Goal: Transaction & Acquisition: Purchase product/service

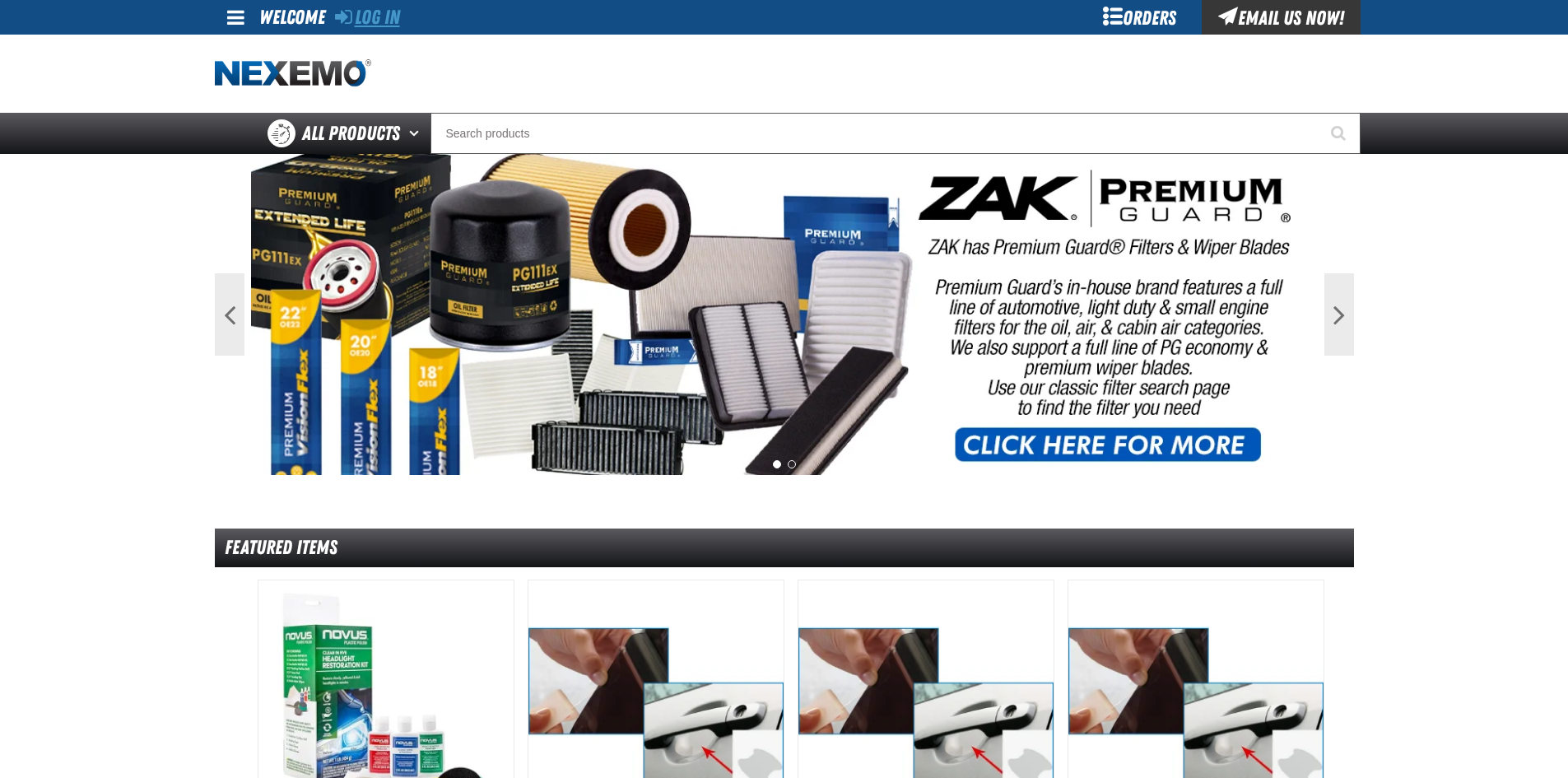
click at [374, 11] on link "Log In" at bounding box center [368, 17] width 65 height 23
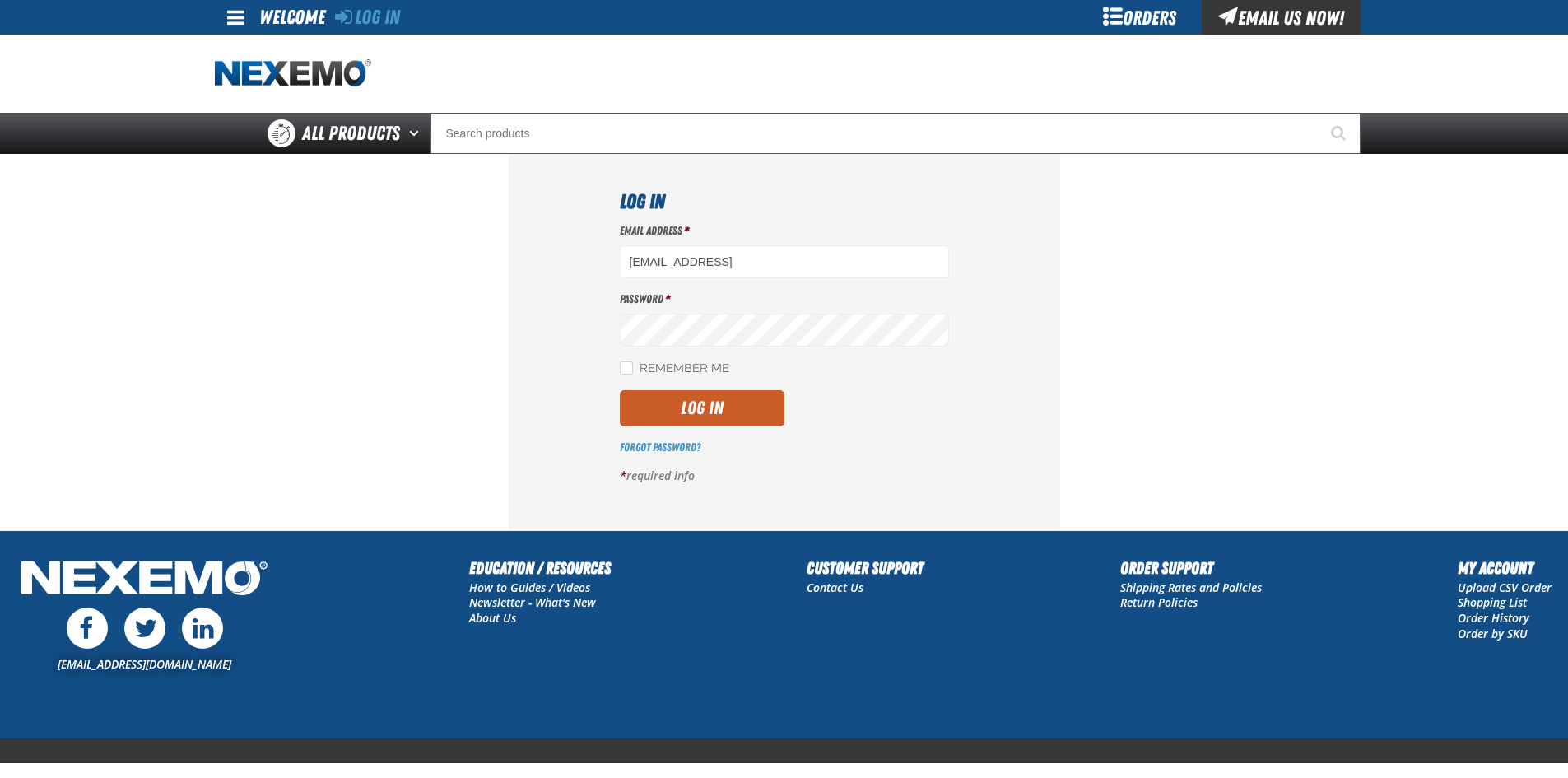
type input "[EMAIL_ADDRESS][DOMAIN_NAME]"
click at [676, 409] on button "Log In" at bounding box center [702, 407] width 165 height 36
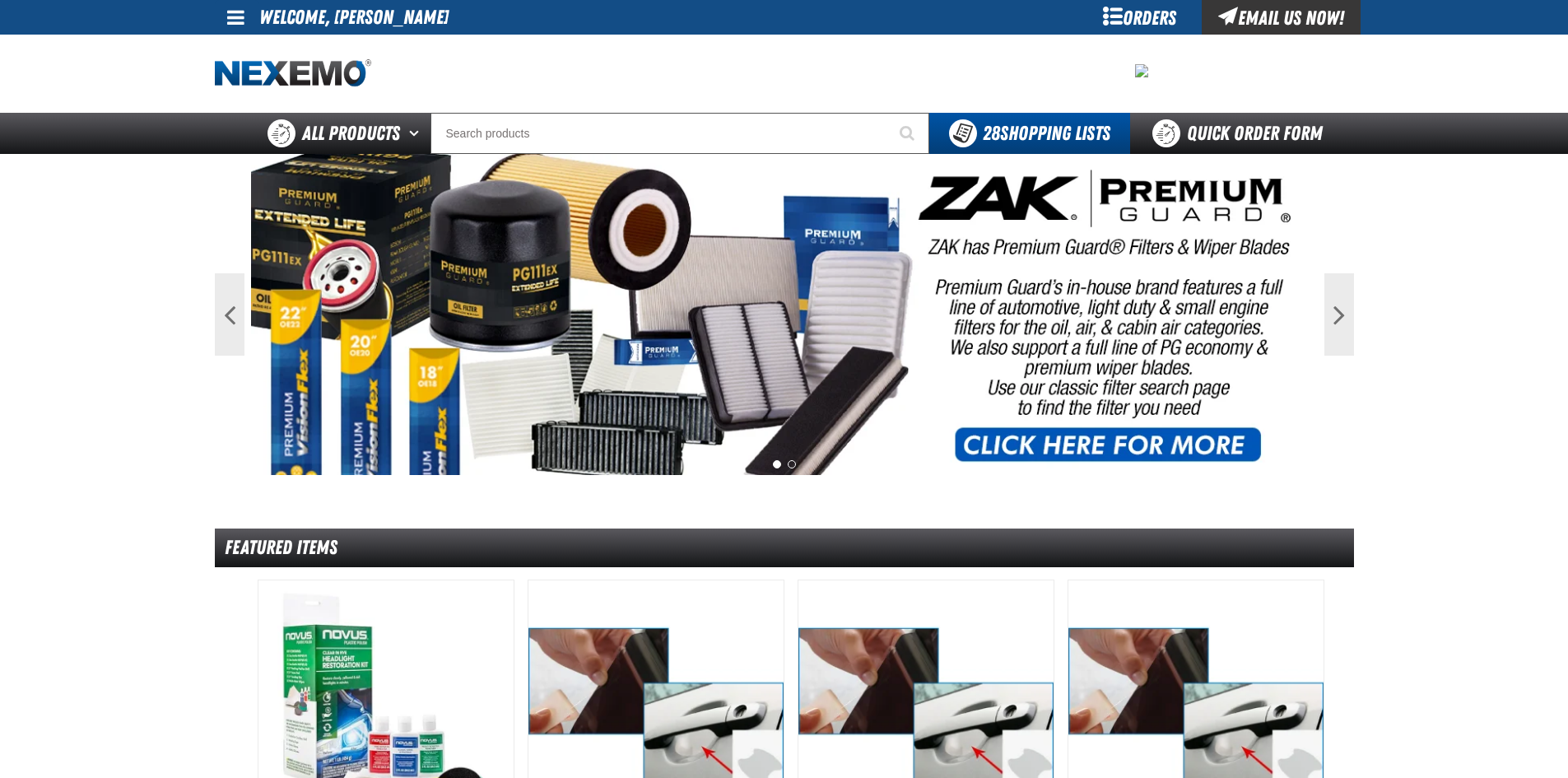
click at [239, 12] on span at bounding box center [236, 17] width 18 height 19
click at [239, 45] on link "My Account My Account" at bounding box center [258, 49] width 73 height 16
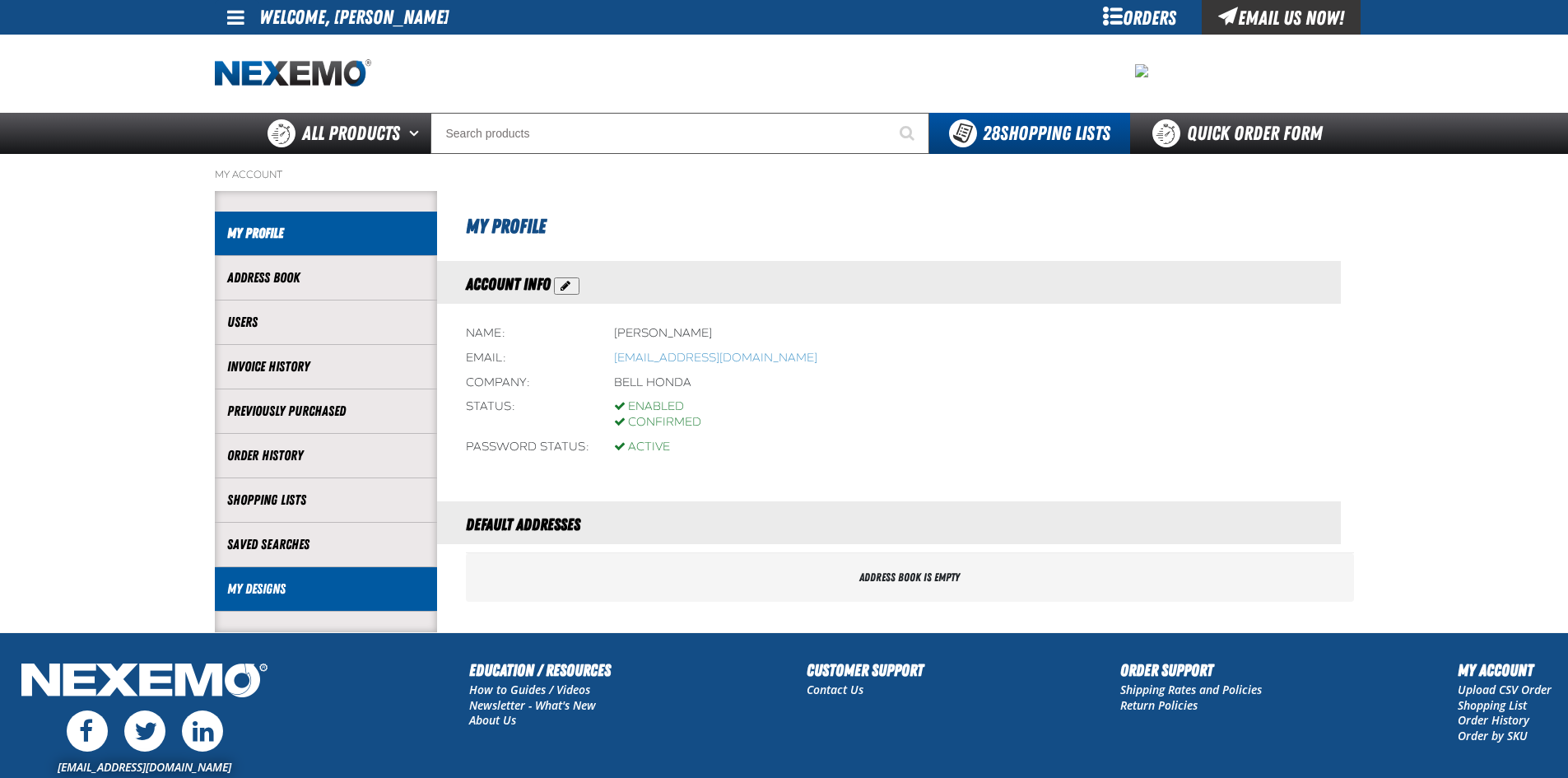
click at [267, 584] on link "My Designs" at bounding box center [326, 589] width 197 height 19
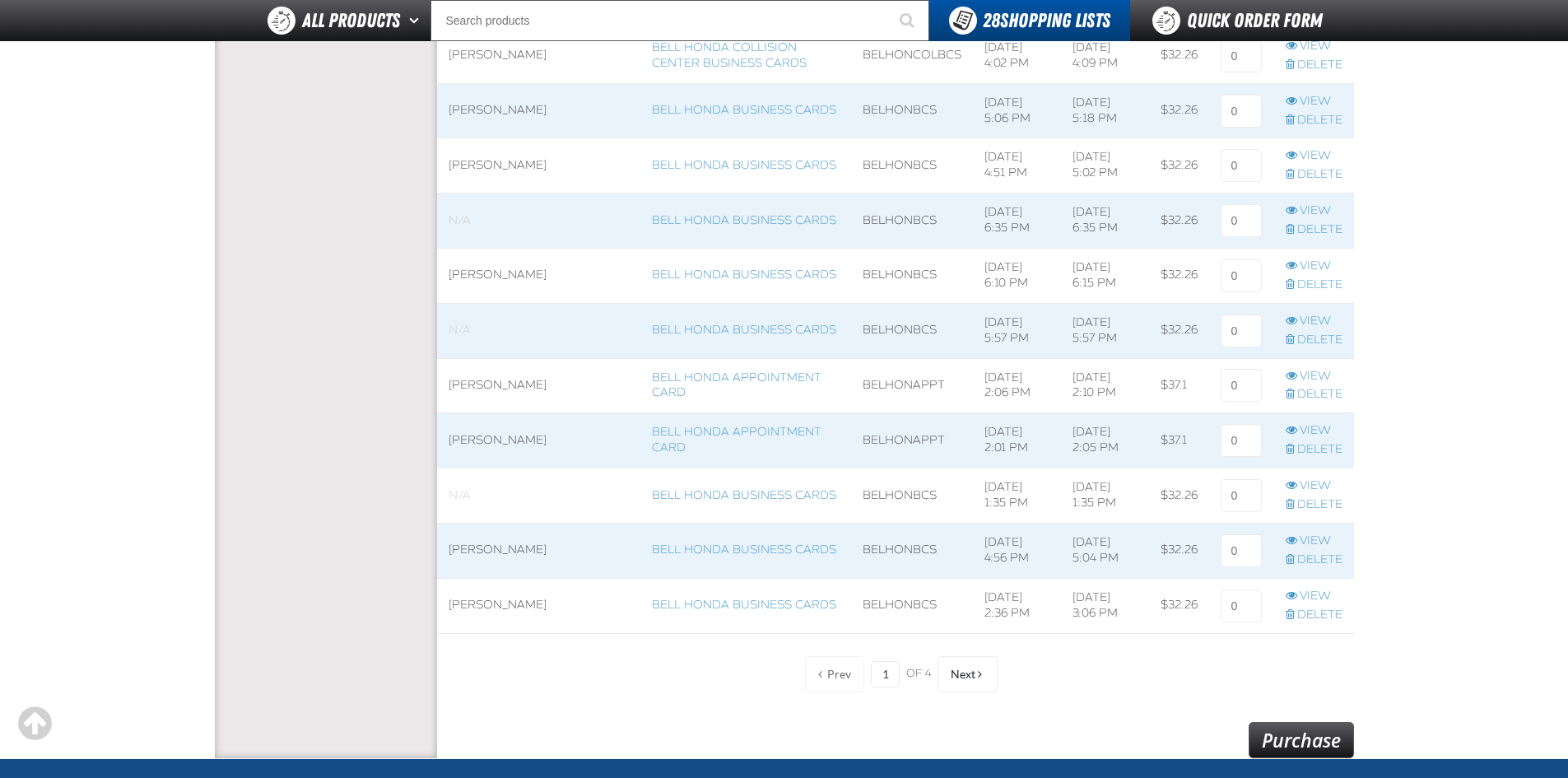
scroll to position [1070, 0]
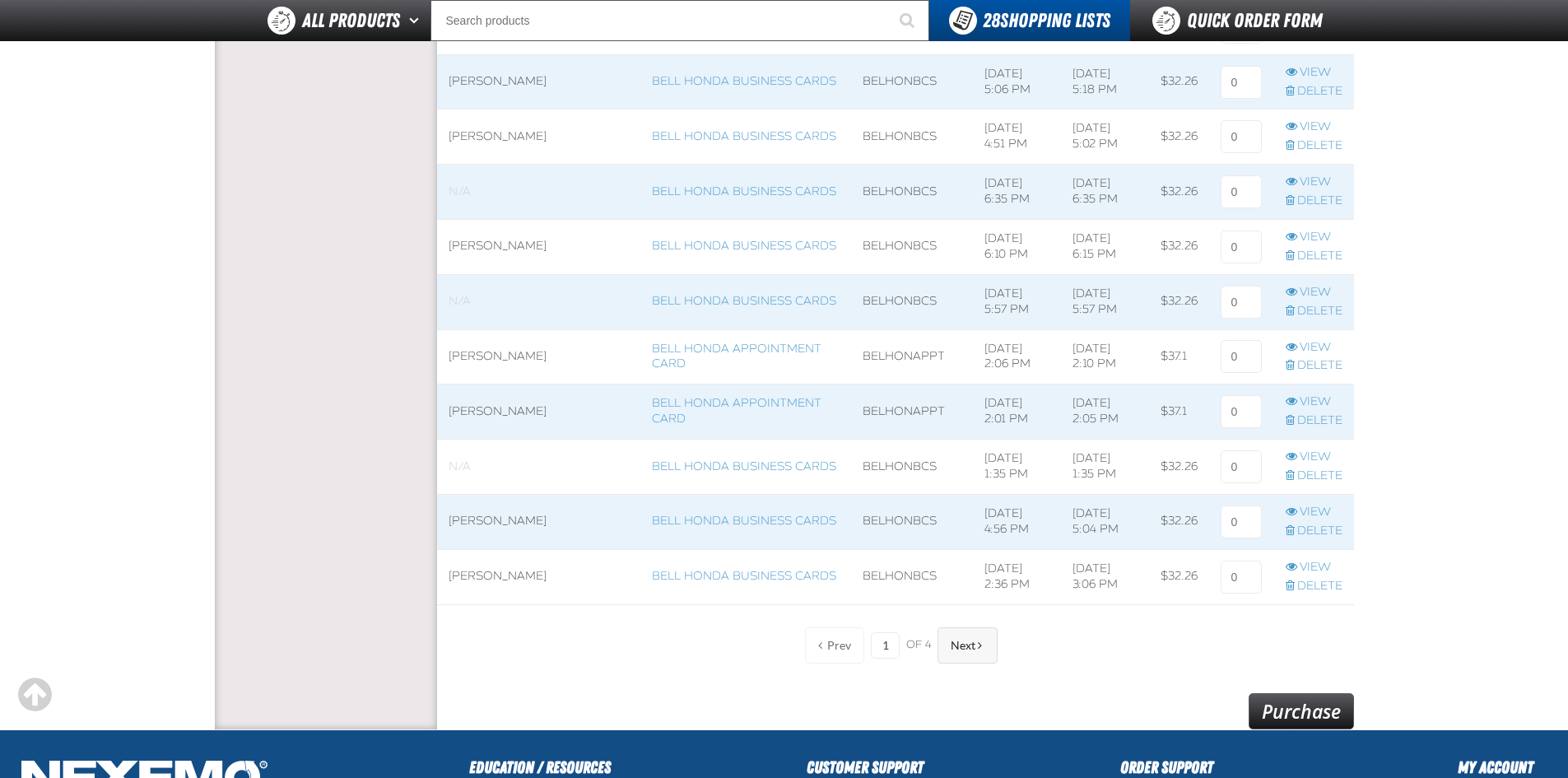
click at [967, 646] on span "Next" at bounding box center [963, 645] width 25 height 13
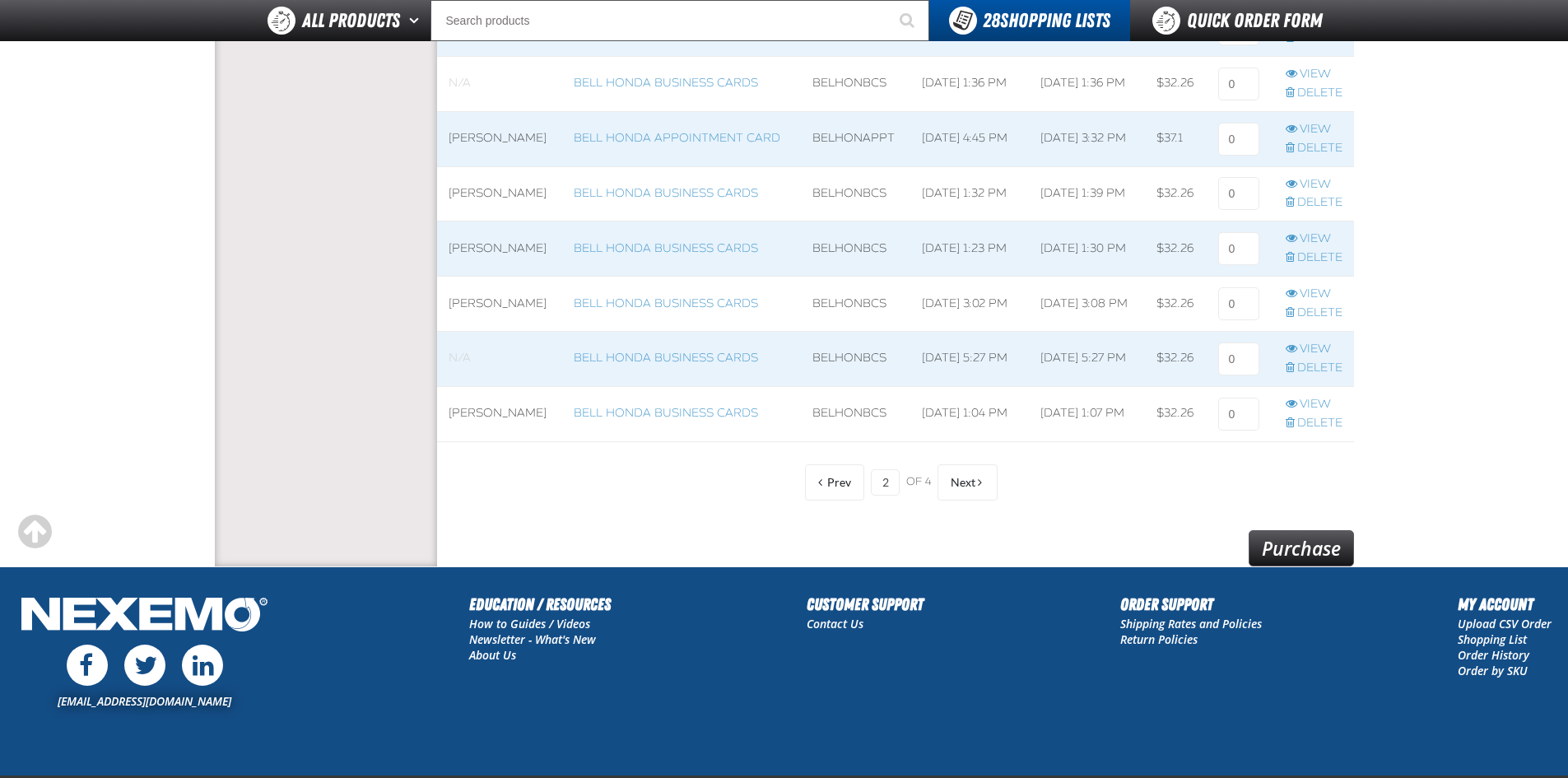
scroll to position [1317, 0]
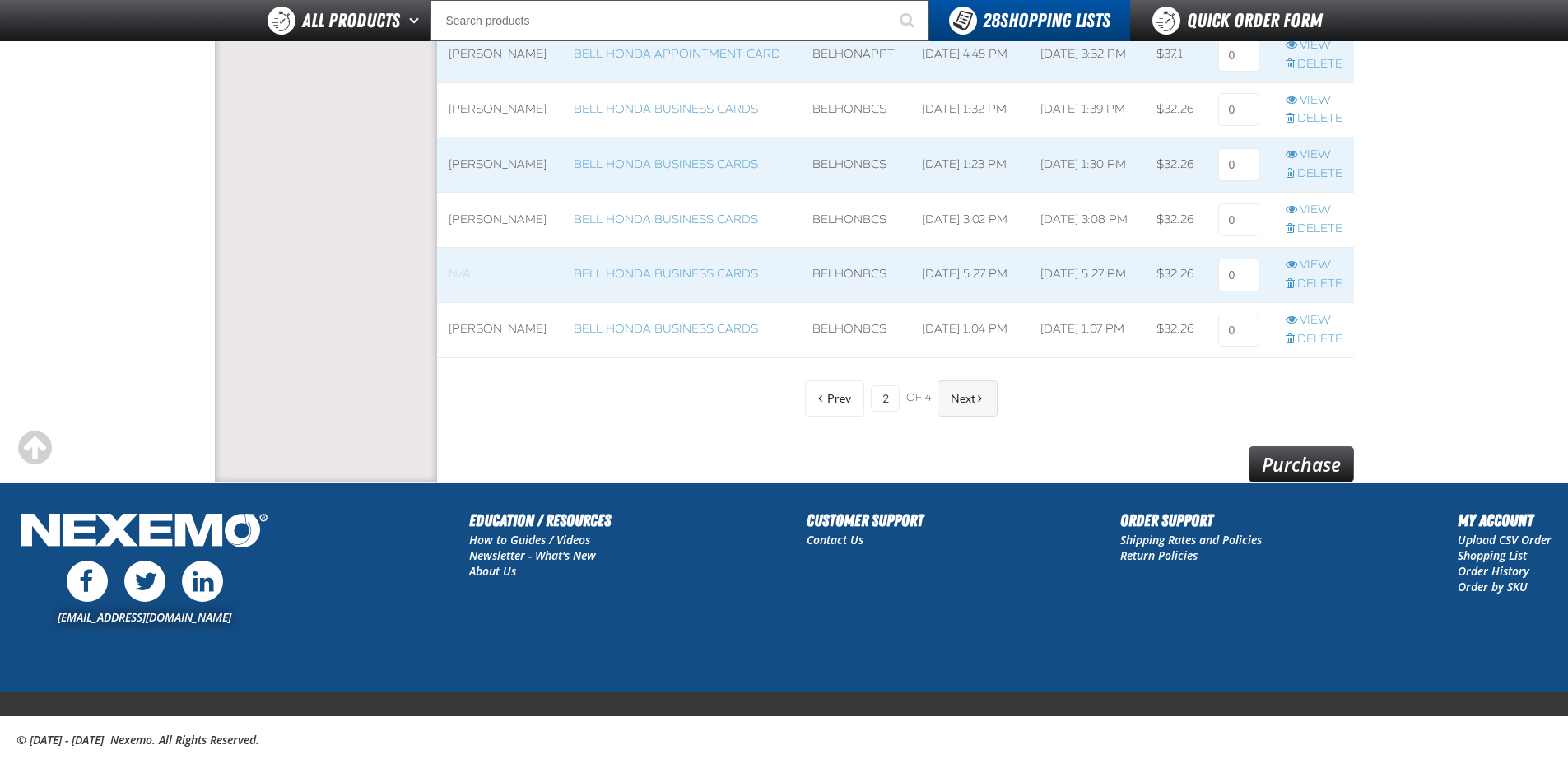
click at [968, 397] on span "Next" at bounding box center [963, 398] width 25 height 13
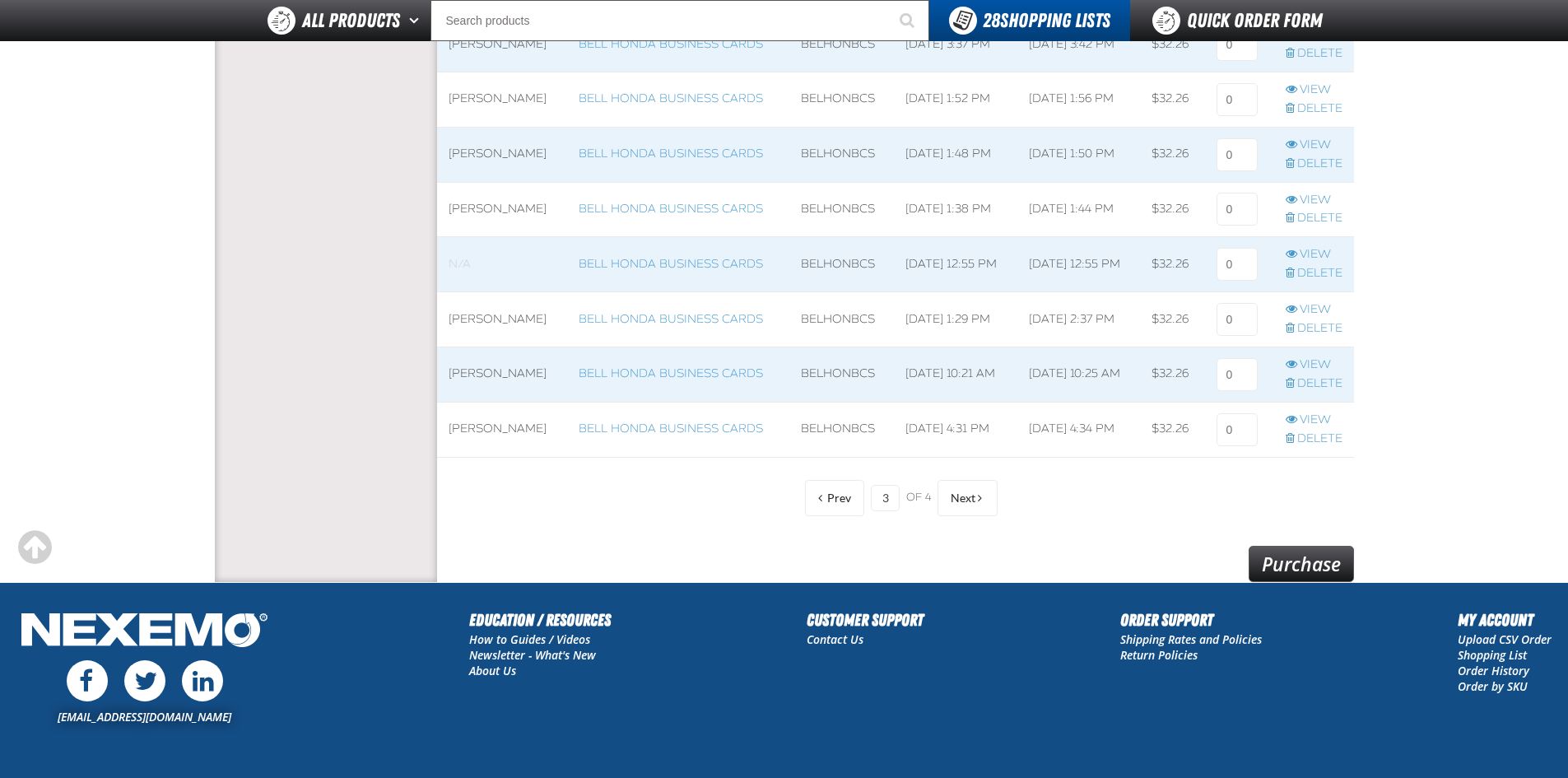
scroll to position [1317, 0]
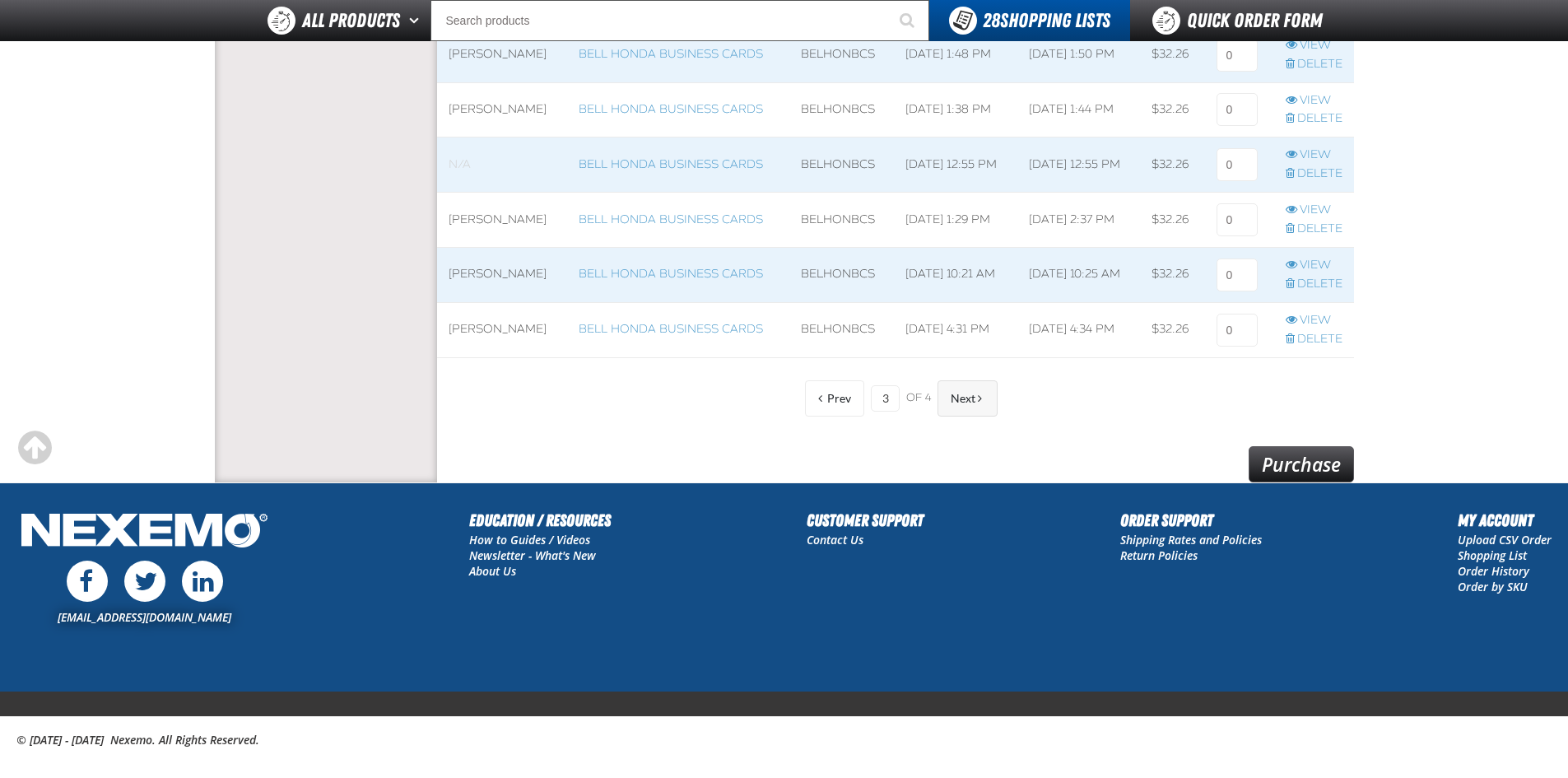
click at [967, 391] on button "Next" at bounding box center [966, 398] width 60 height 36
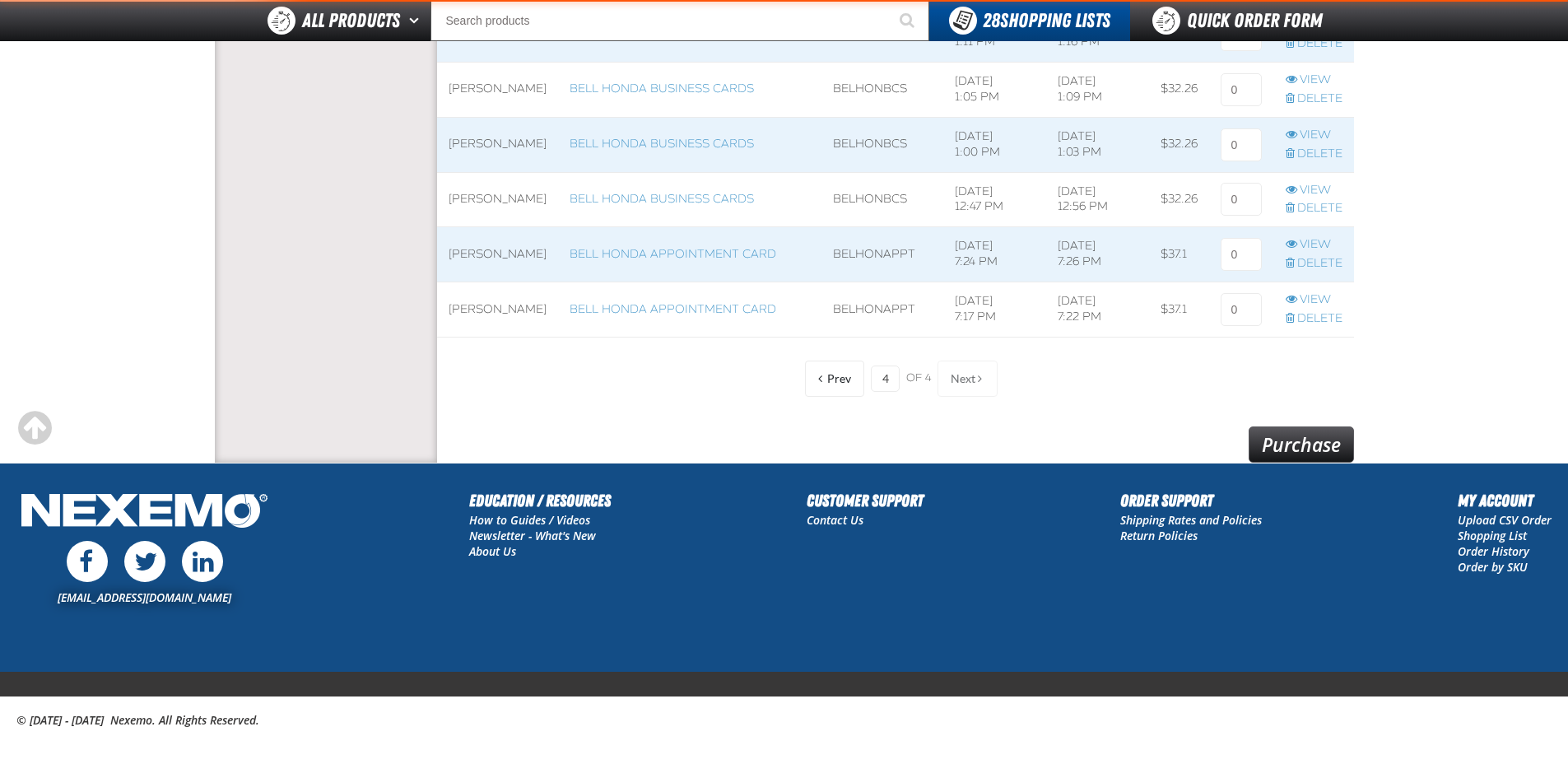
scroll to position [1310, 917]
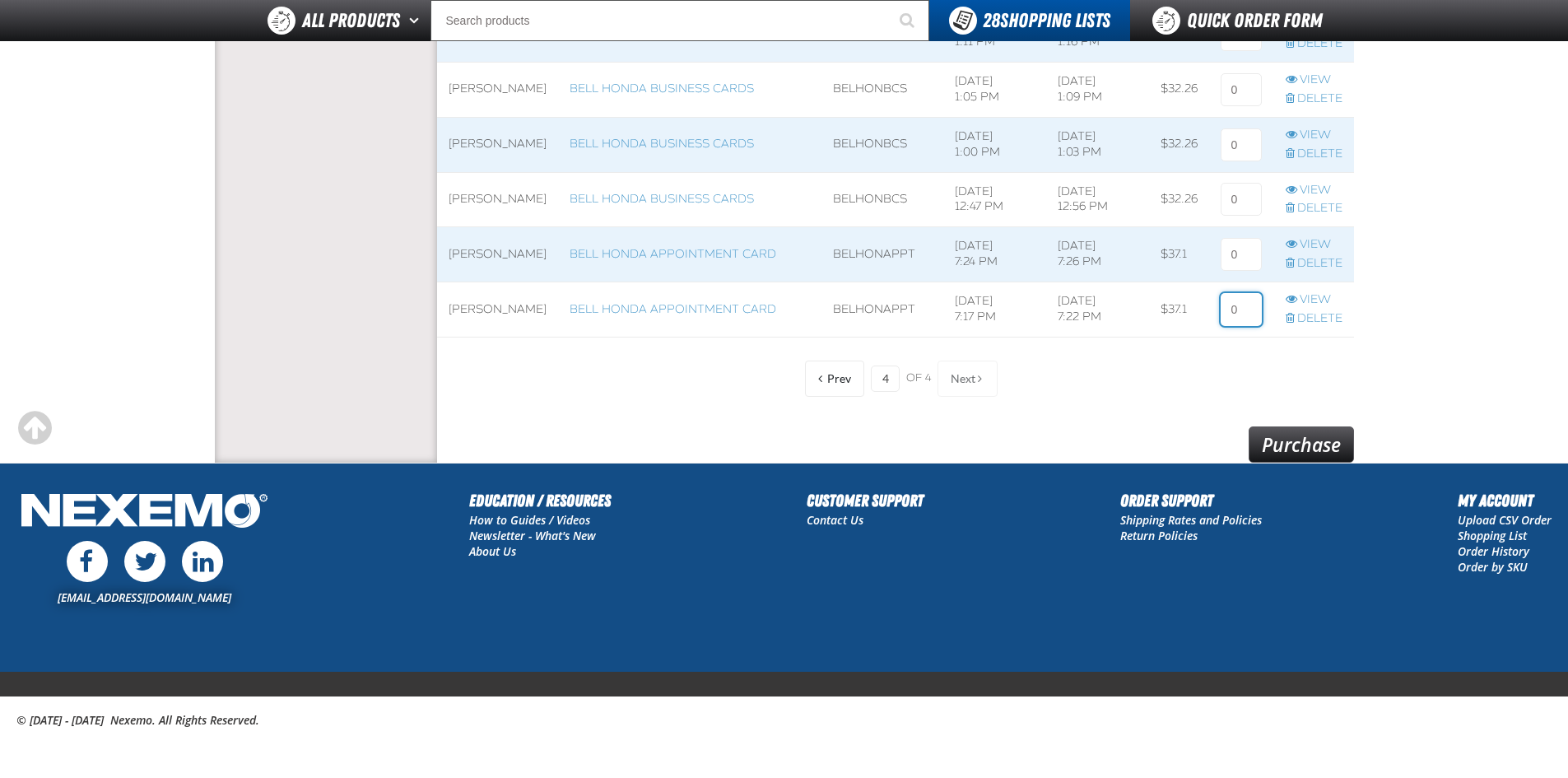
click at [1237, 309] on input at bounding box center [1241, 310] width 41 height 33
type input "1"
click at [1137, 374] on div "Prev 4 of 4 Next" at bounding box center [895, 379] width 917 height 42
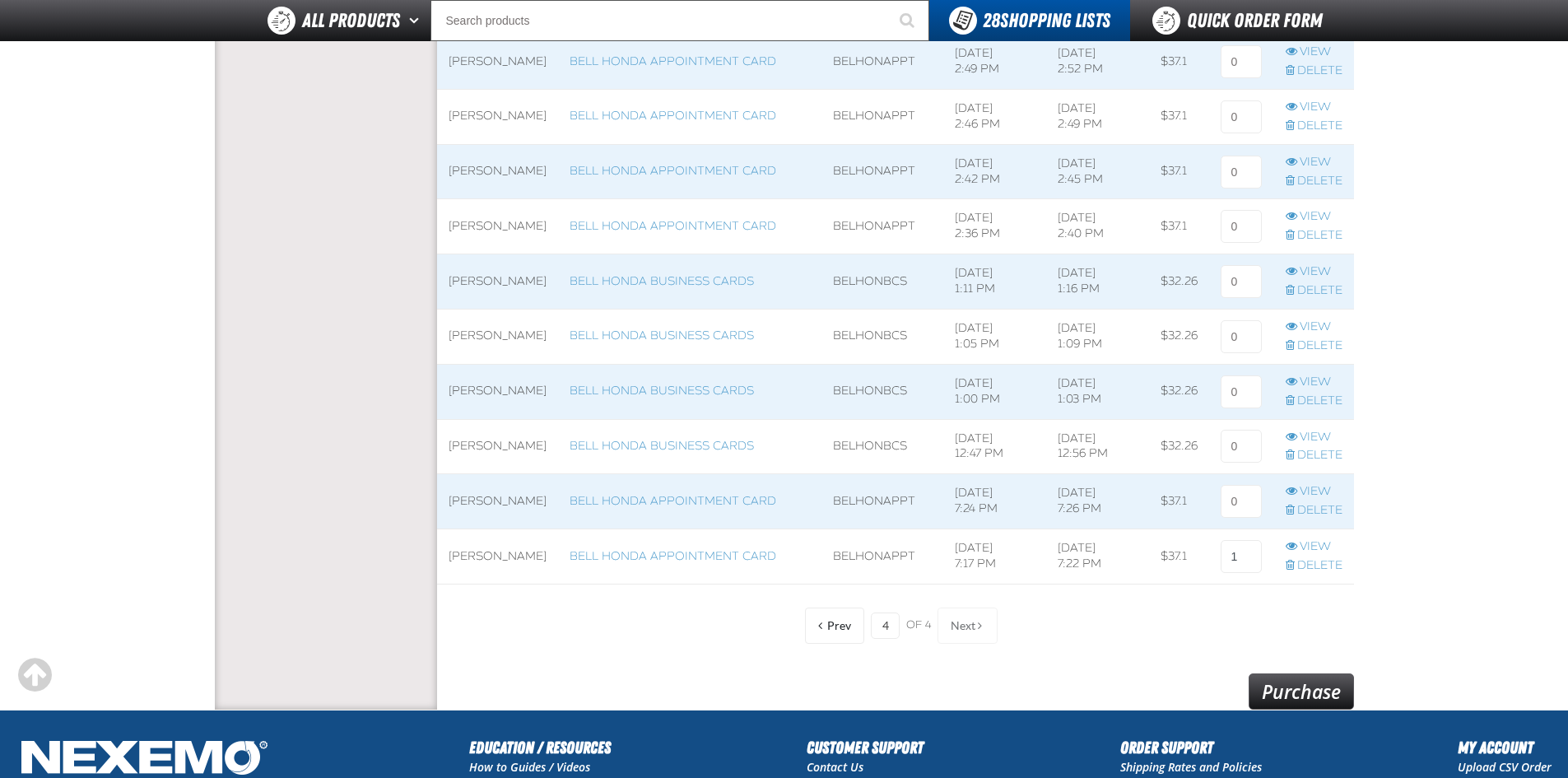
scroll to position [899, 0]
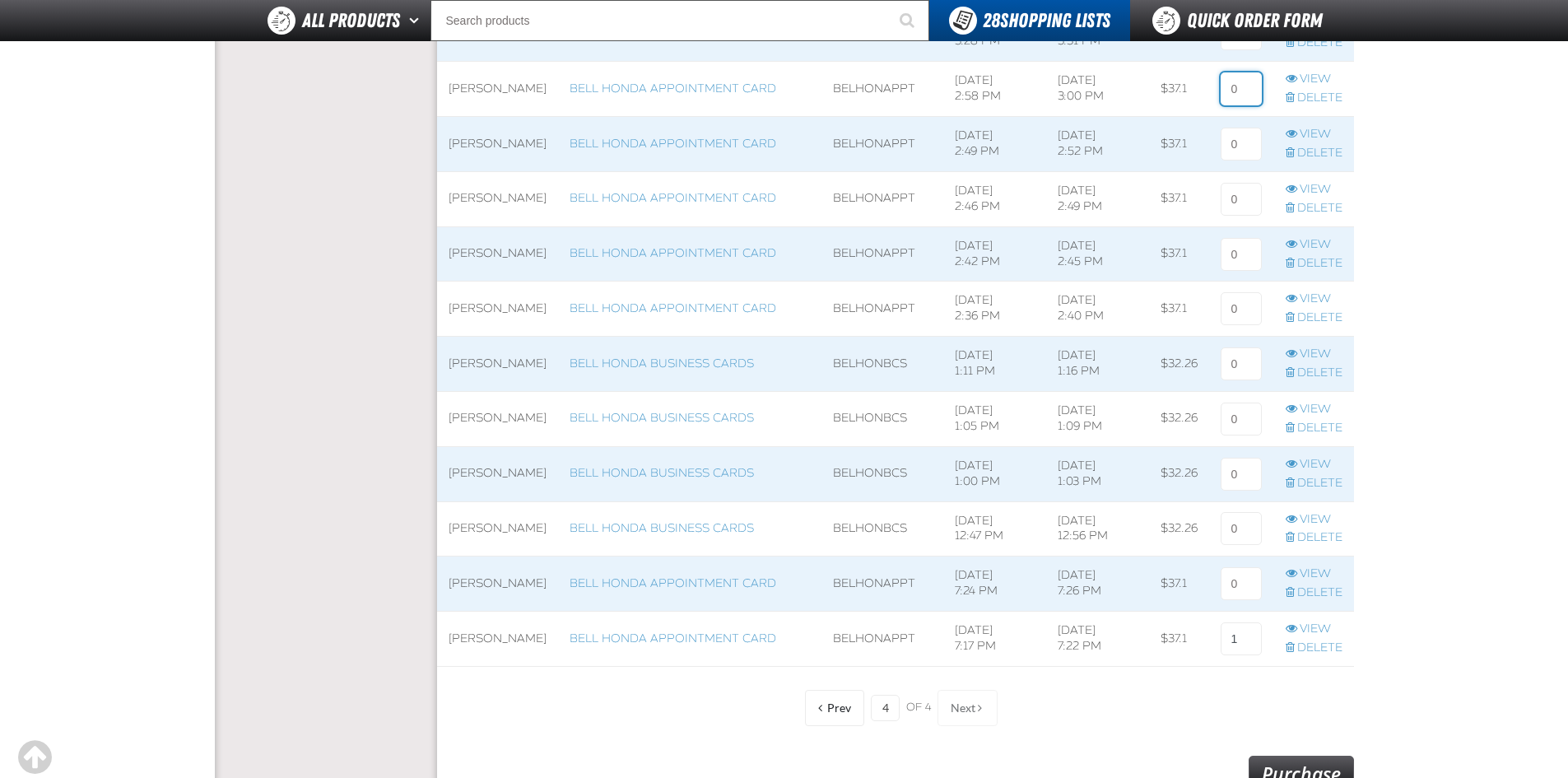
click at [1246, 88] on input at bounding box center [1241, 89] width 41 height 33
type input "1"
click at [1239, 146] on input at bounding box center [1241, 144] width 41 height 33
type input "1"
click at [1046, 398] on span at bounding box center [1097, 418] width 104 height 54
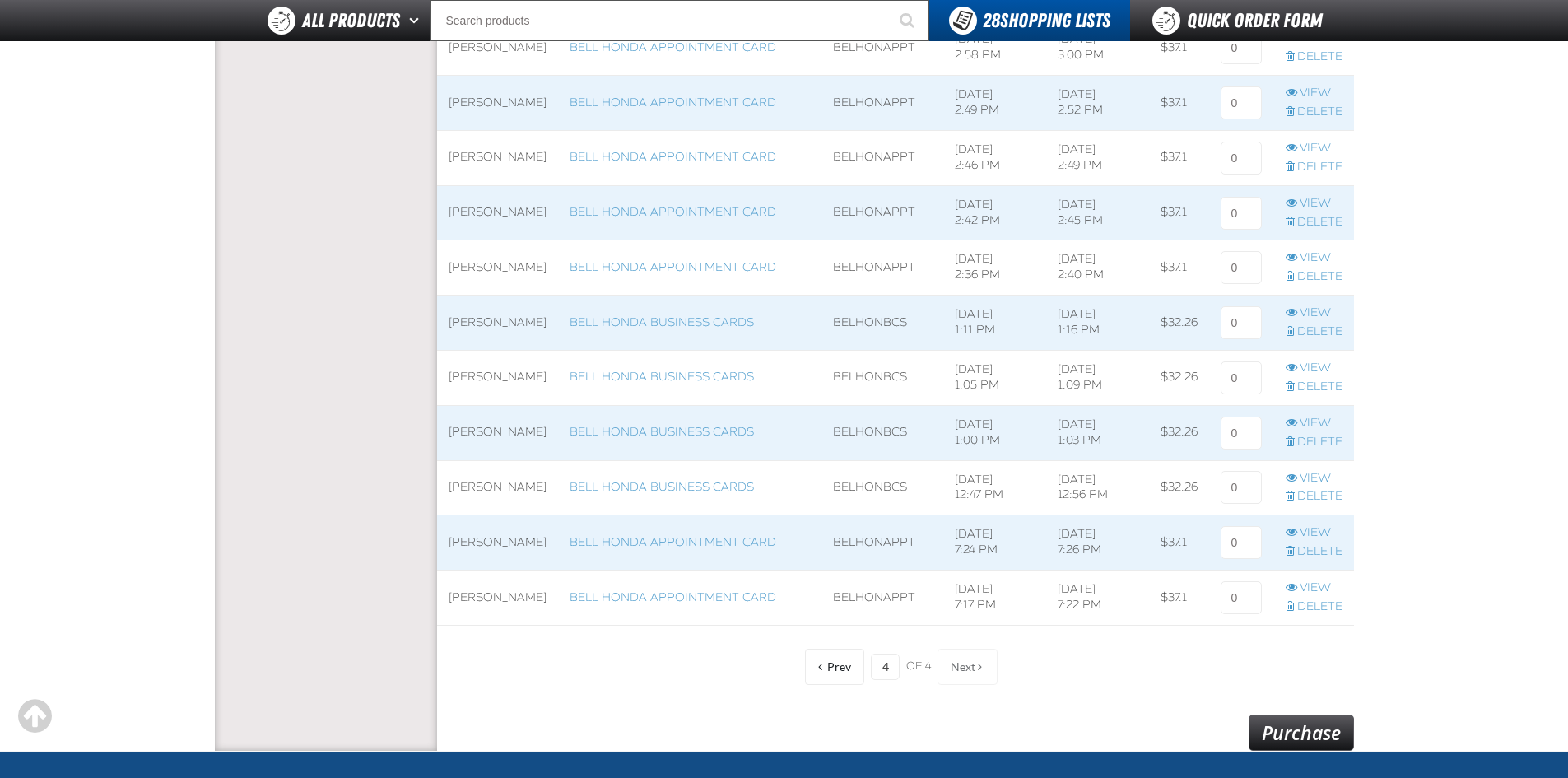
scroll to position [899, 0]
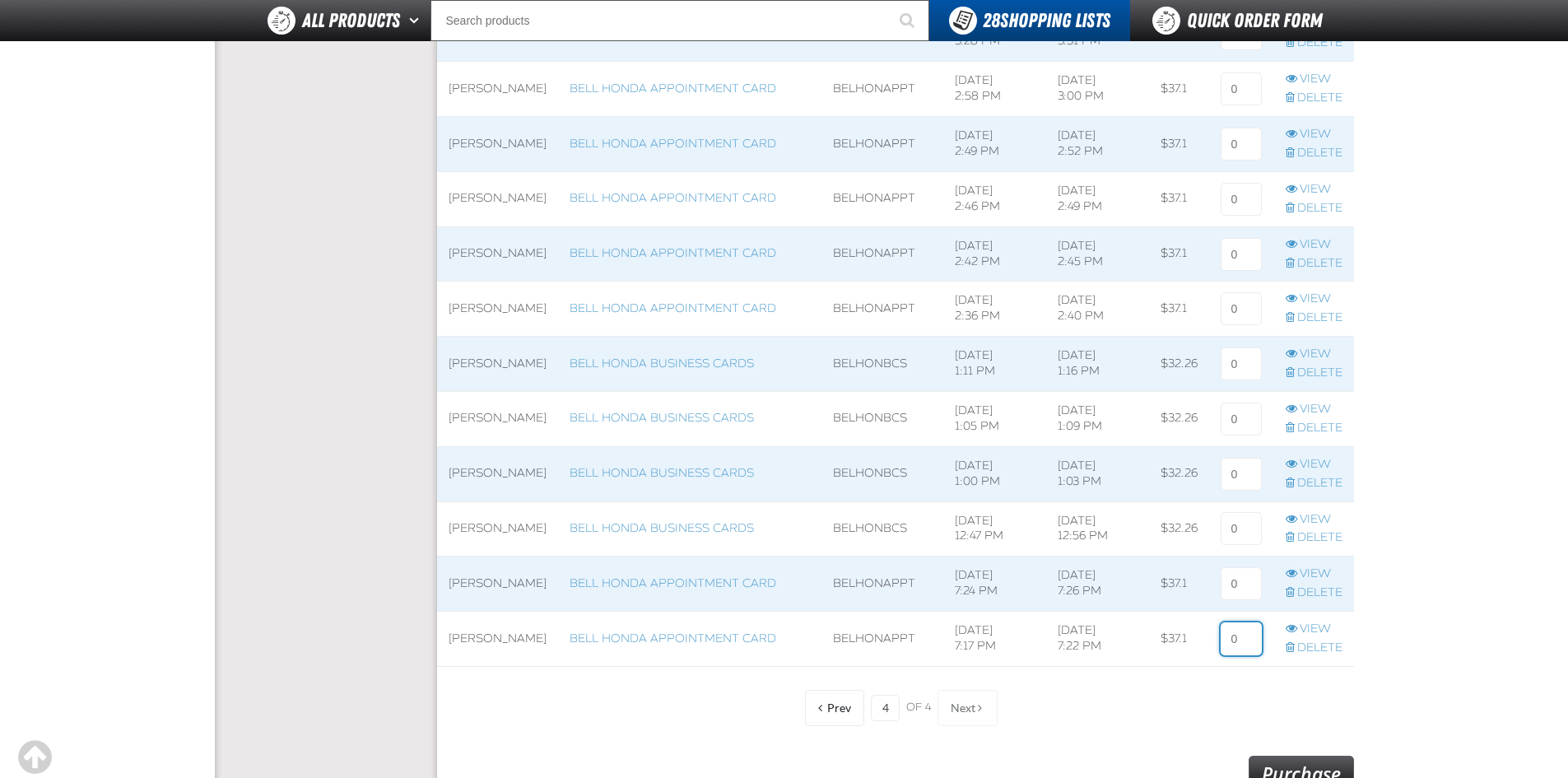
click at [1235, 641] on input at bounding box center [1241, 639] width 41 height 33
type input "1"
click at [1243, 84] on input at bounding box center [1241, 89] width 41 height 33
type input "1"
click at [1240, 149] on input at bounding box center [1241, 144] width 41 height 33
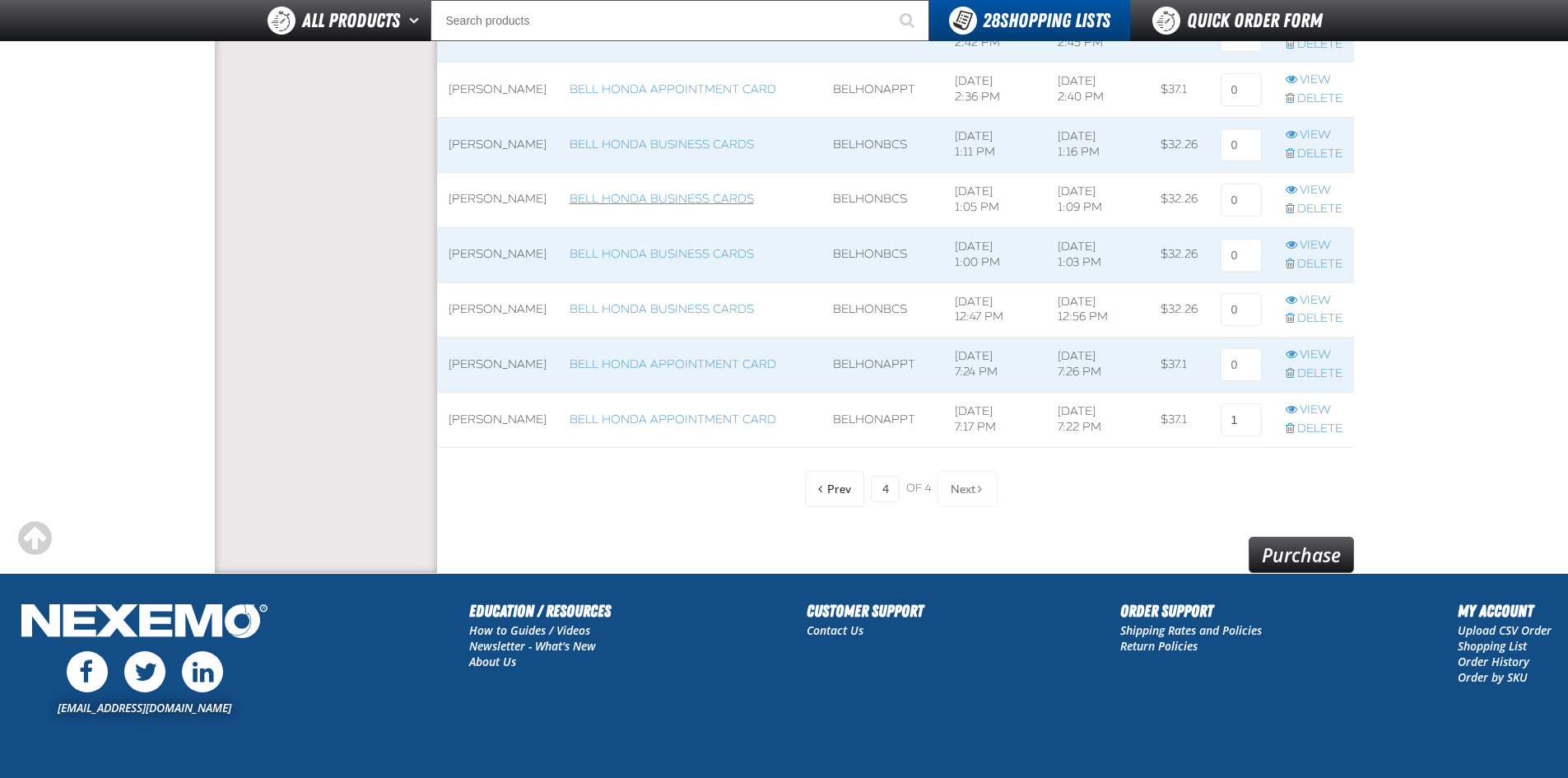
scroll to position [1145, 0]
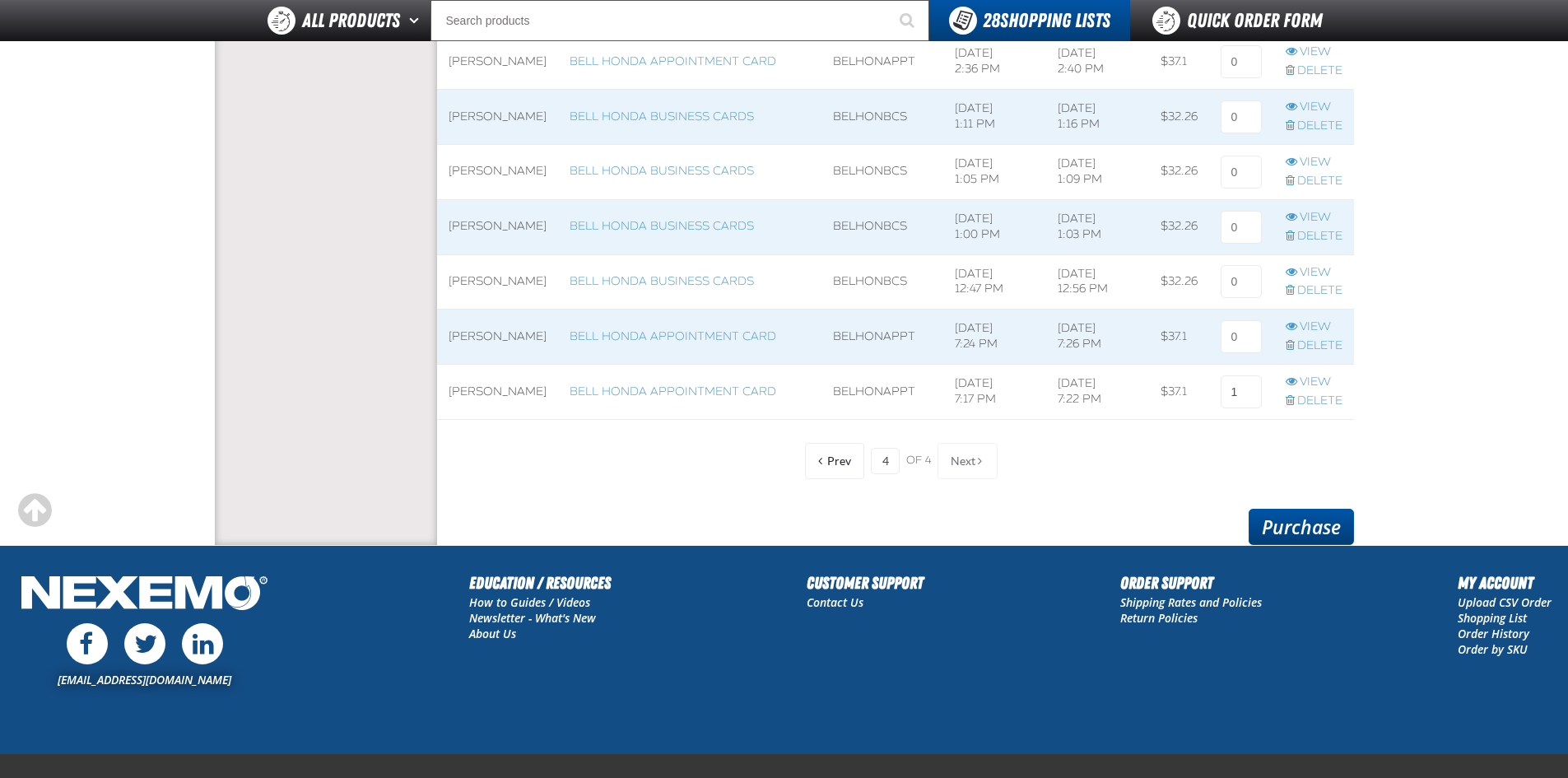
type input "1"
click at [1301, 521] on link "Purchase" at bounding box center [1301, 526] width 105 height 36
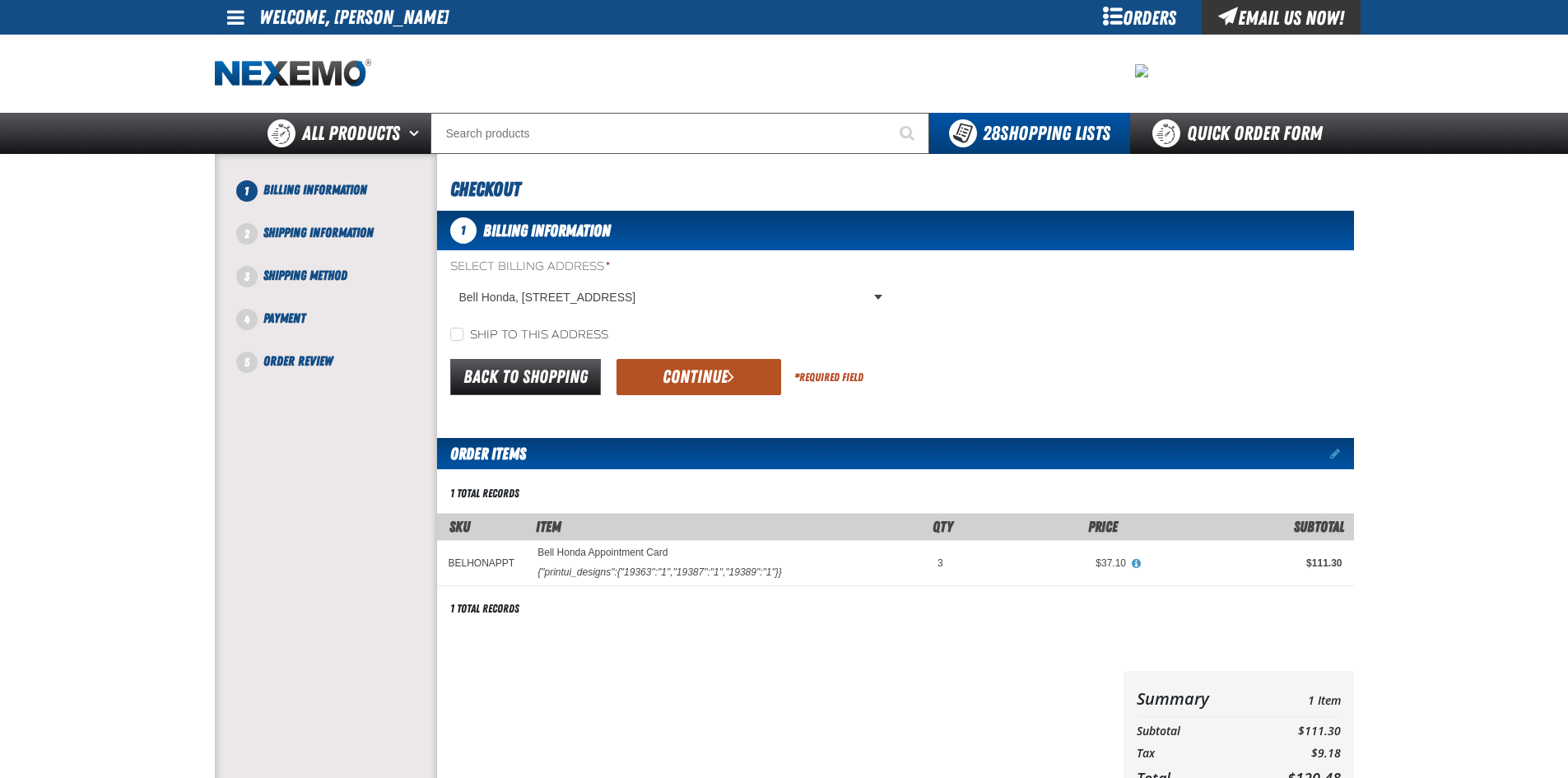
click at [670, 374] on button "Continue" at bounding box center [698, 376] width 165 height 36
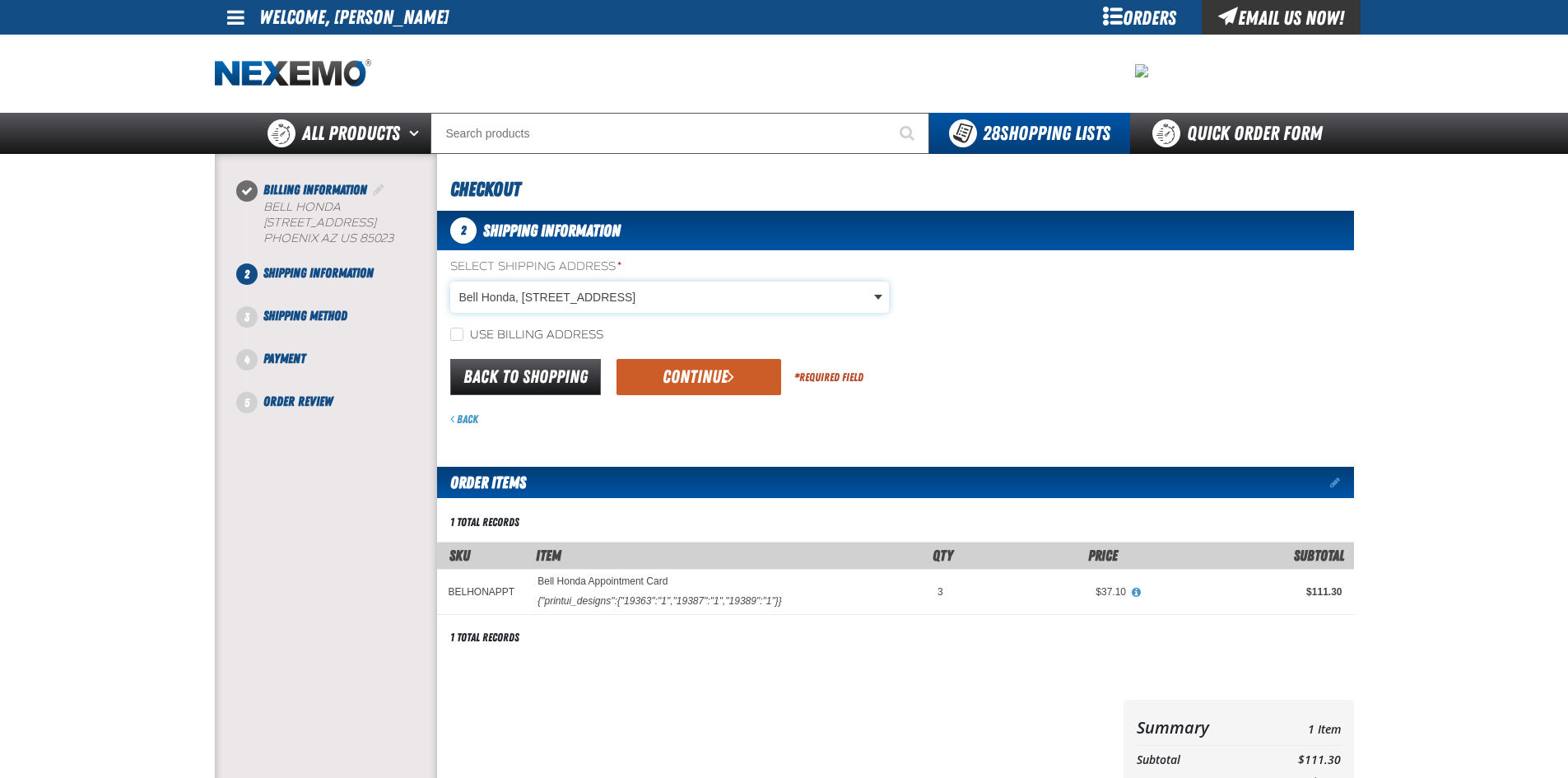
click at [878, 295] on body "Skip to Main Content Staging Site 5.1 Upgrade Site My Account My Account Suppor…" at bounding box center [784, 577] width 1568 height 1154
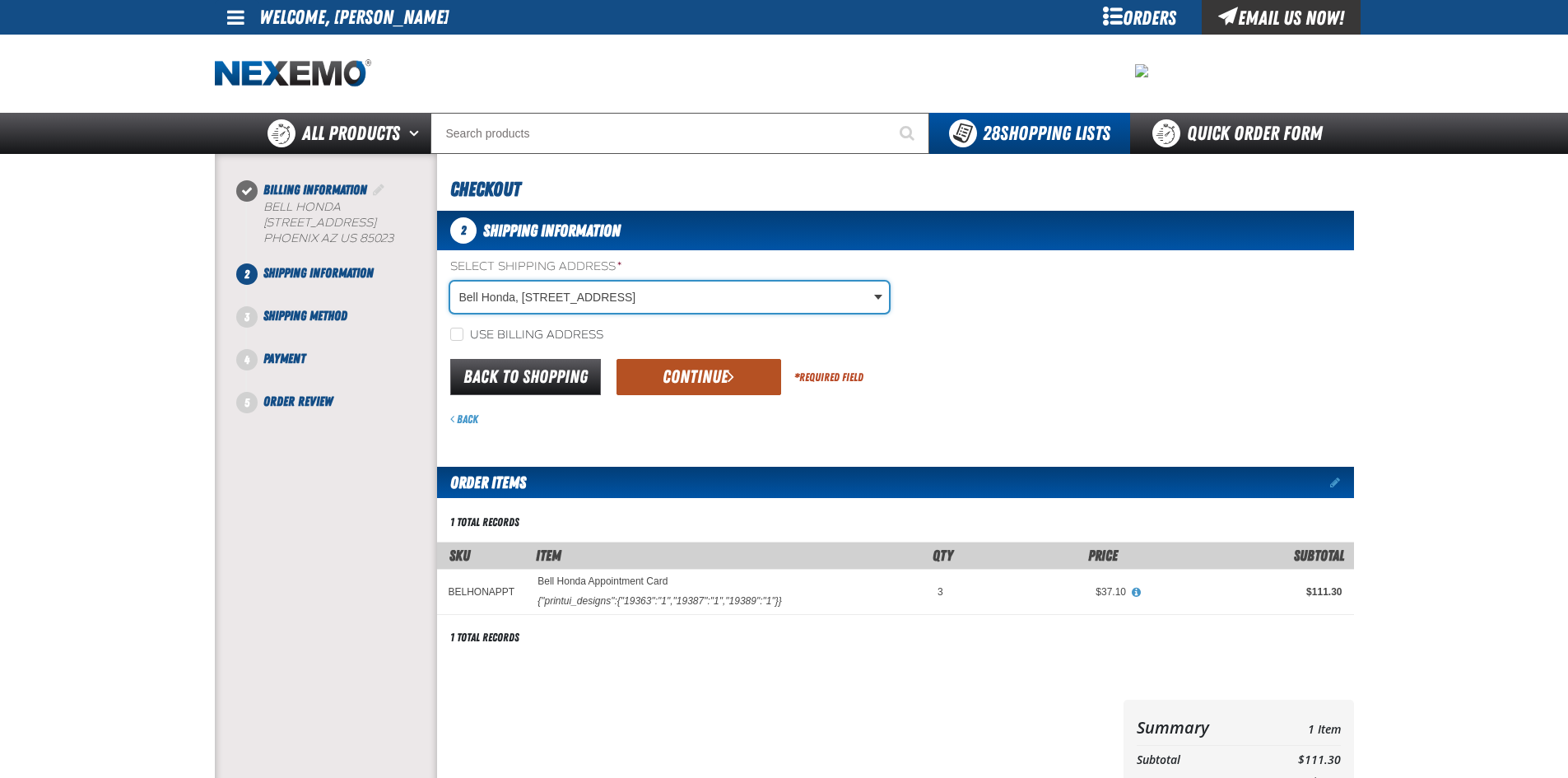
click at [706, 373] on button "Continue" at bounding box center [698, 376] width 165 height 36
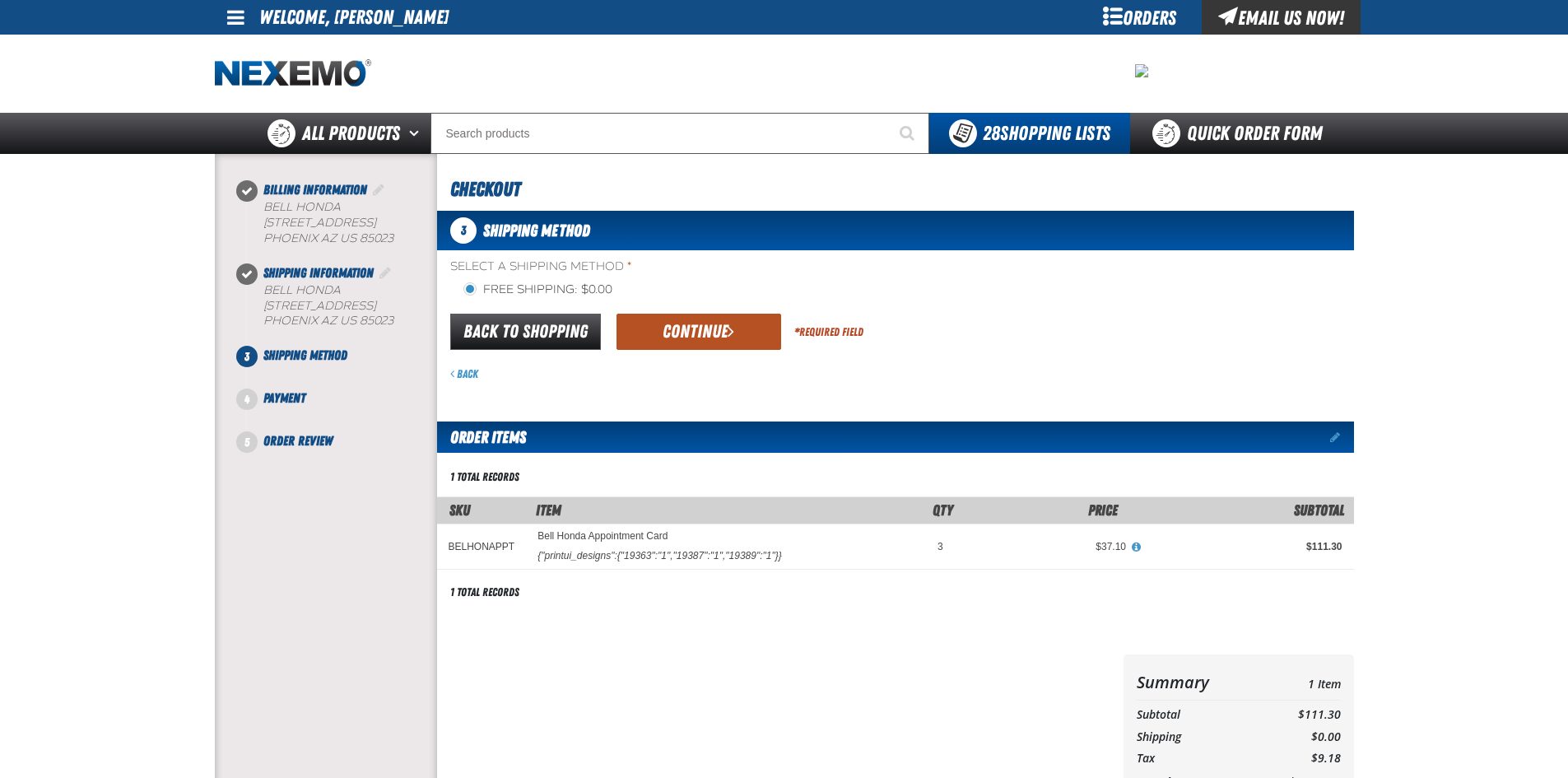
click at [685, 328] on button "Continue" at bounding box center [698, 331] width 165 height 36
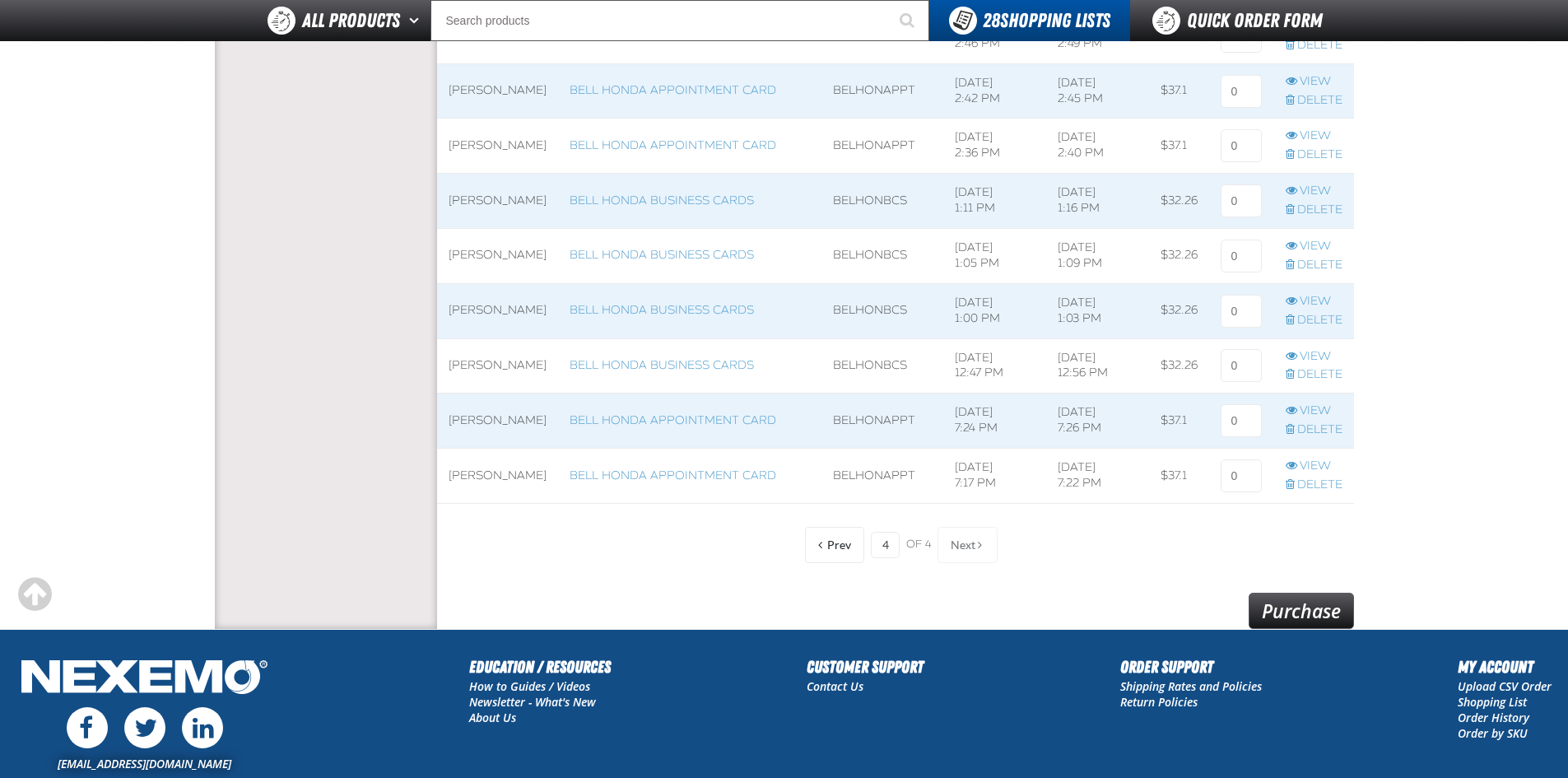
scroll to position [1063, 0]
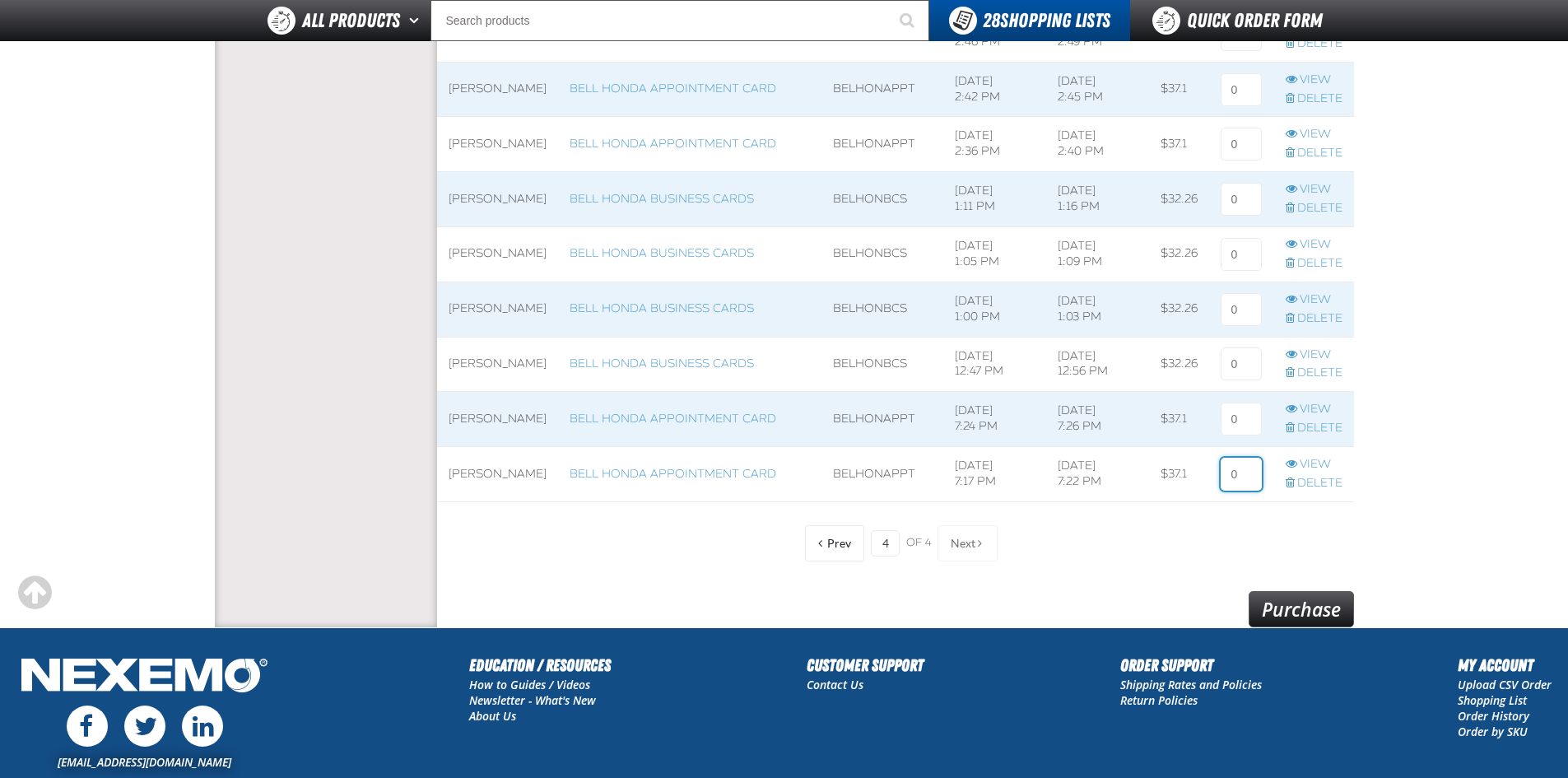
click at [1237, 476] on input at bounding box center [1241, 475] width 41 height 33
type input "1"
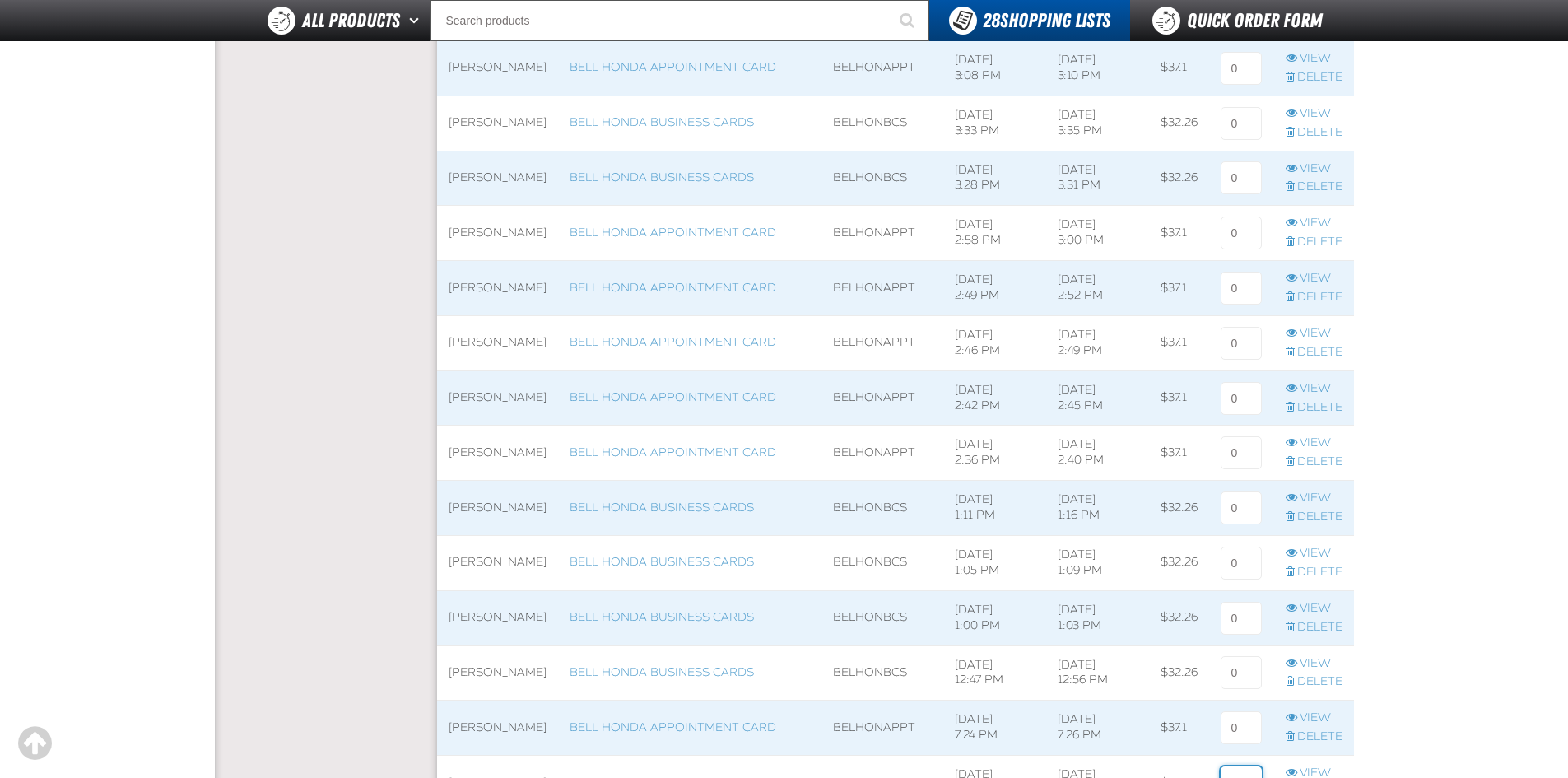
scroll to position [734, 0]
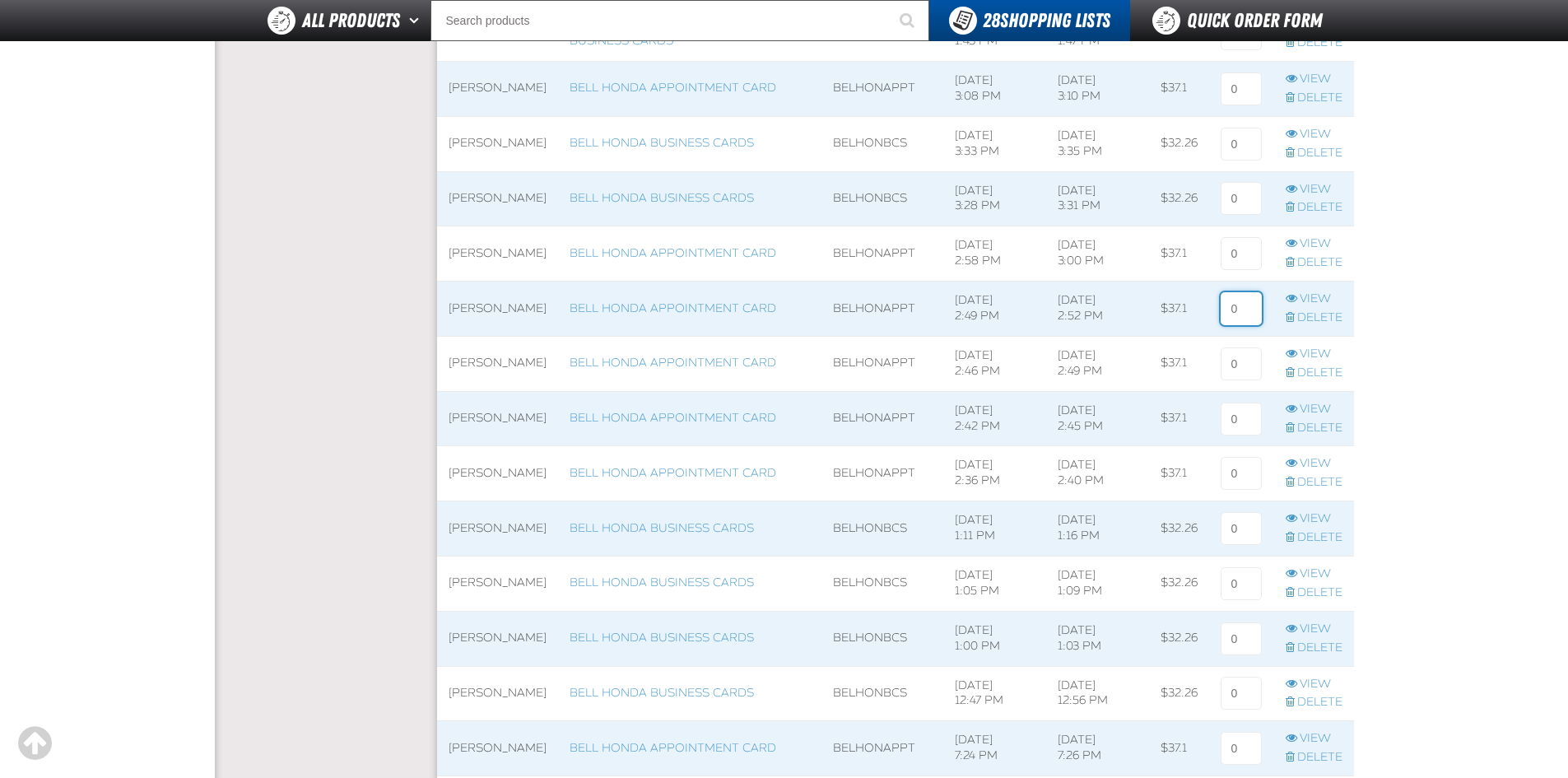
click at [1239, 304] on input at bounding box center [1241, 309] width 41 height 33
type input "1"
click at [1243, 252] on input at bounding box center [1241, 253] width 41 height 33
type input "1"
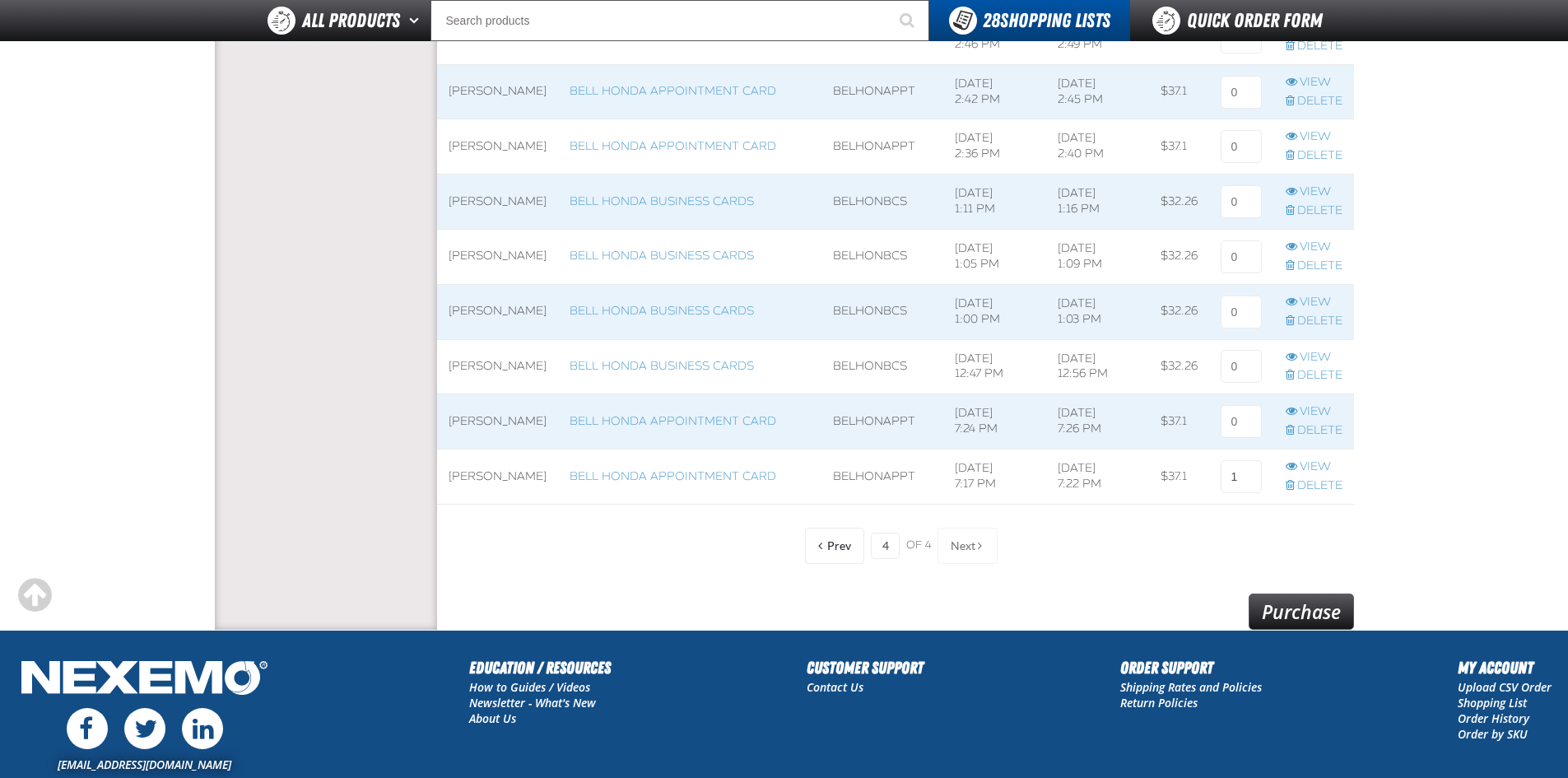
scroll to position [1063, 0]
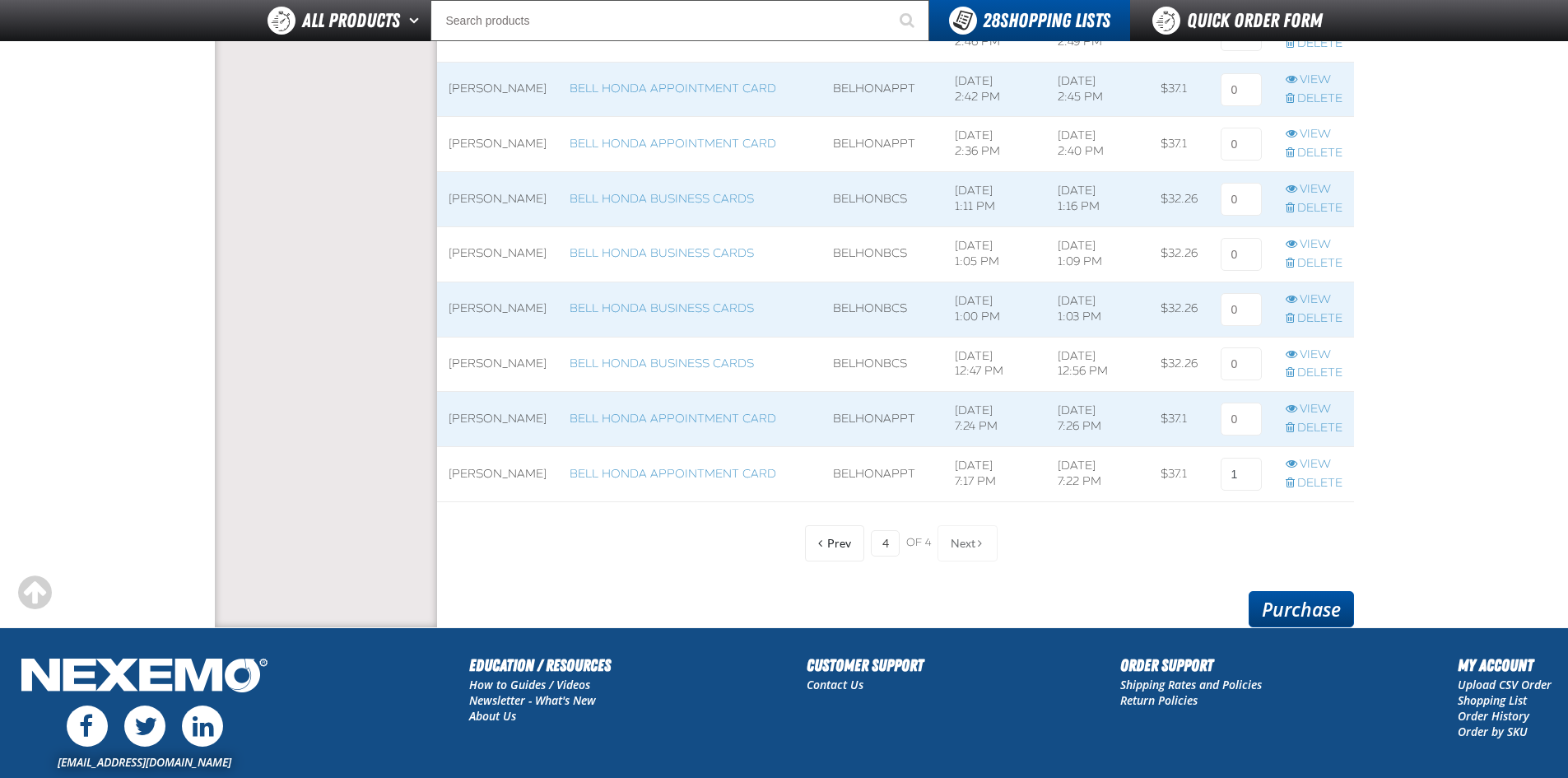
click at [1300, 607] on link "Purchase" at bounding box center [1301, 608] width 105 height 36
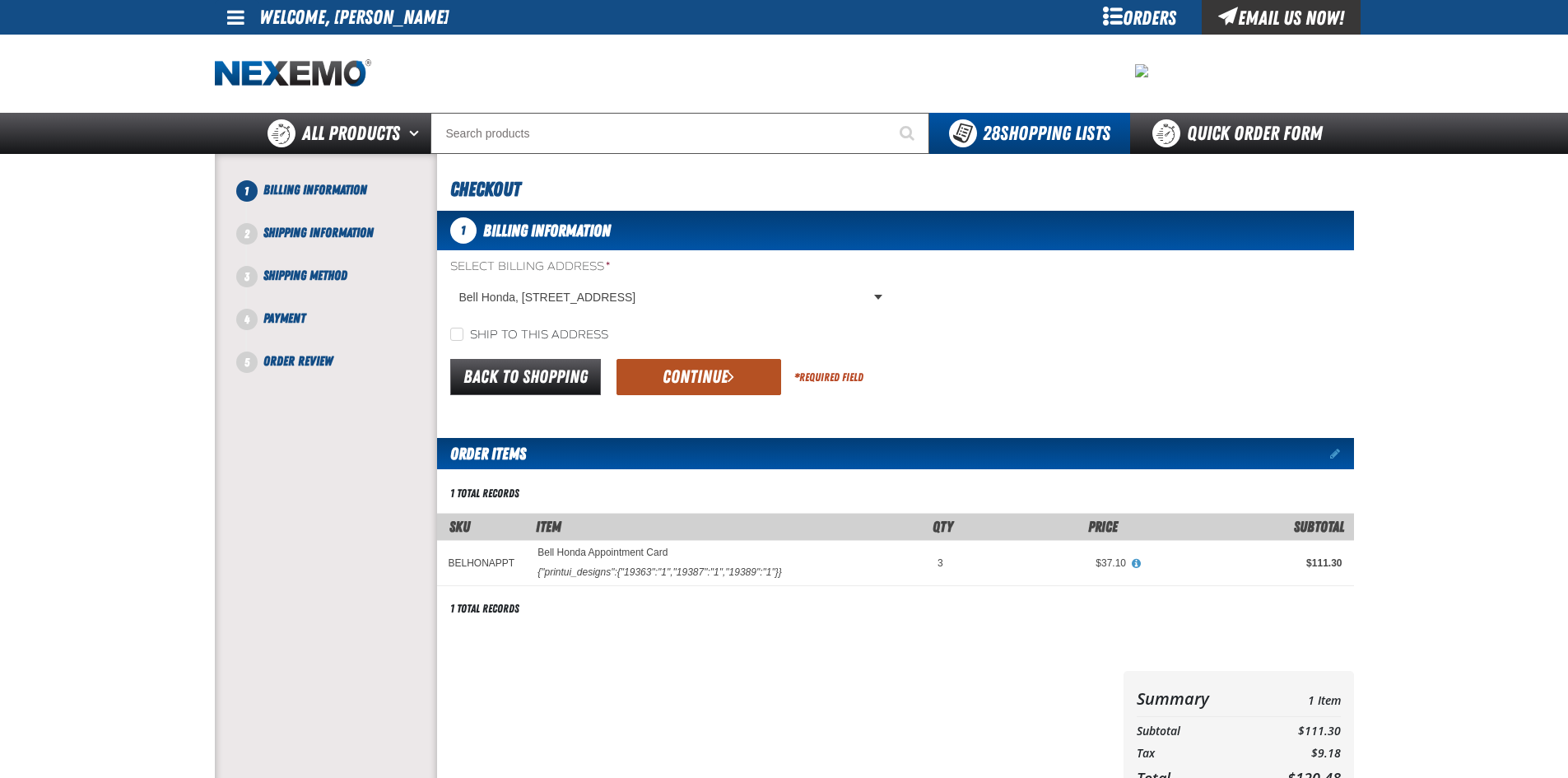
click at [735, 374] on button "Continue" at bounding box center [698, 376] width 165 height 36
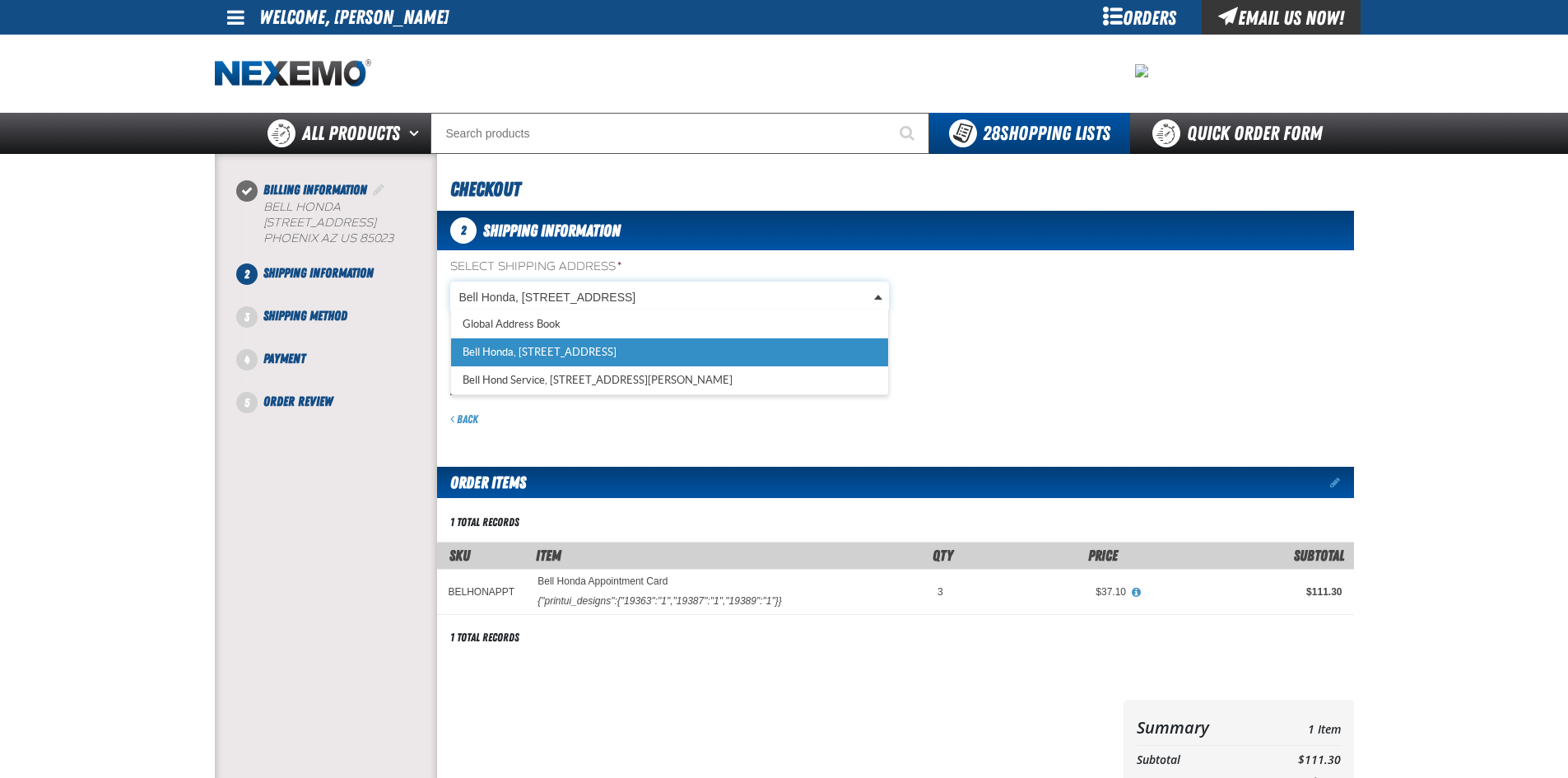
click at [877, 297] on body "Skip to Main Content Staging Site 5.1 Upgrade Site My Account My Account Suppor…" at bounding box center [784, 577] width 1568 height 1154
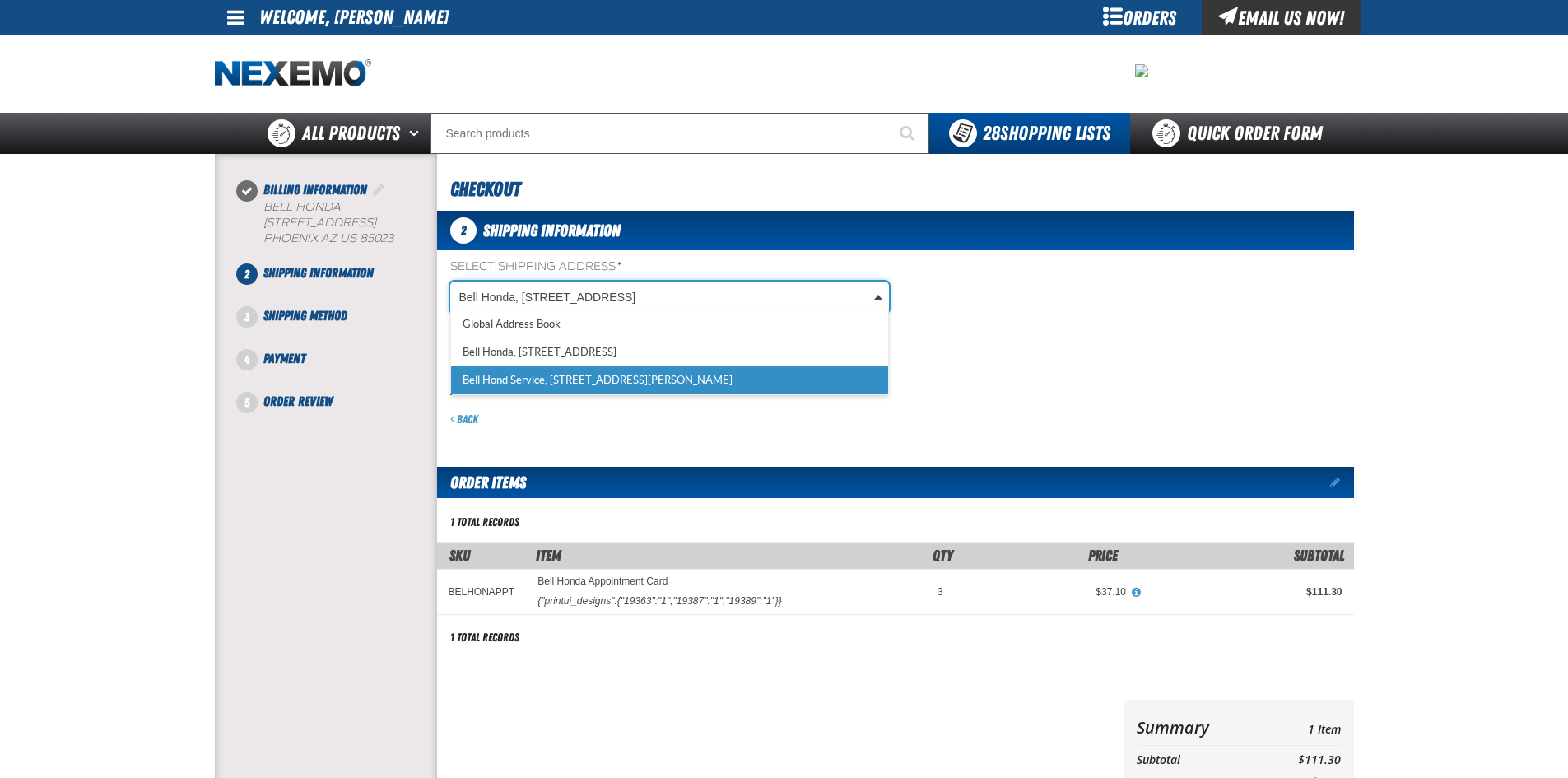
select select "a_587"
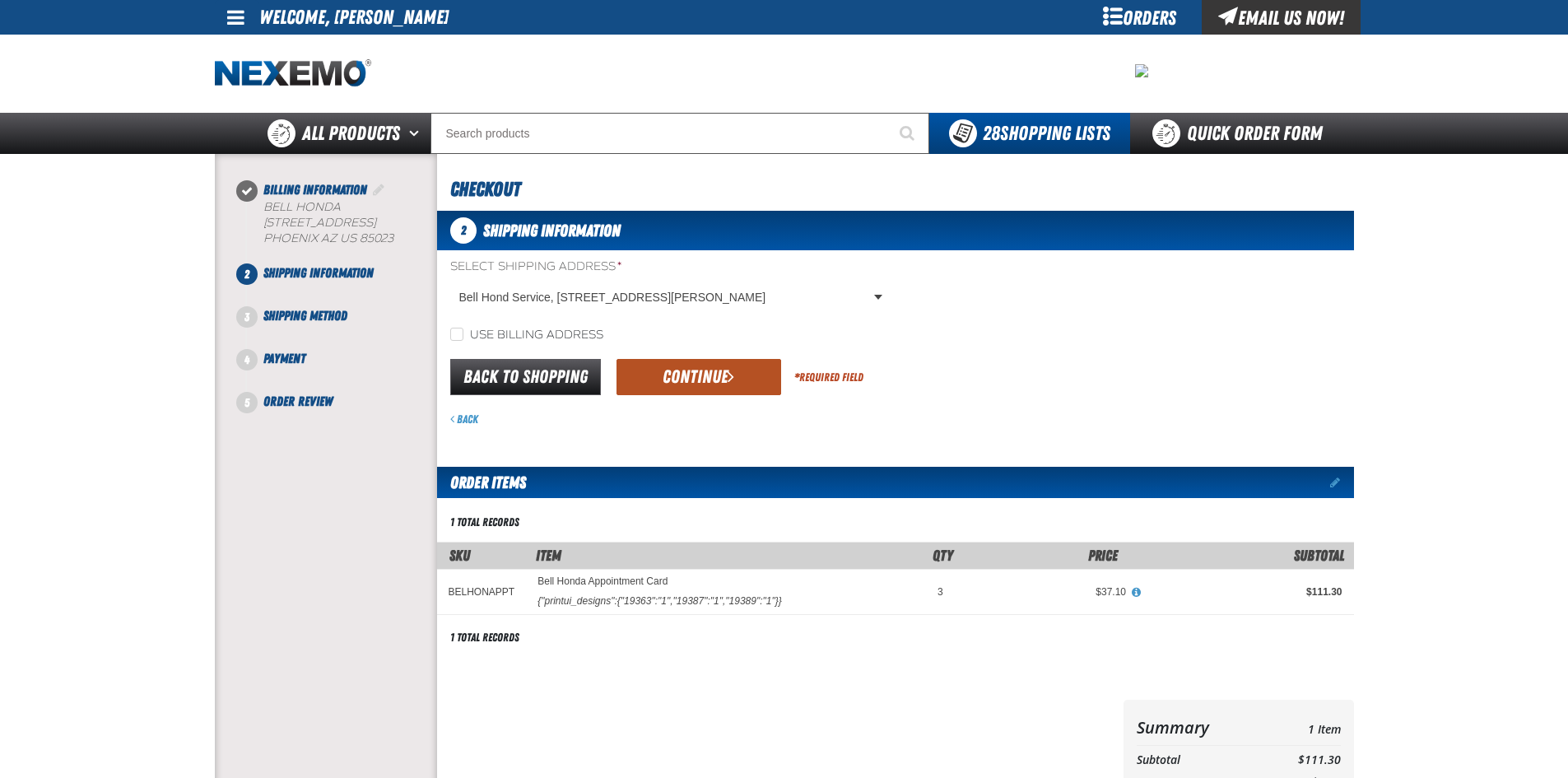
click at [713, 374] on button "Continue" at bounding box center [698, 376] width 165 height 36
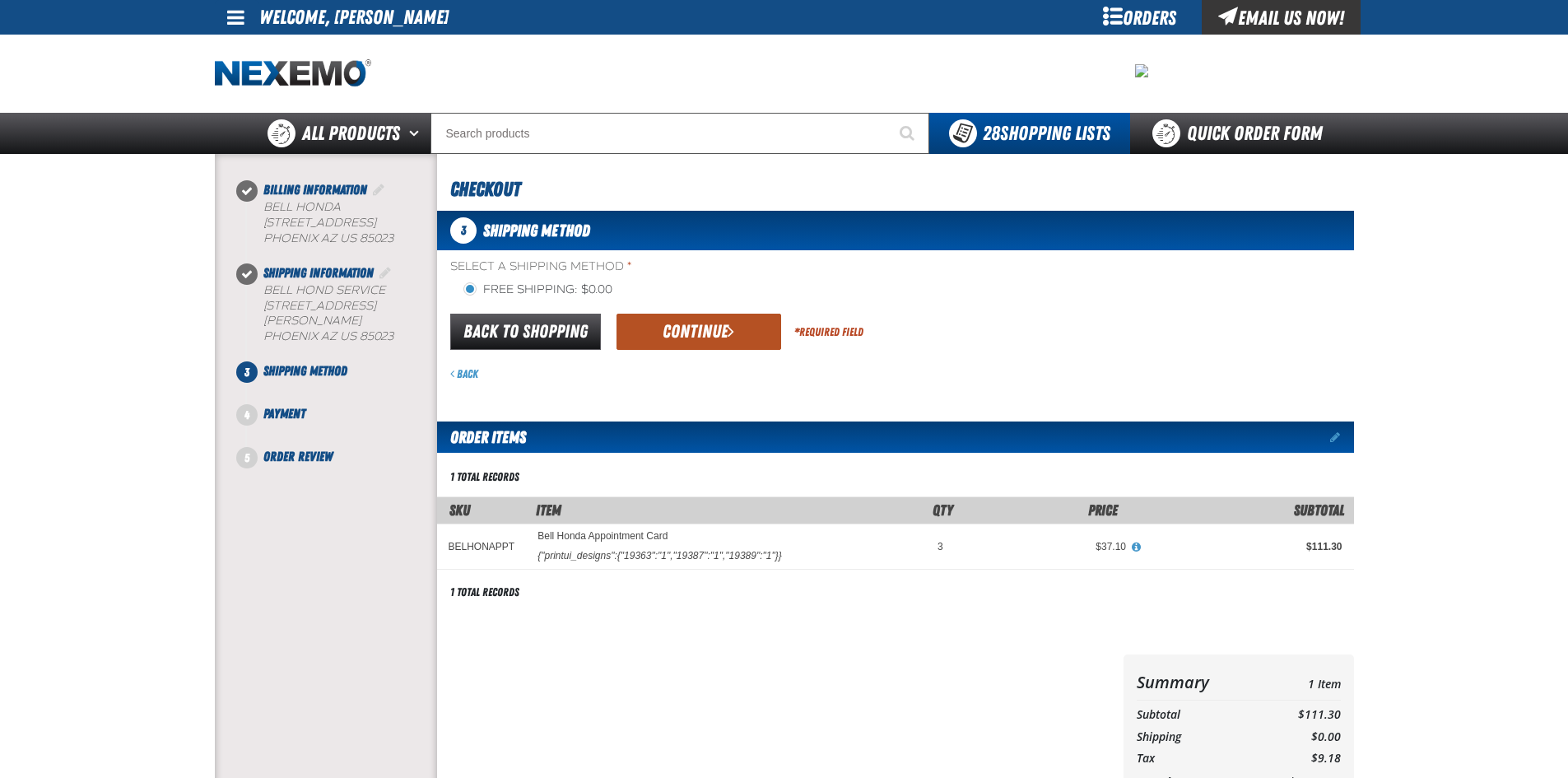
click at [713, 333] on button "Continue" at bounding box center [698, 331] width 165 height 36
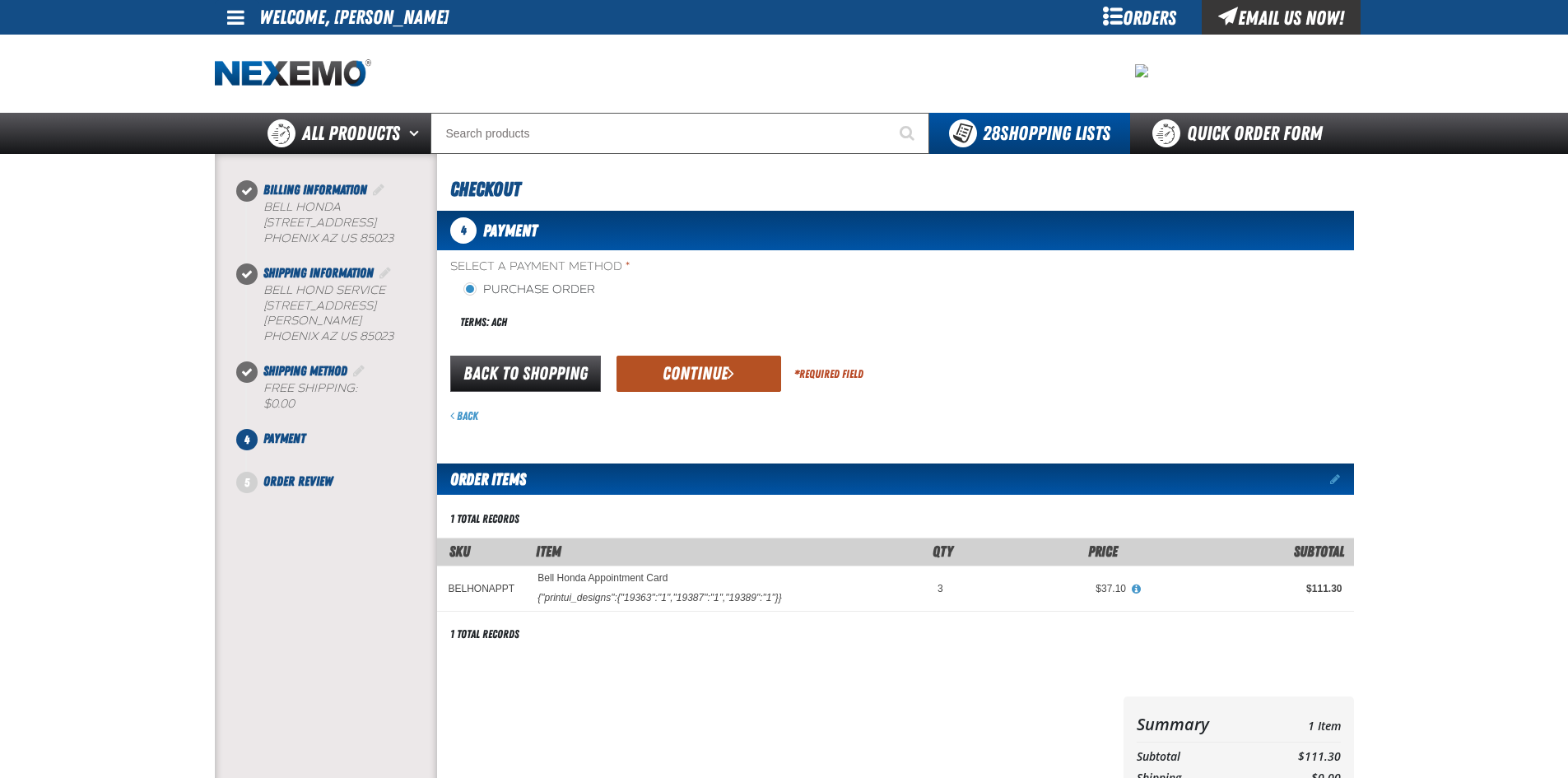
click at [697, 378] on button "Continue" at bounding box center [698, 373] width 165 height 36
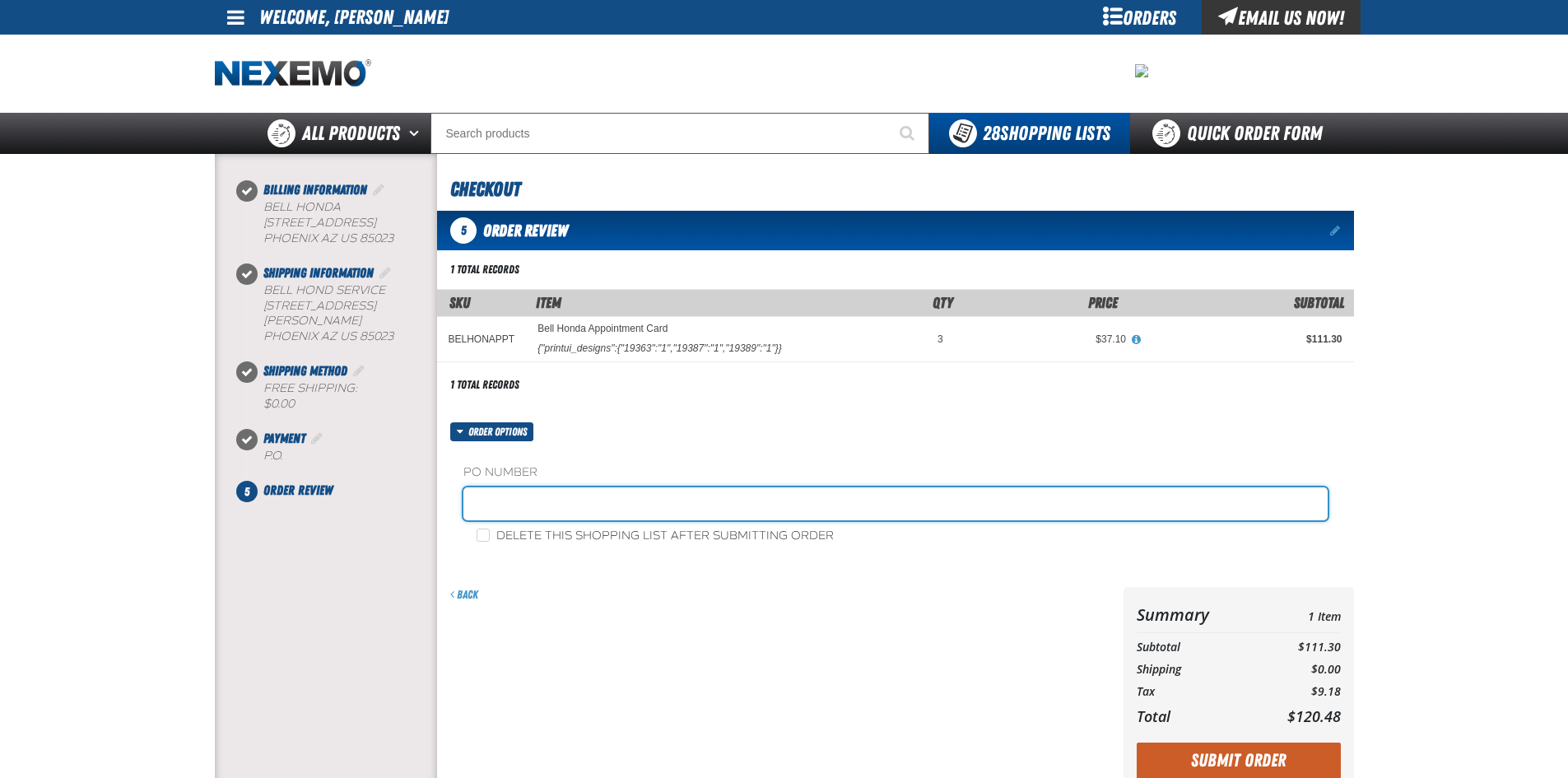
click at [503, 505] on input "text" at bounding box center [895, 504] width 864 height 33
type input "090325-Josh/Crystal/Tanner"
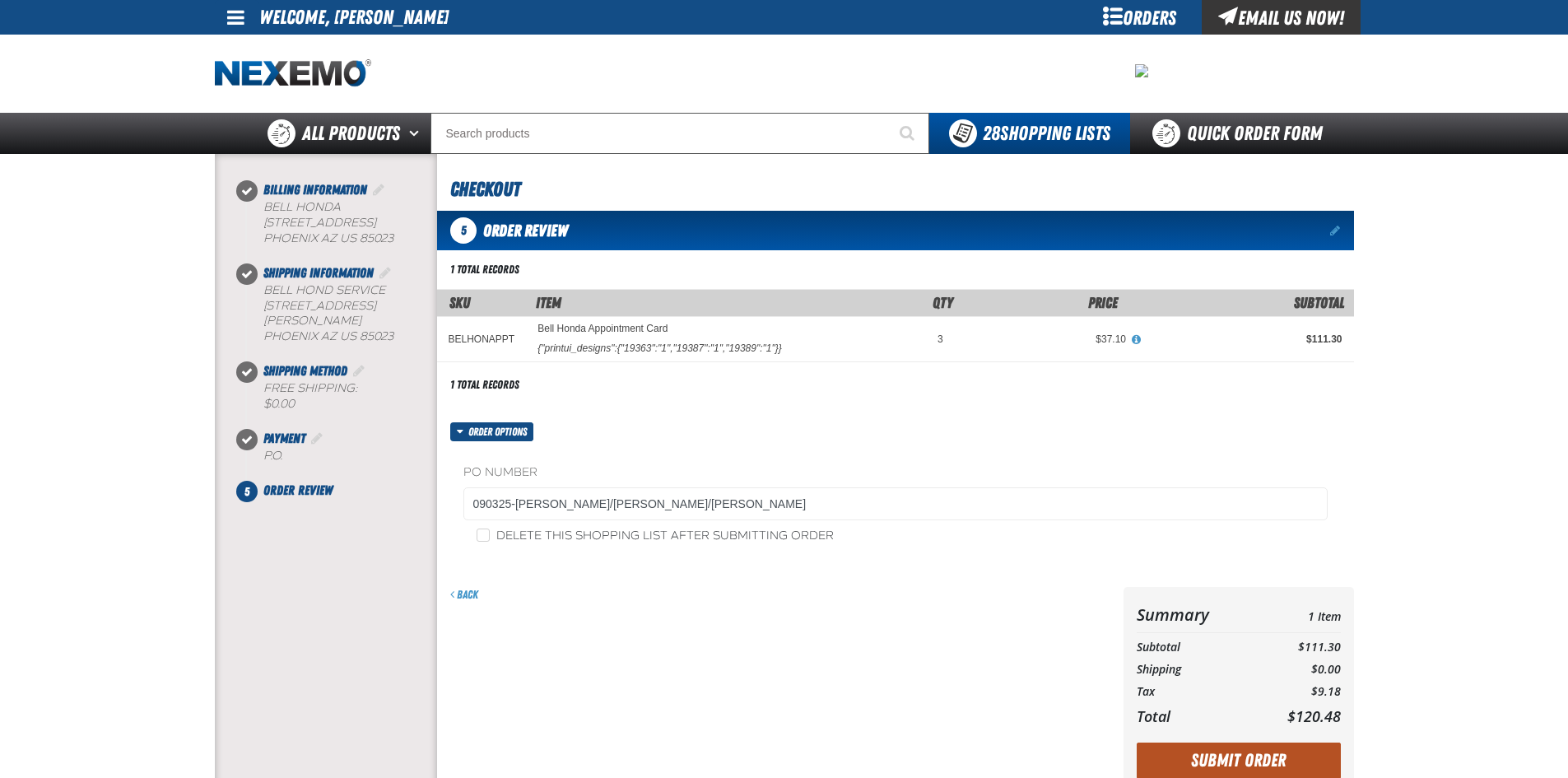
click at [1246, 760] on button "Submit Order" at bounding box center [1239, 760] width 205 height 36
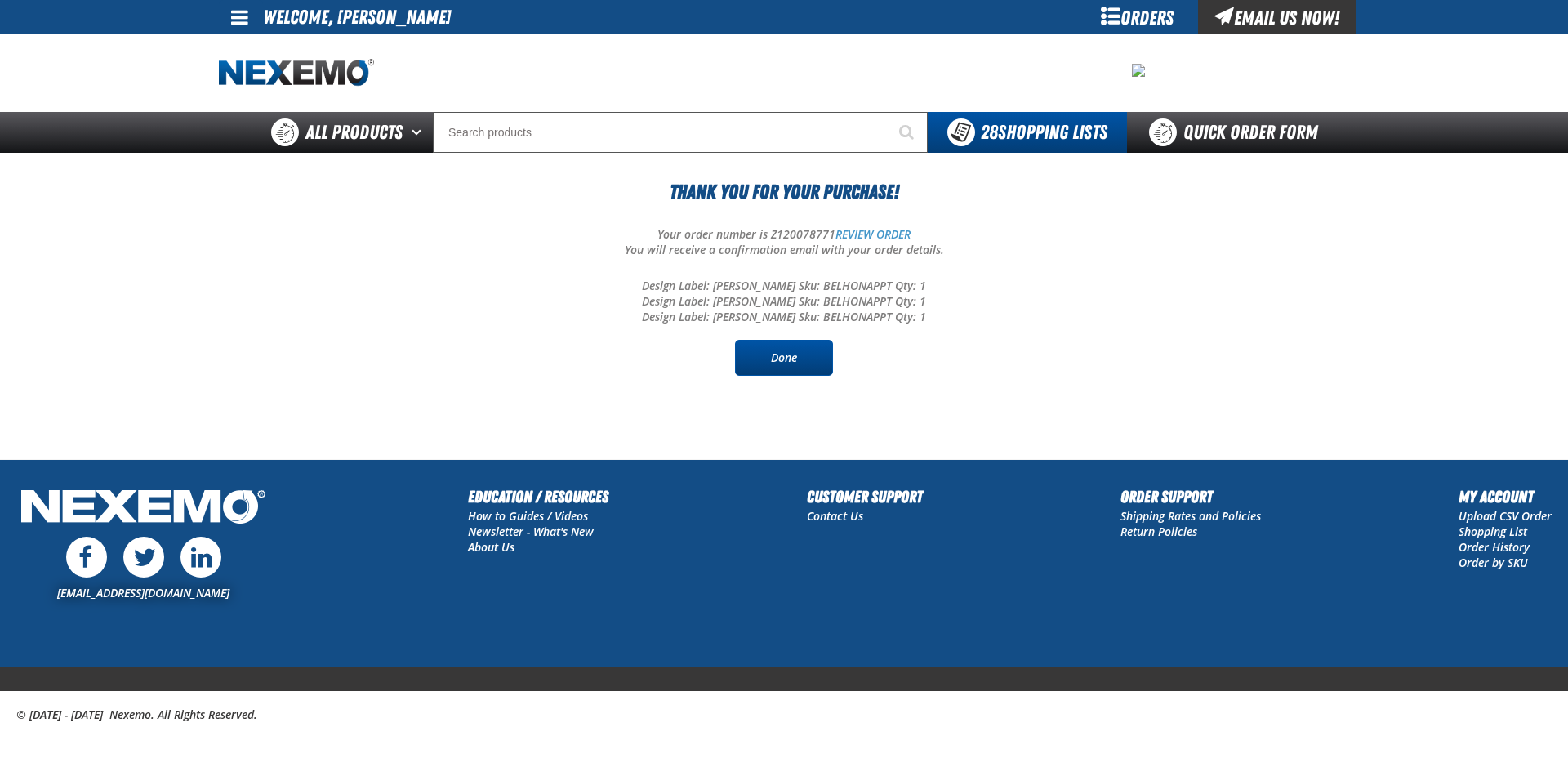
click at [786, 354] on link "Done" at bounding box center [784, 358] width 98 height 36
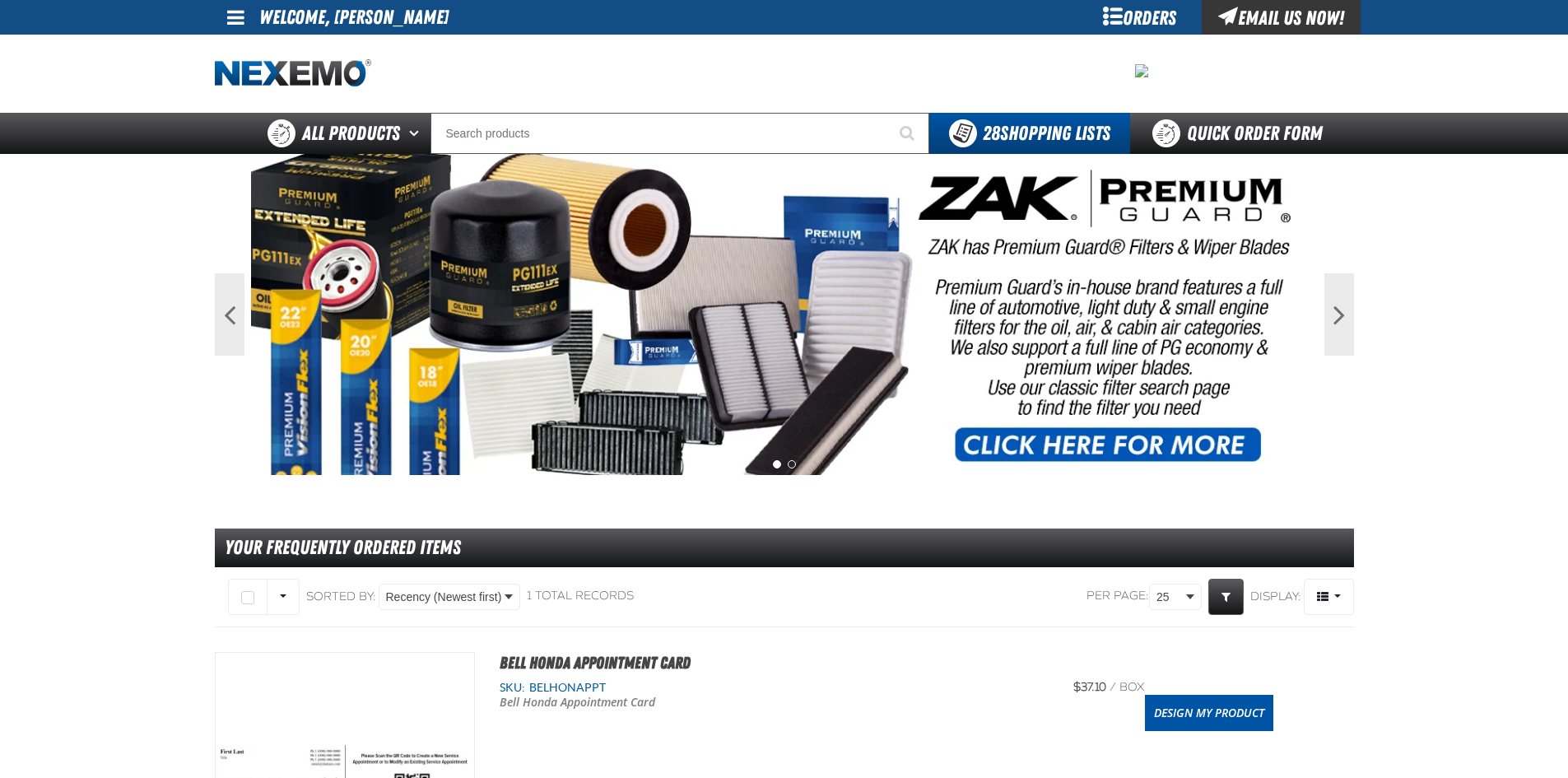
click at [240, 16] on span at bounding box center [236, 17] width 18 height 19
click at [235, 47] on link "My Account My Account" at bounding box center [258, 49] width 73 height 16
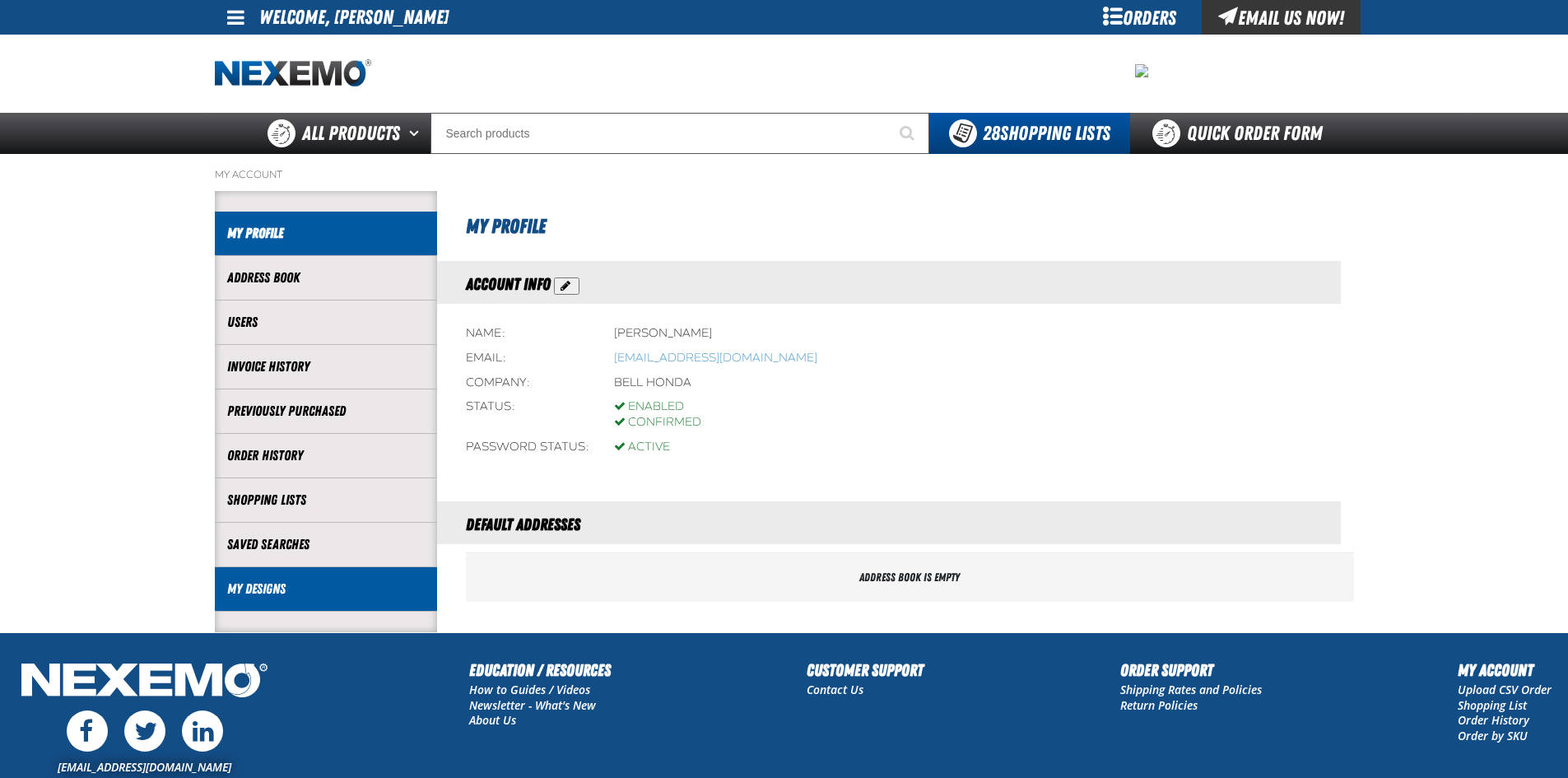
click at [257, 587] on link "My Designs" at bounding box center [326, 589] width 197 height 19
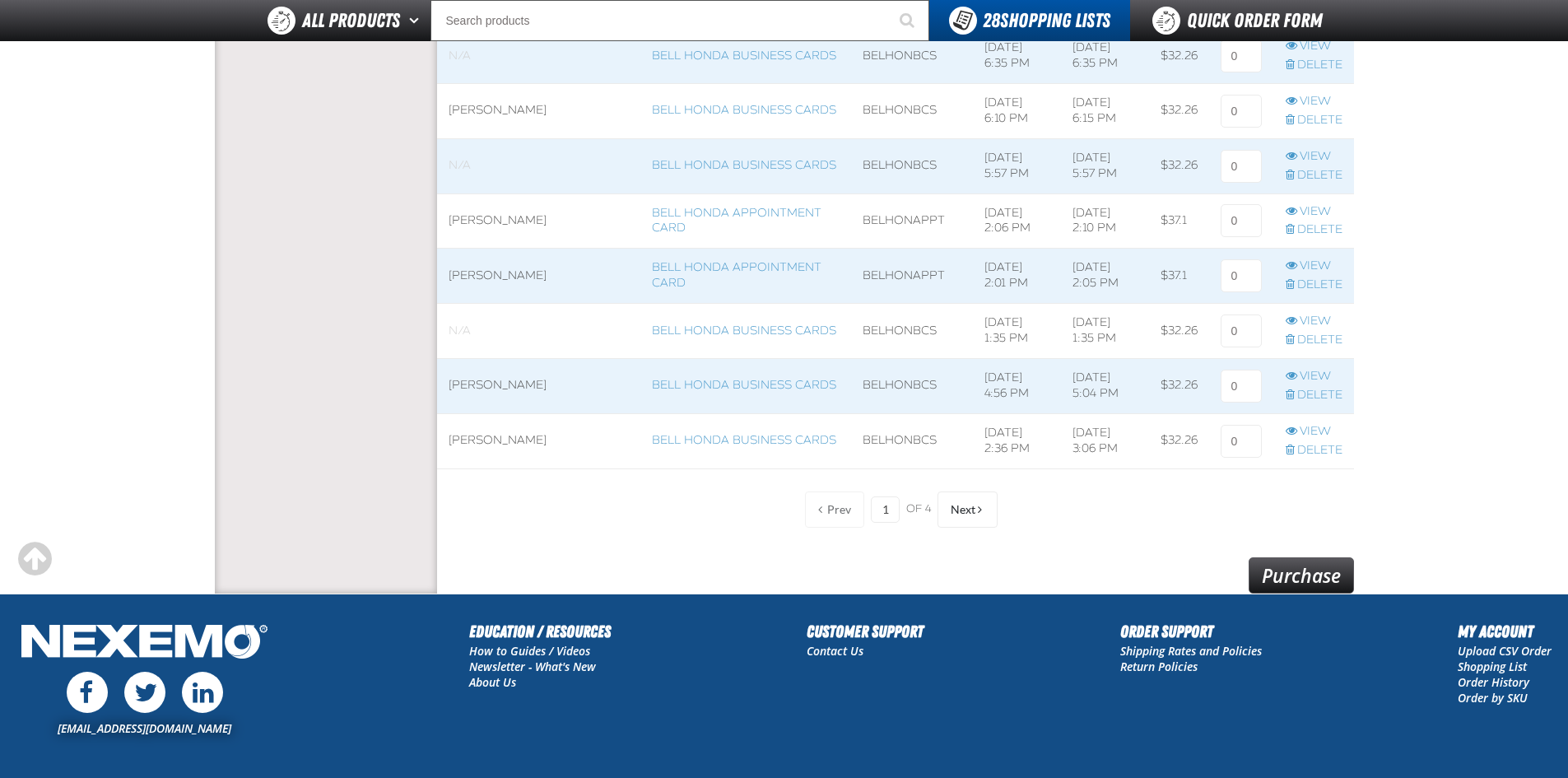
scroll to position [1235, 0]
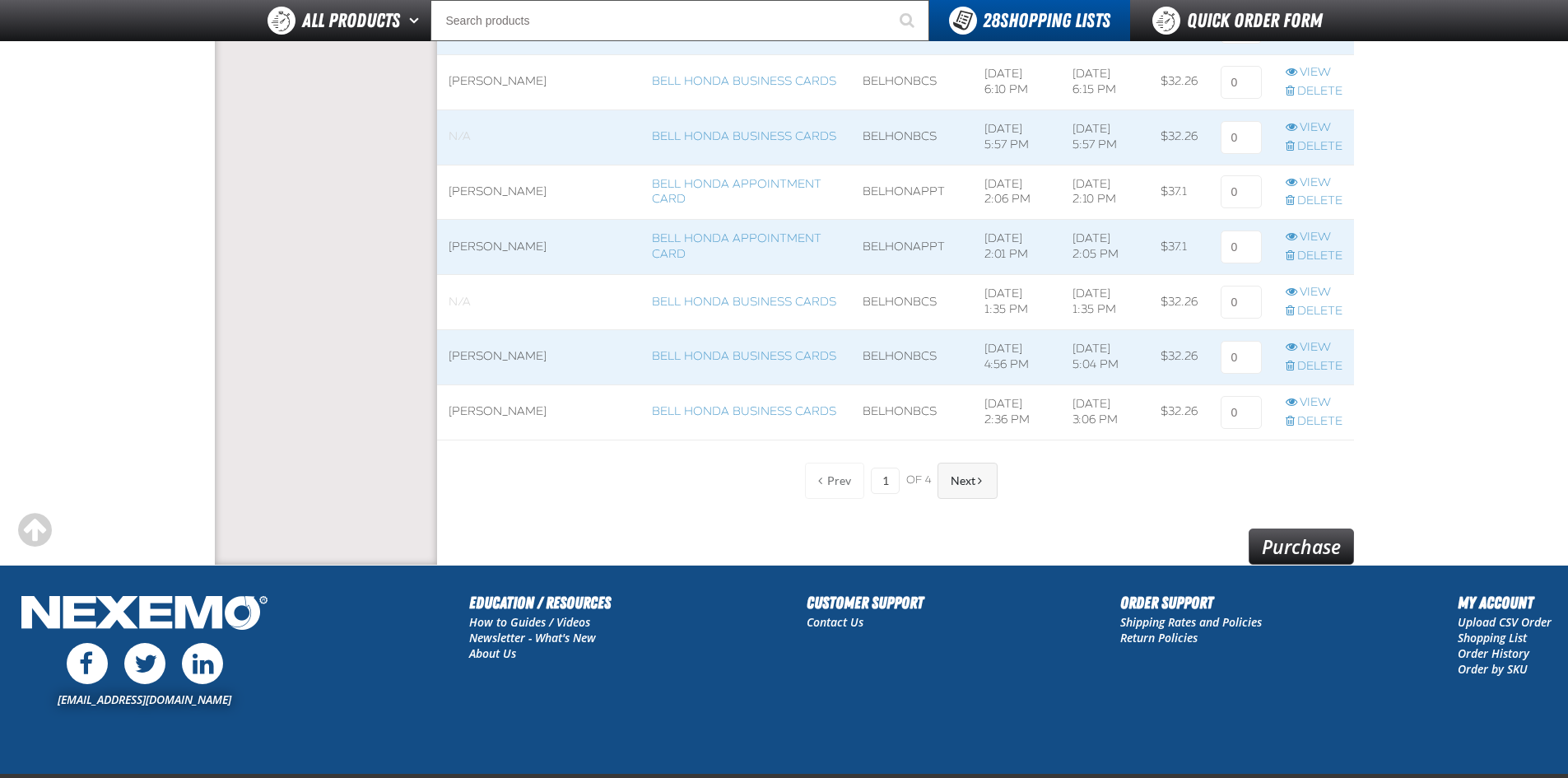
click at [968, 484] on span "Next" at bounding box center [963, 481] width 25 height 13
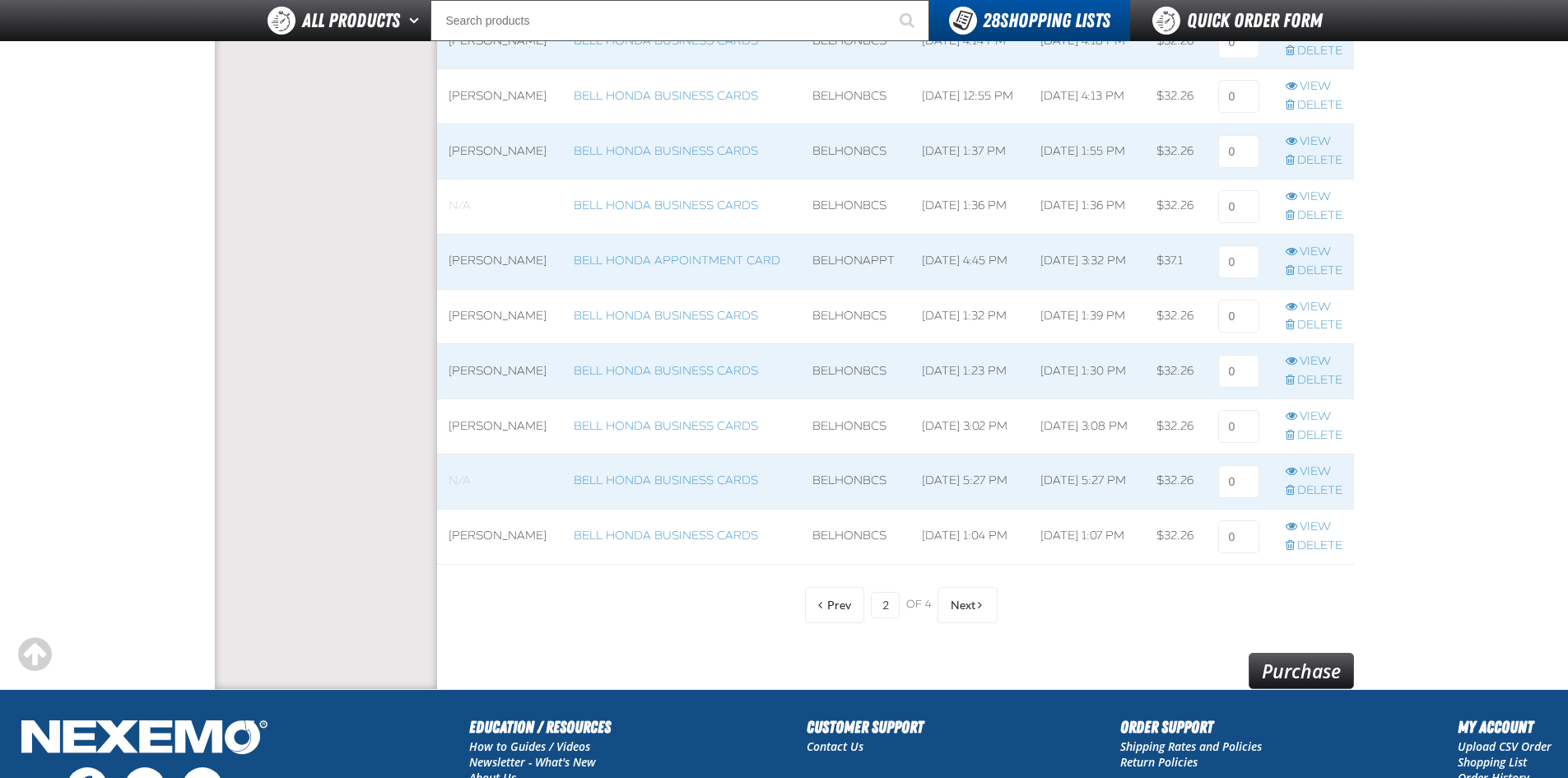
scroll to position [1235, 0]
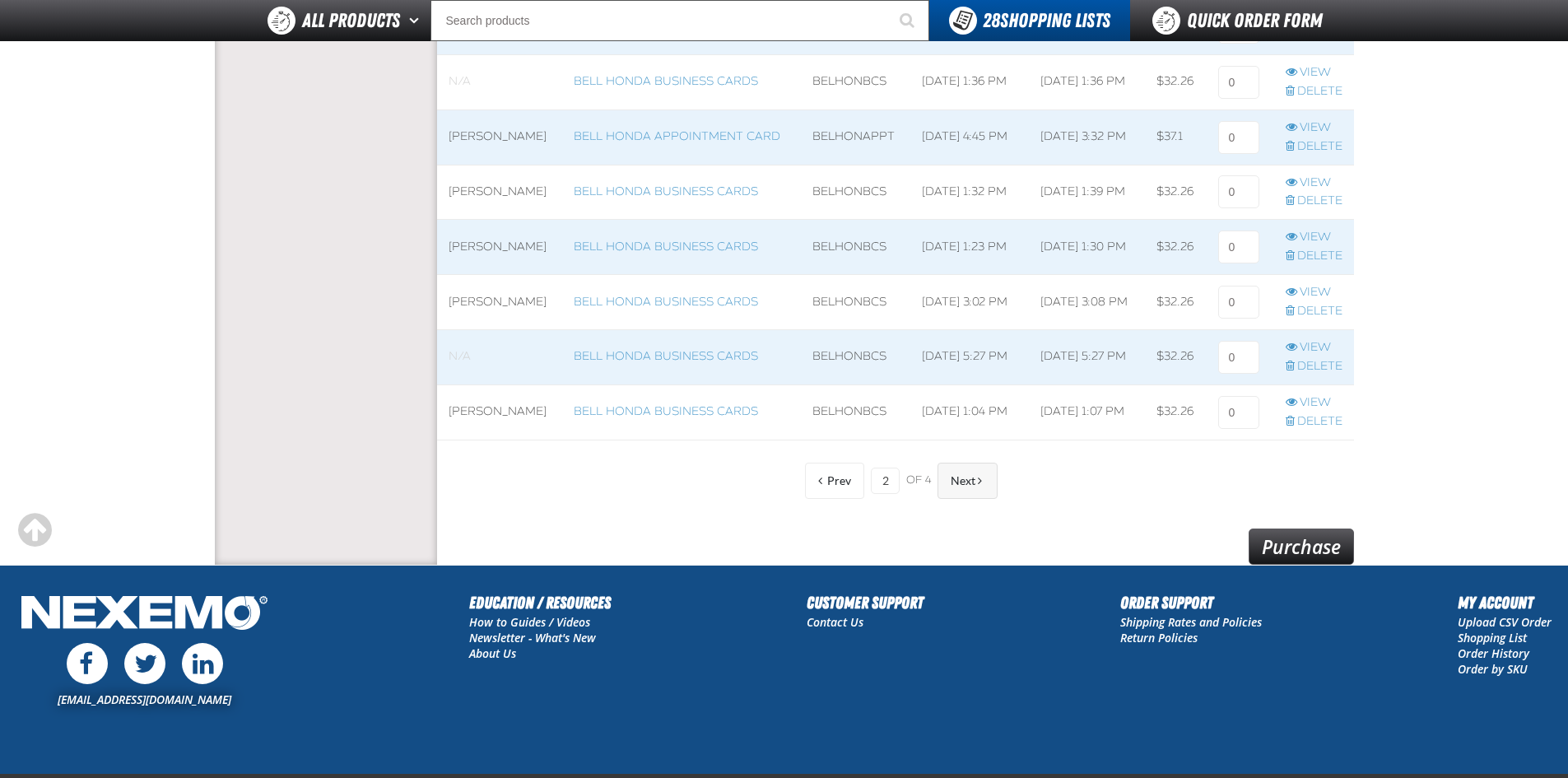
click at [967, 479] on span "Next" at bounding box center [963, 481] width 25 height 13
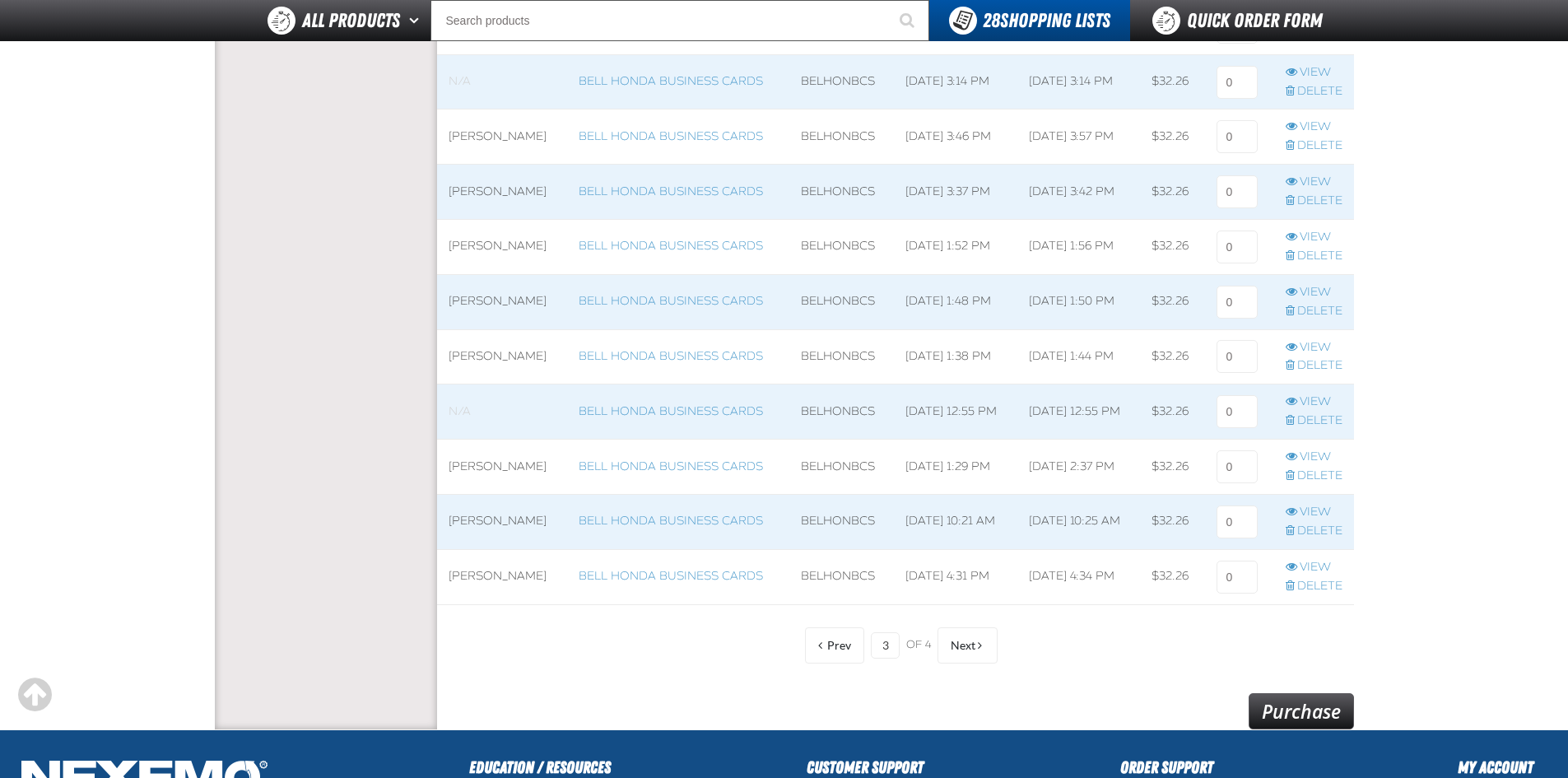
scroll to position [1338, 0]
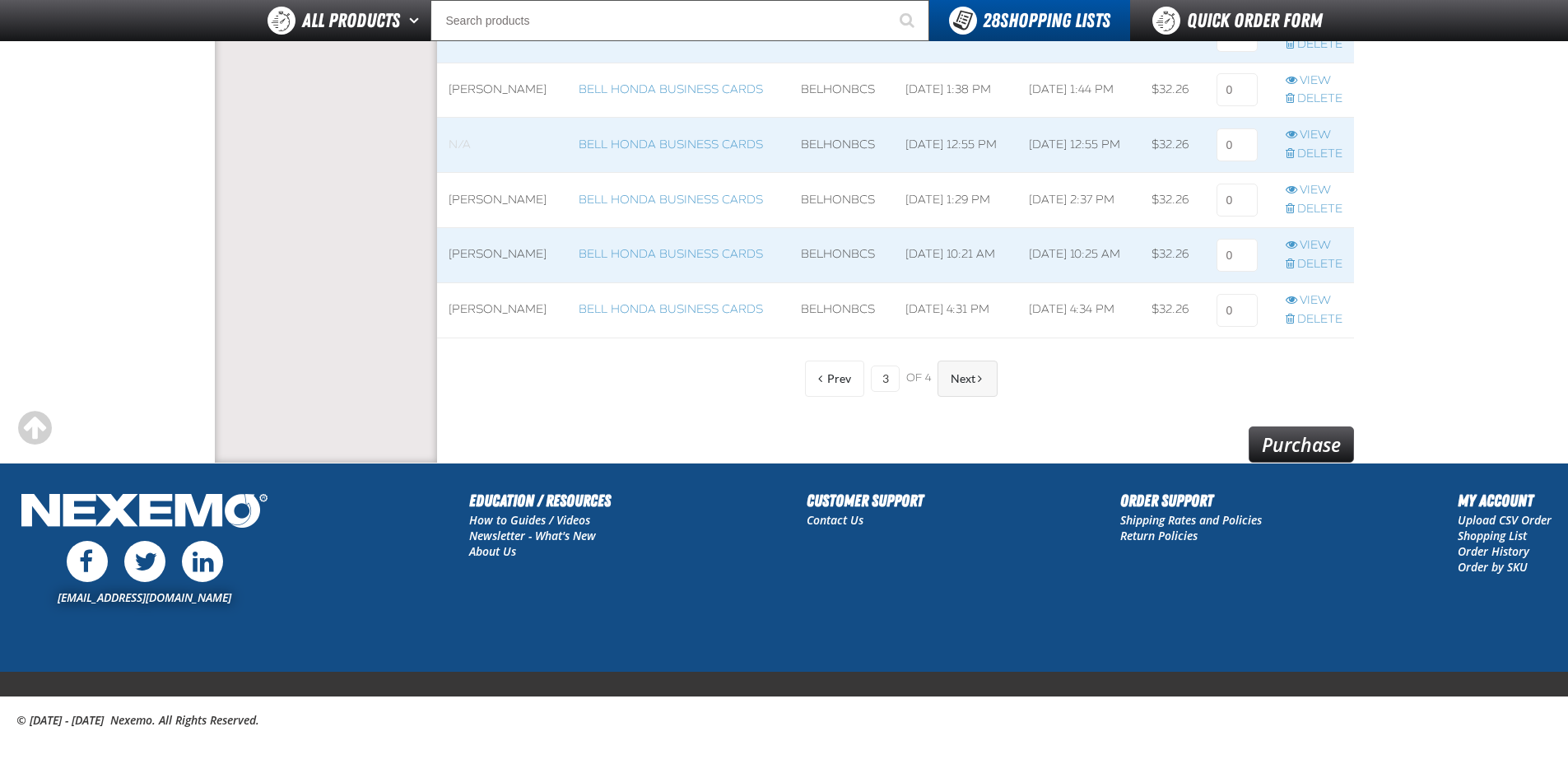
click at [954, 382] on span "Next" at bounding box center [963, 379] width 25 height 13
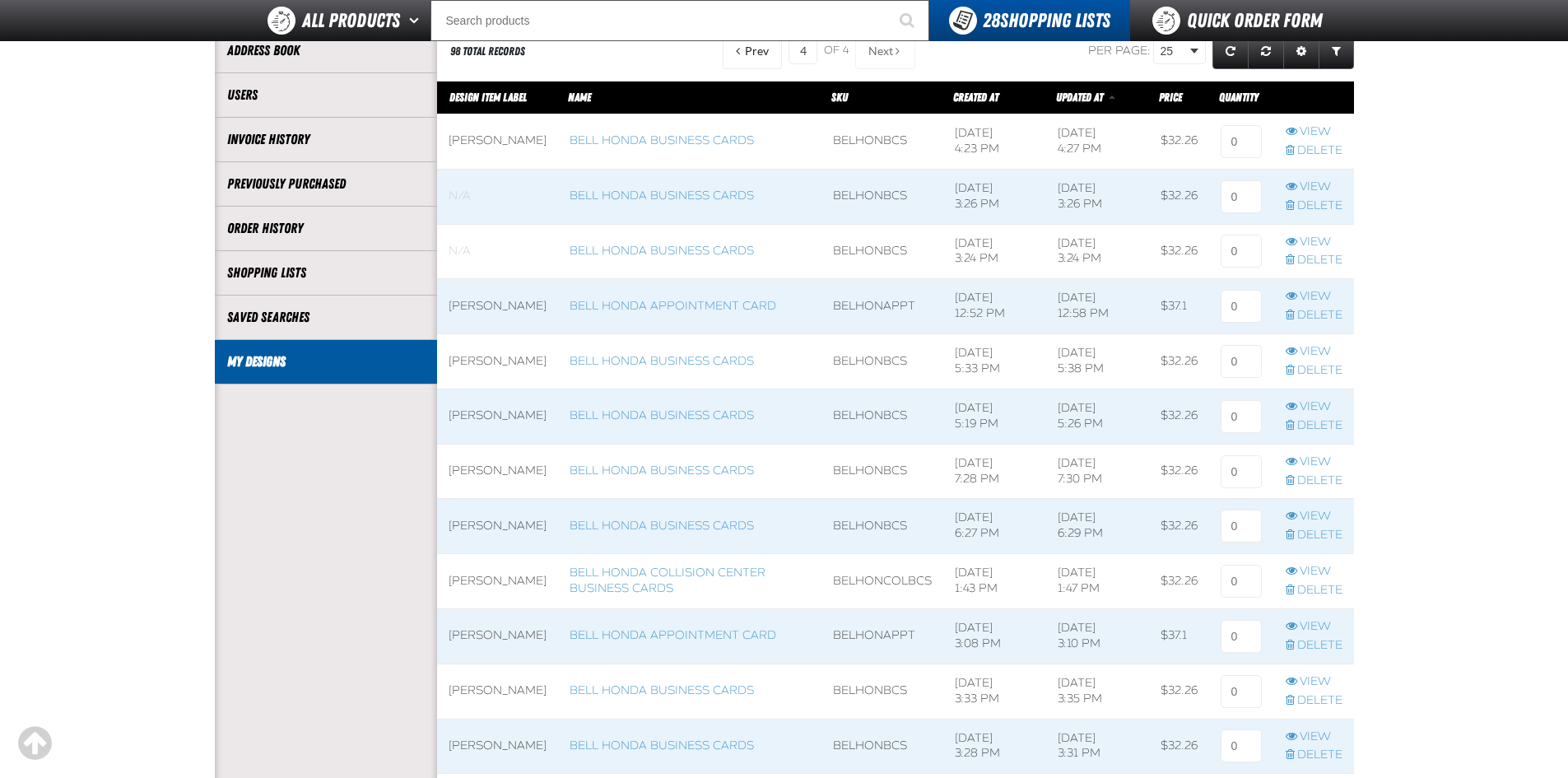
scroll to position [158, 0]
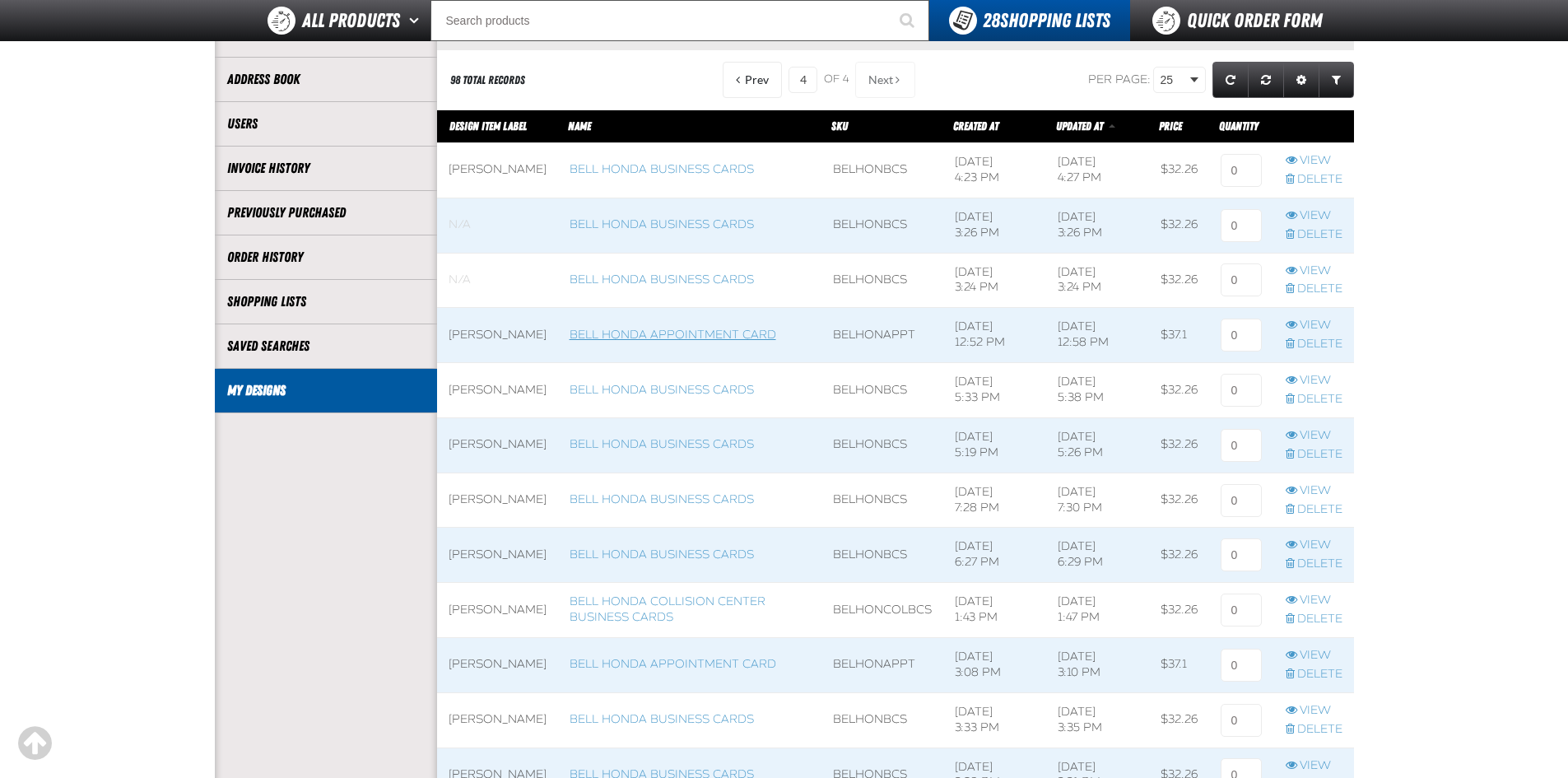
click at [603, 328] on link "Bell Honda Appointment Card" at bounding box center [673, 335] width 206 height 14
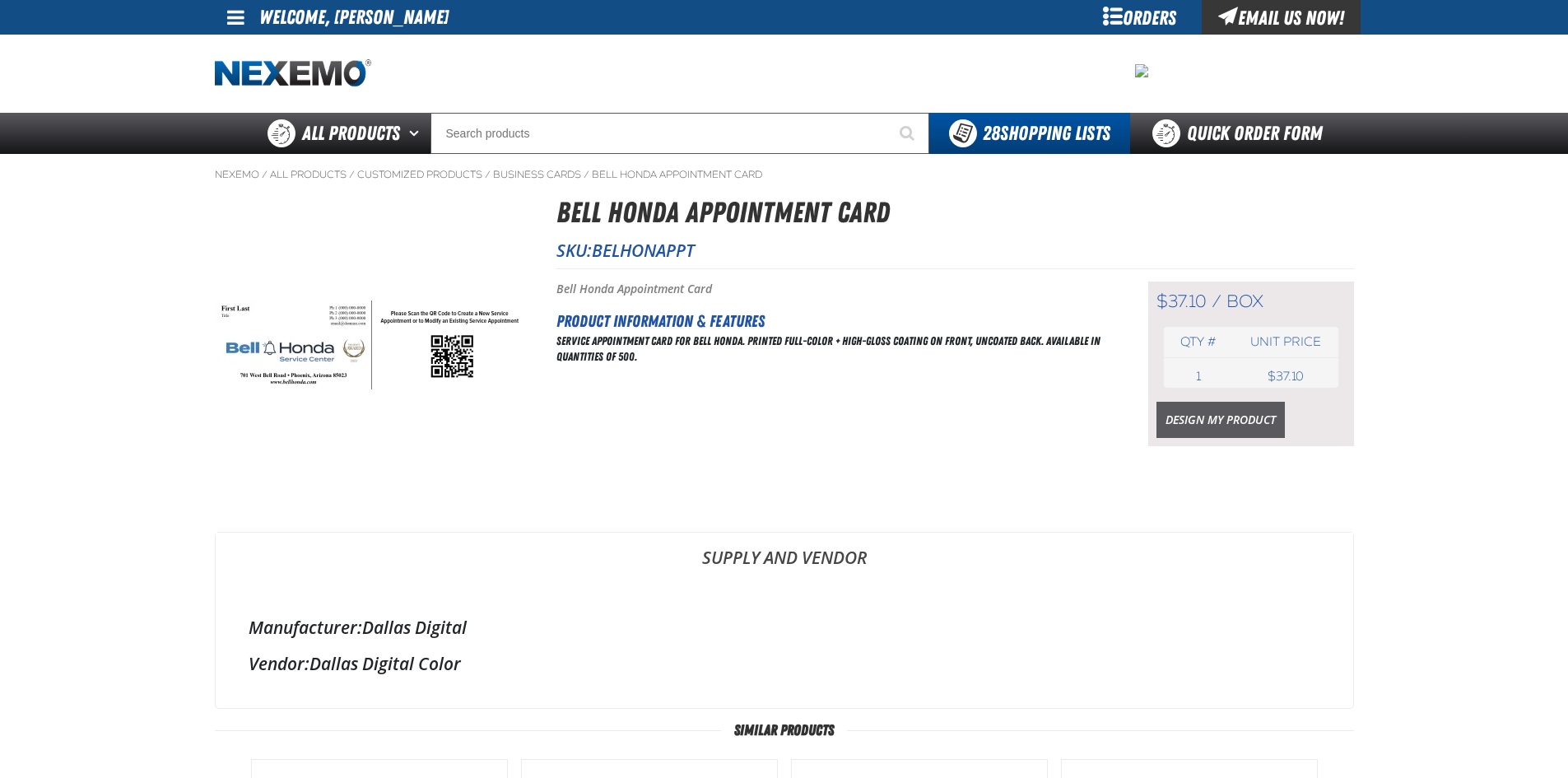
click at [1210, 418] on link "Design My Product" at bounding box center [1220, 419] width 128 height 36
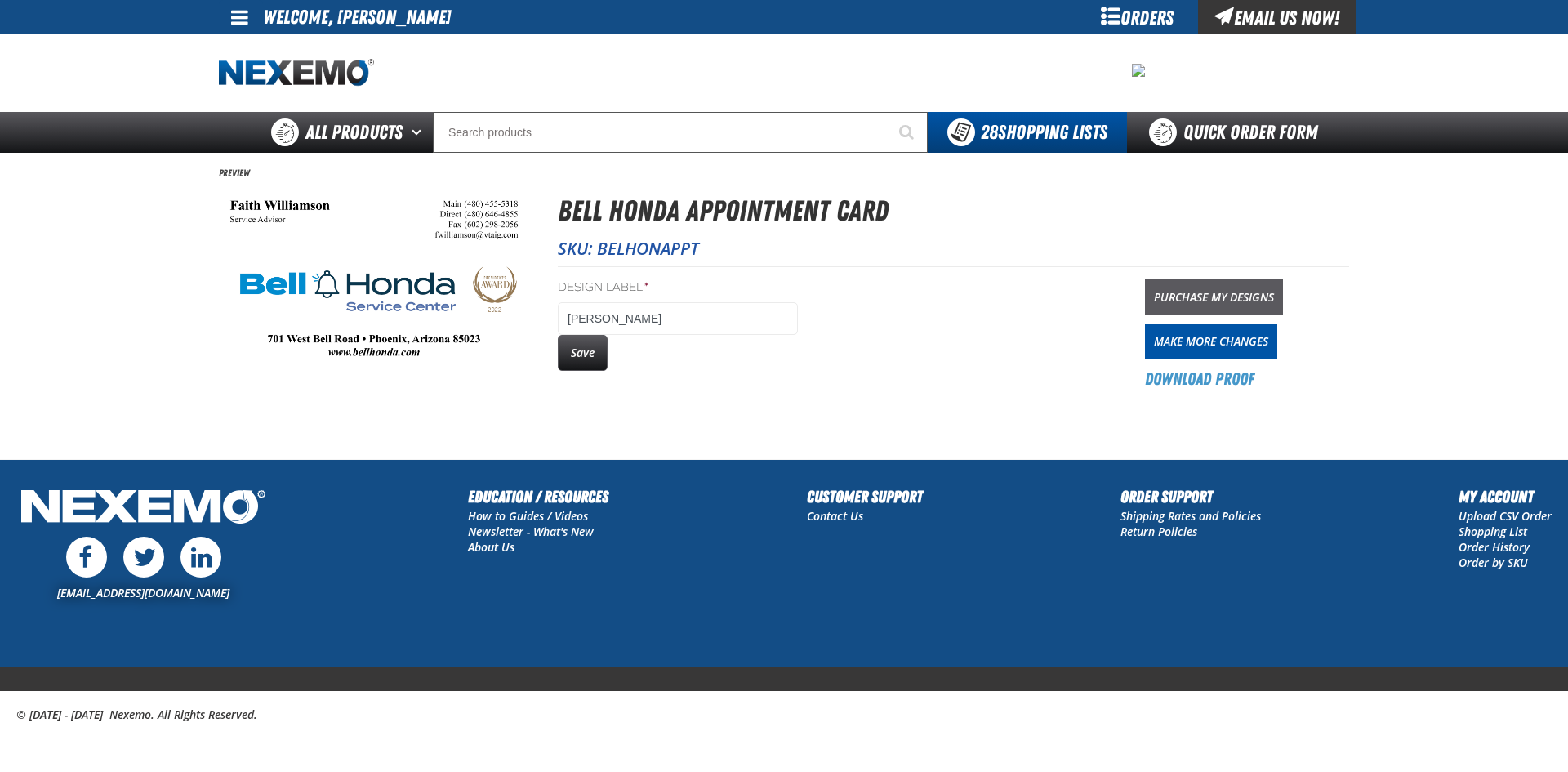
click at [1213, 295] on link "Purchase My Designs" at bounding box center [1213, 296] width 138 height 36
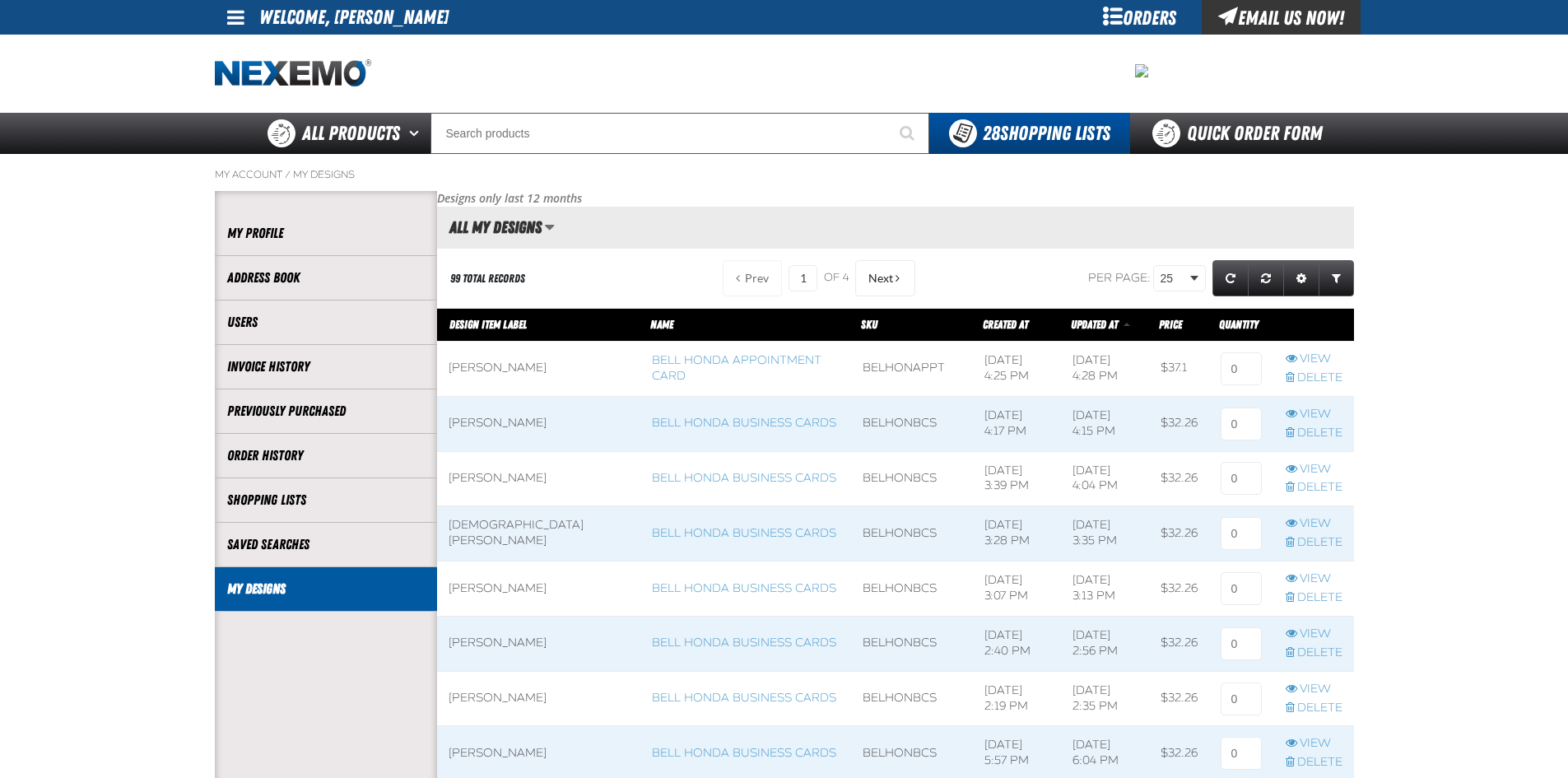
scroll to position [1, 1]
click at [1235, 370] on input at bounding box center [1241, 369] width 41 height 33
type input "1"
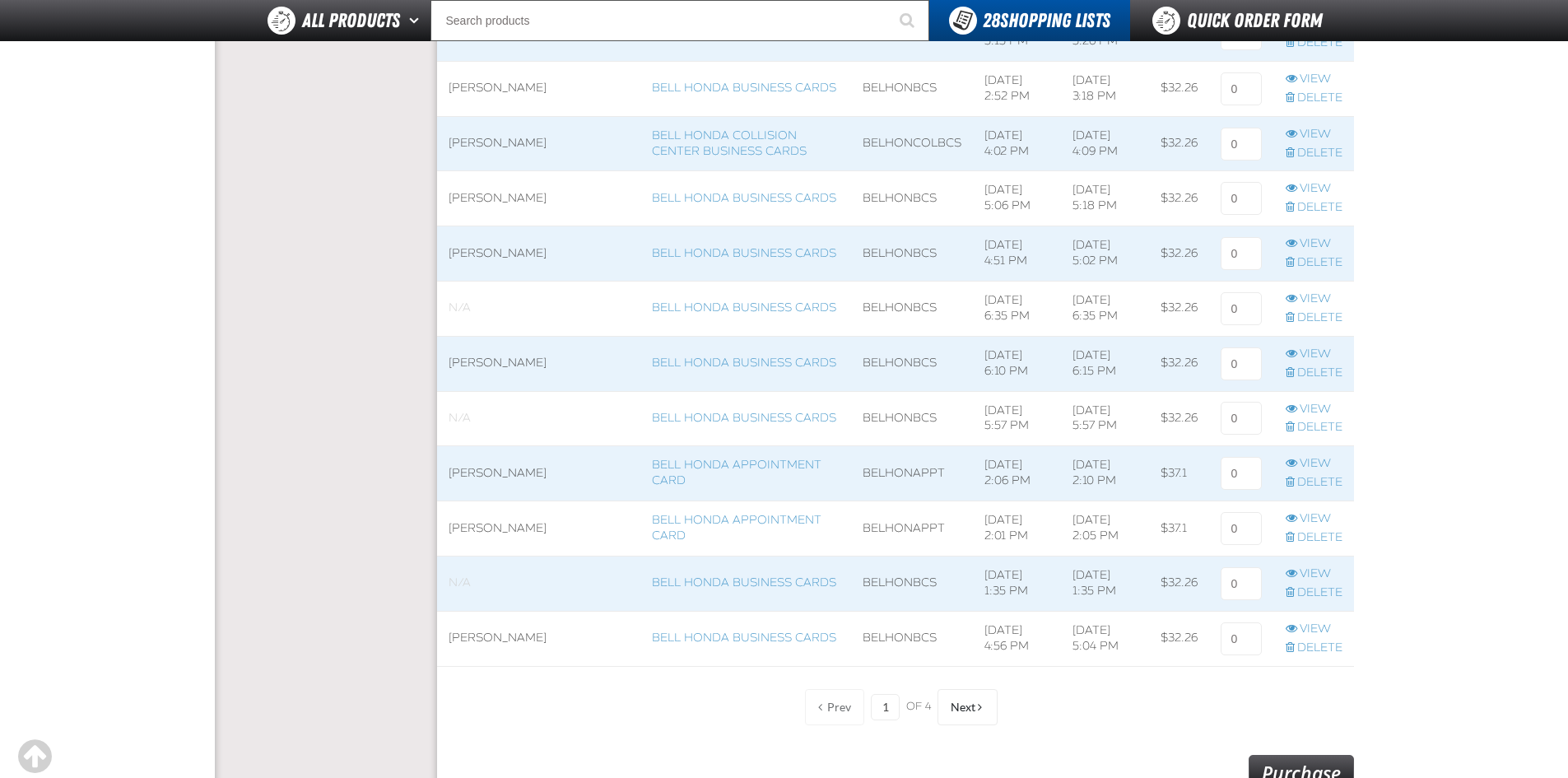
scroll to position [1235, 0]
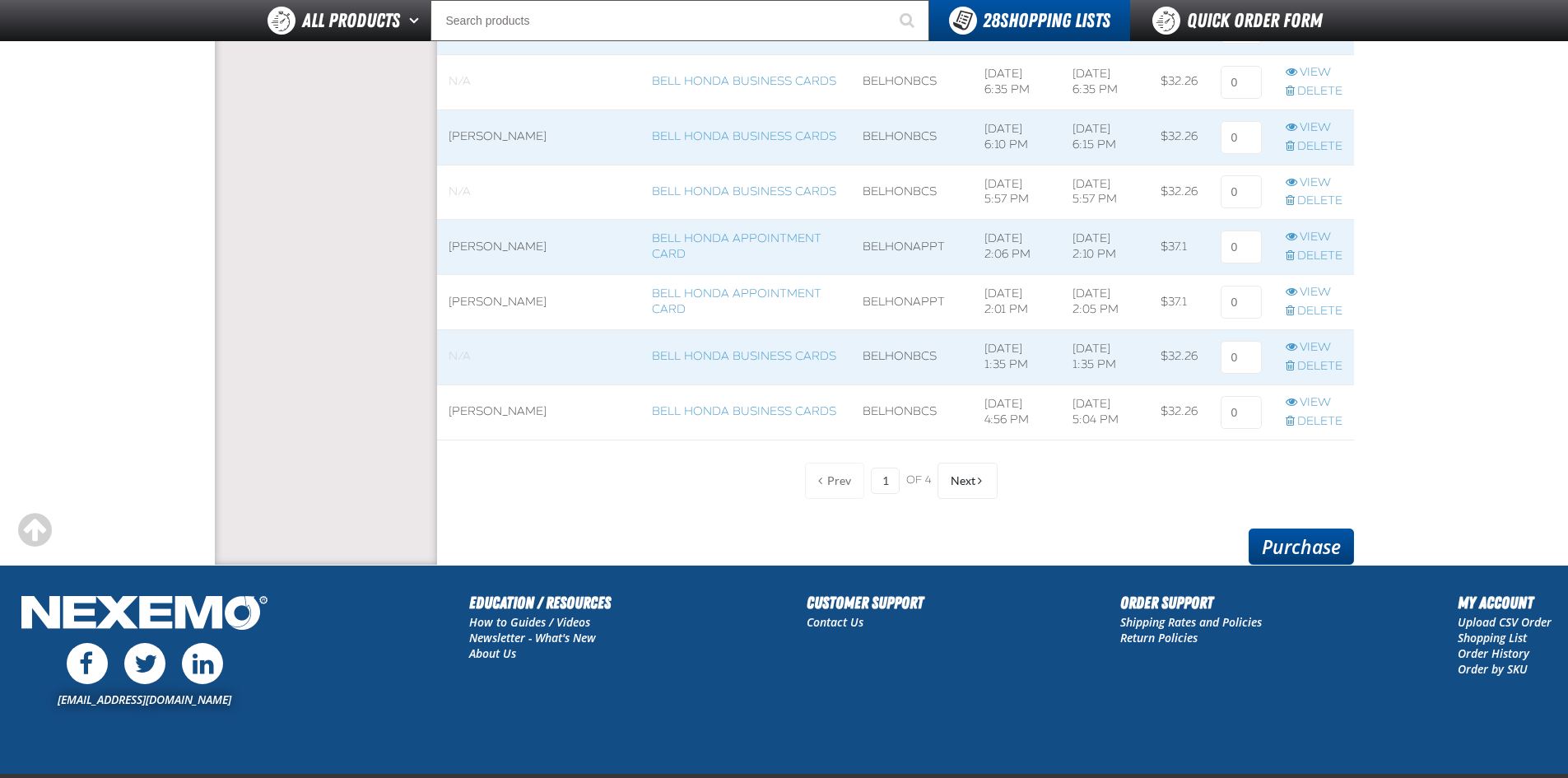
click at [1287, 544] on link "Purchase" at bounding box center [1301, 546] width 105 height 36
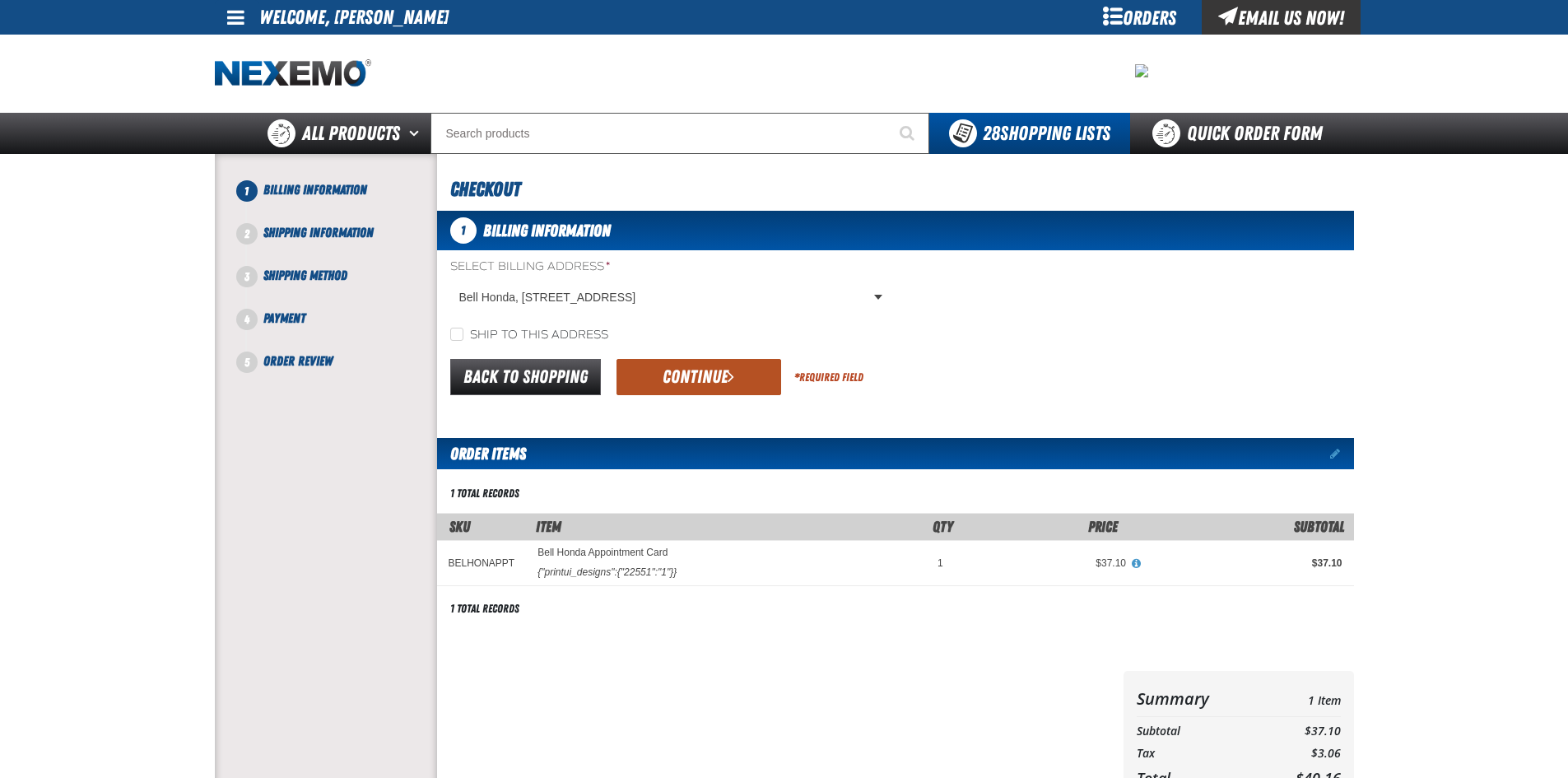
click at [697, 371] on button "Continue" at bounding box center [698, 376] width 165 height 36
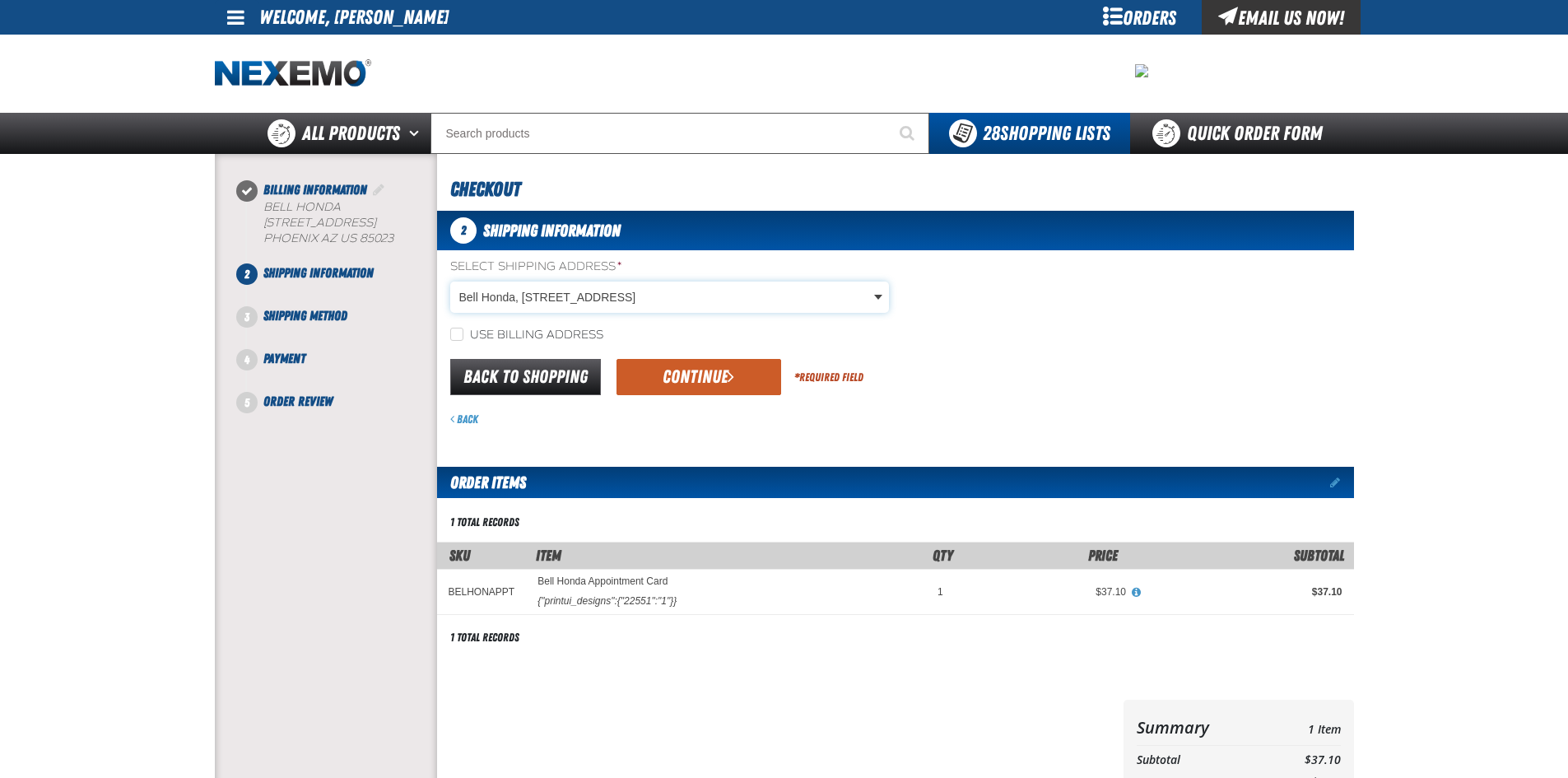
click at [882, 296] on body "Skip to Main Content Staging Site 5.1 Upgrade Site My Account My Account Suppor…" at bounding box center [784, 577] width 1568 height 1154
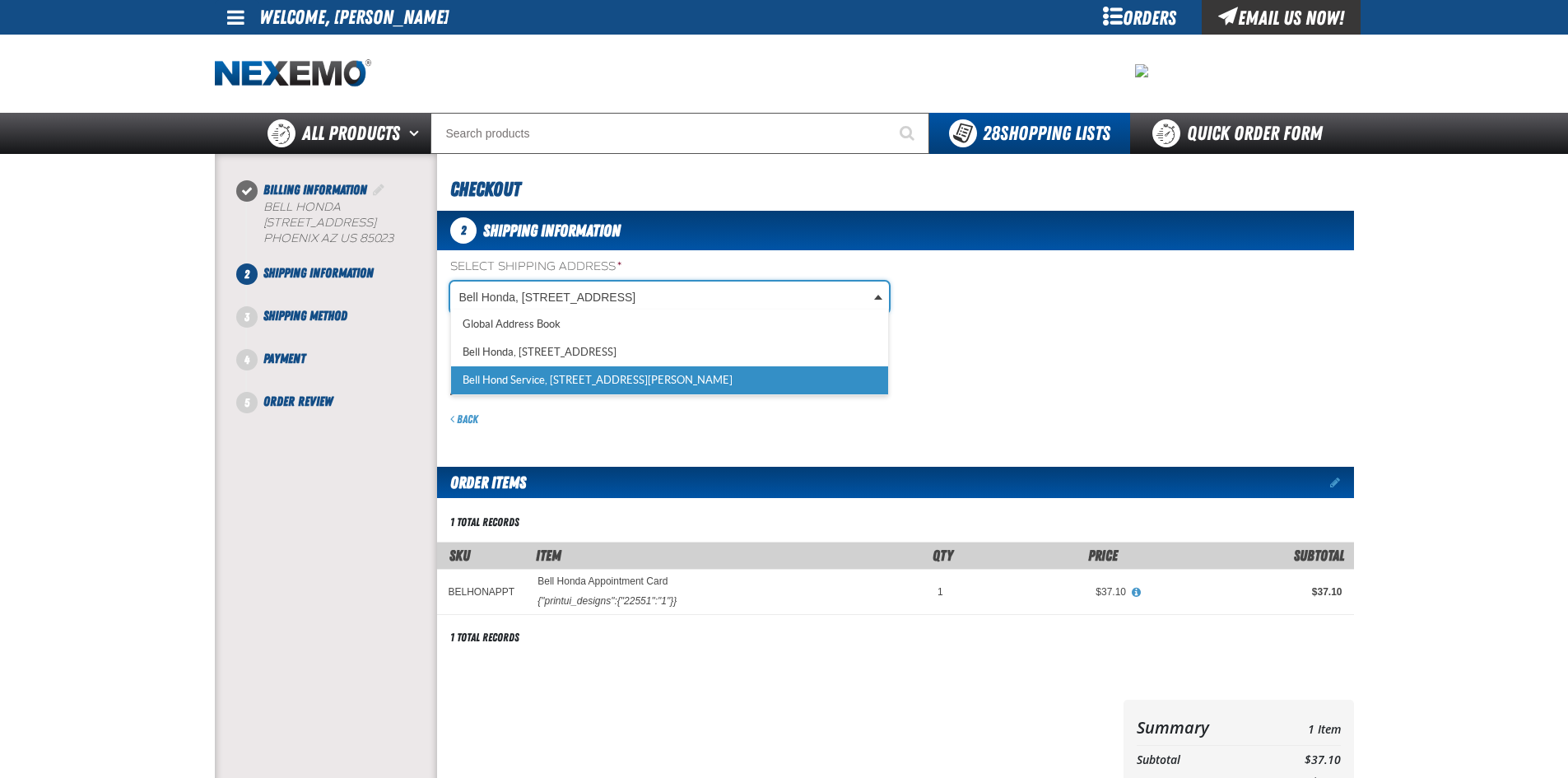
scroll to position [0, 7]
select select "a_587"
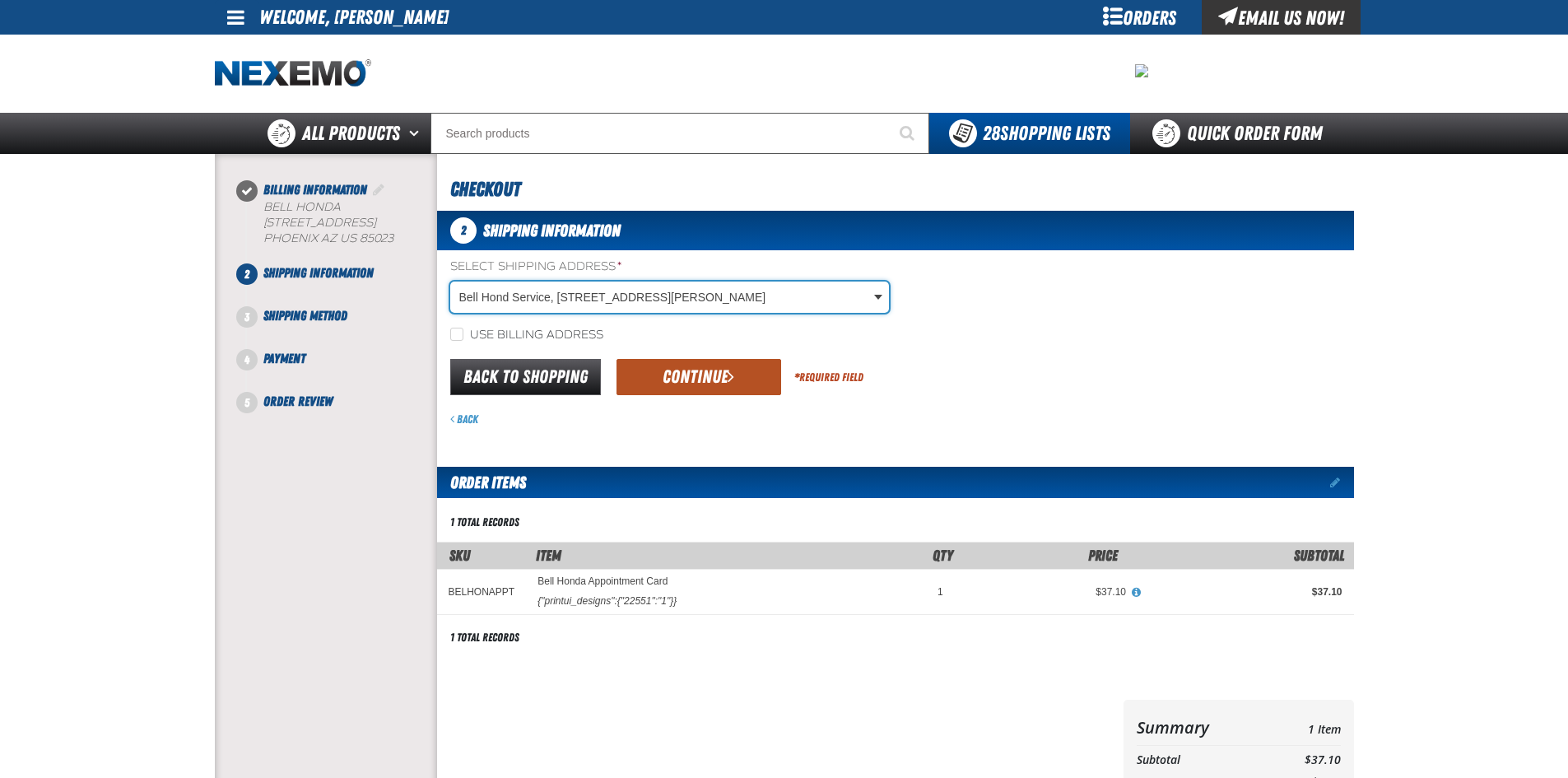
click at [694, 379] on button "Continue" at bounding box center [698, 376] width 165 height 36
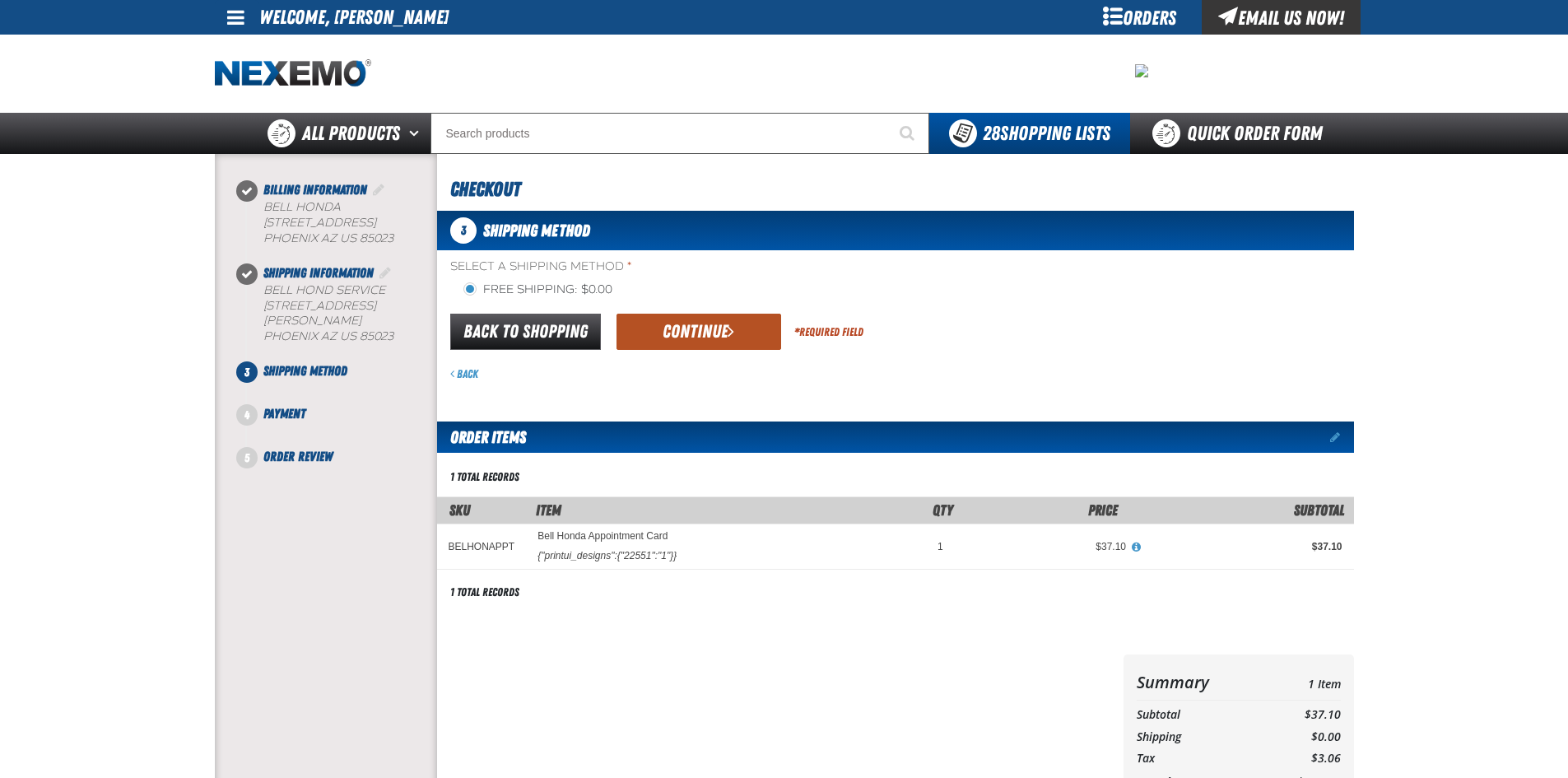
click at [695, 333] on button "Continue" at bounding box center [698, 331] width 165 height 36
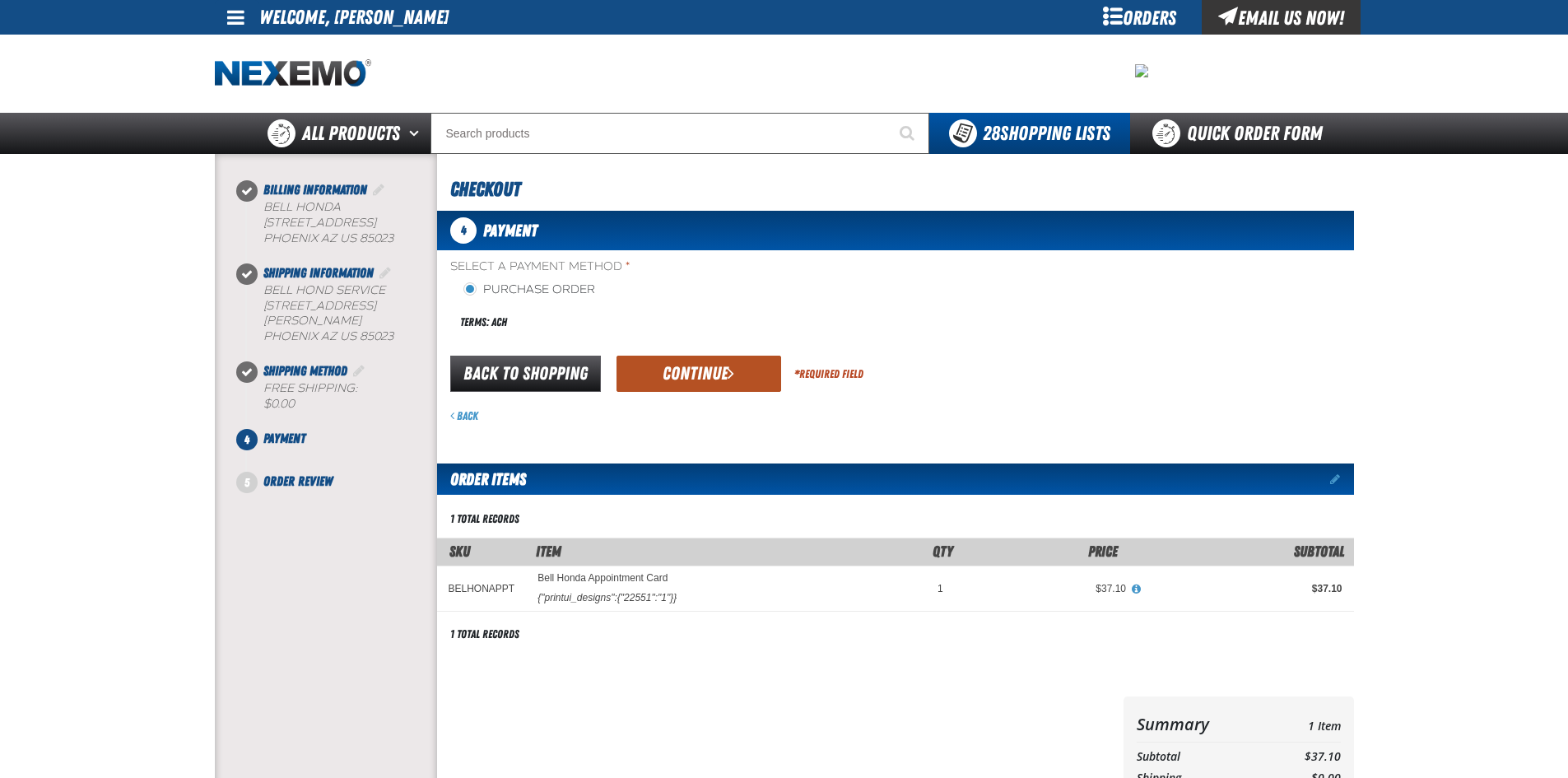
click at [689, 370] on button "Continue" at bounding box center [698, 373] width 165 height 36
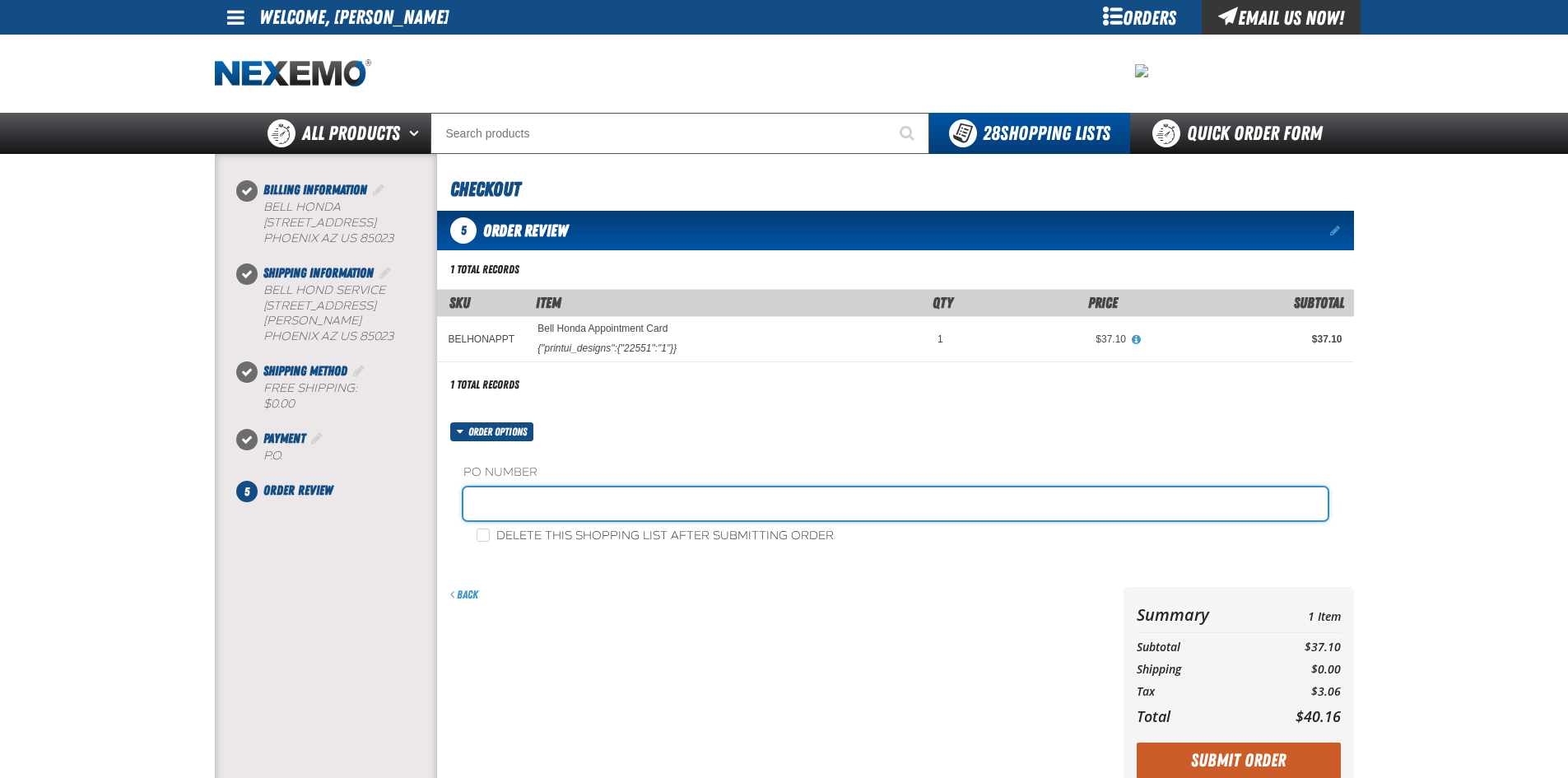
click at [501, 505] on input "text" at bounding box center [895, 504] width 864 height 33
type input "090325-Faith"
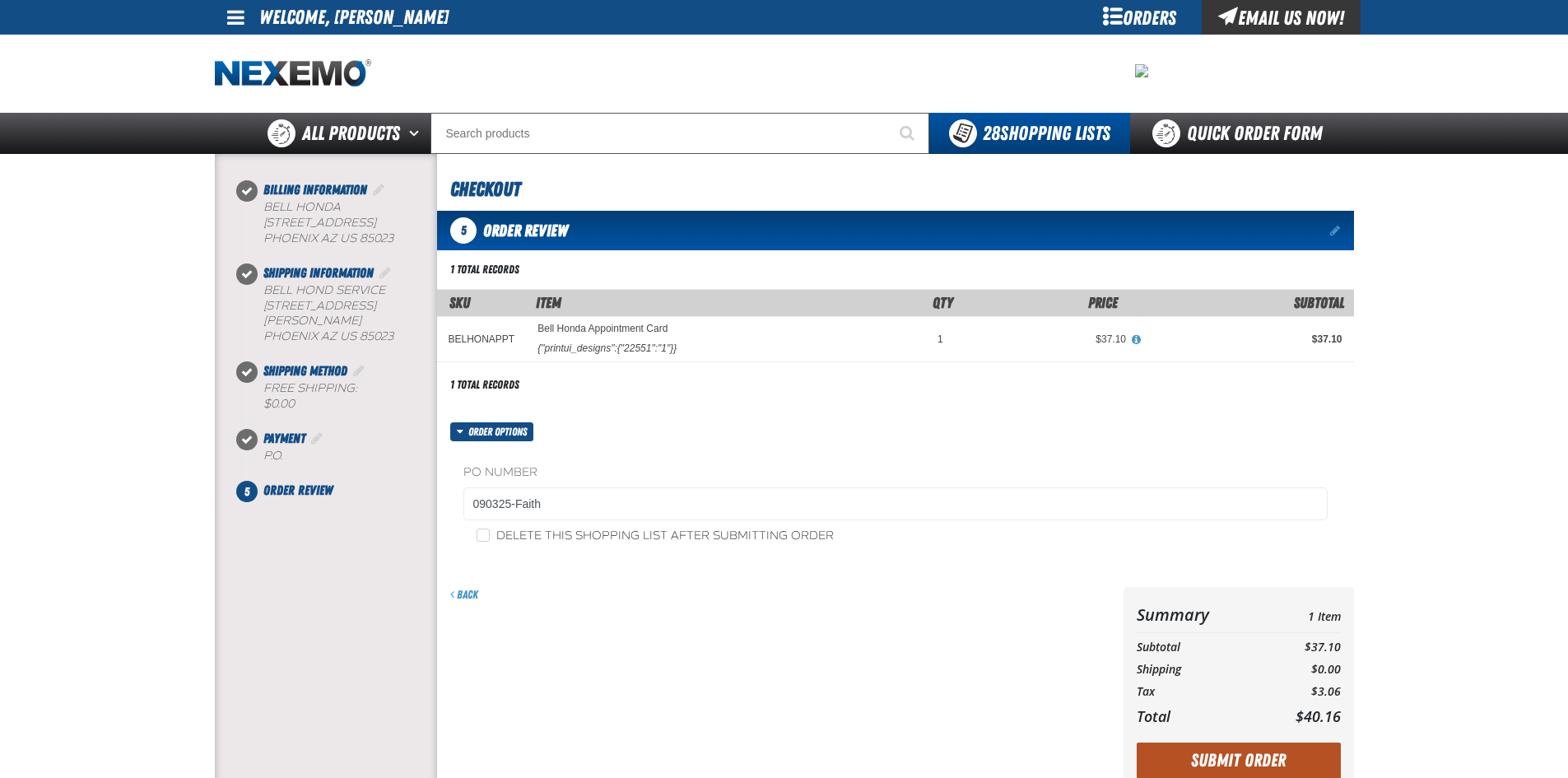
click at [1245, 760] on button "Submit Order" at bounding box center [1239, 760] width 205 height 36
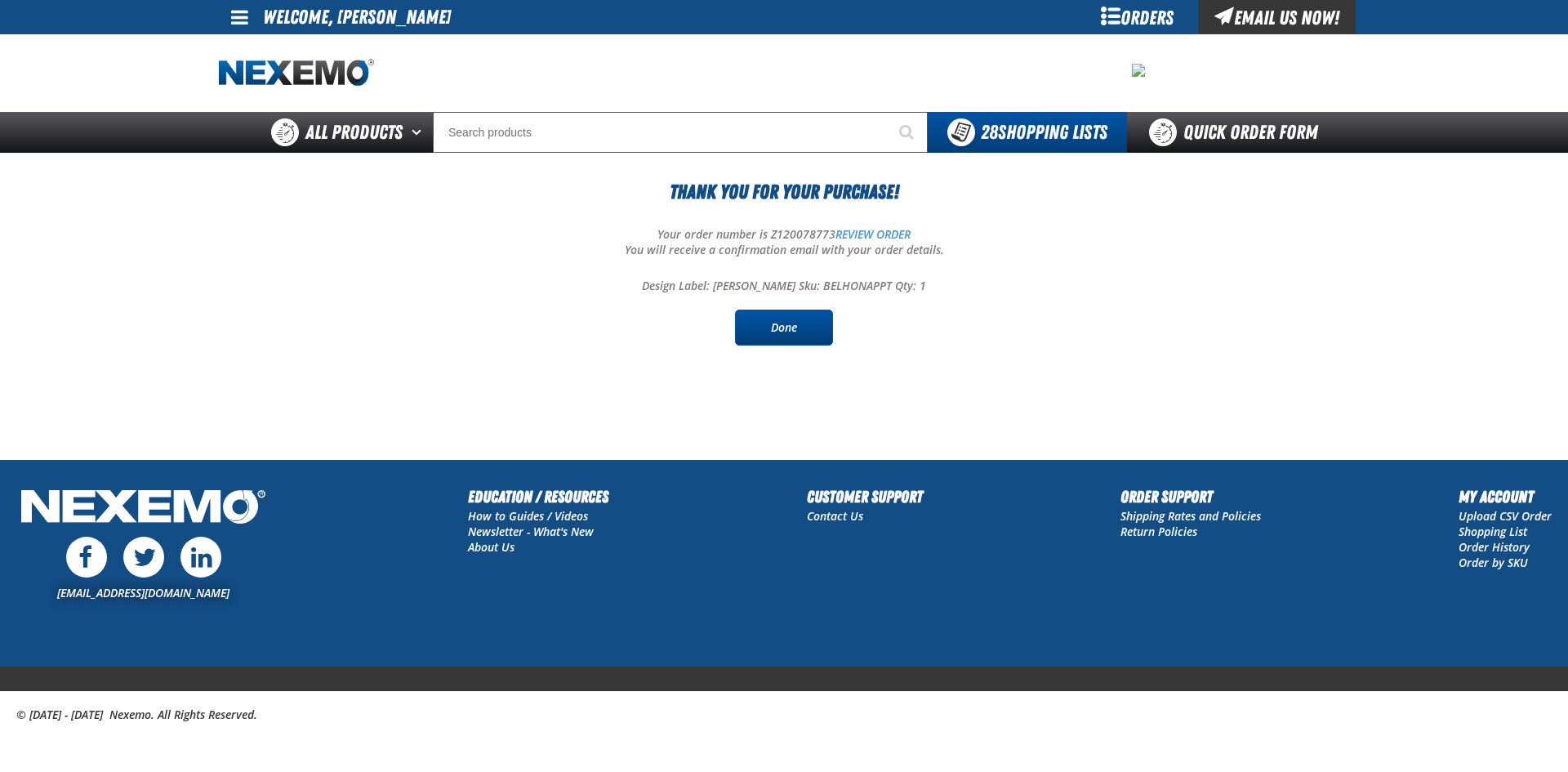
click at [786, 326] on link "Done" at bounding box center [784, 327] width 98 height 36
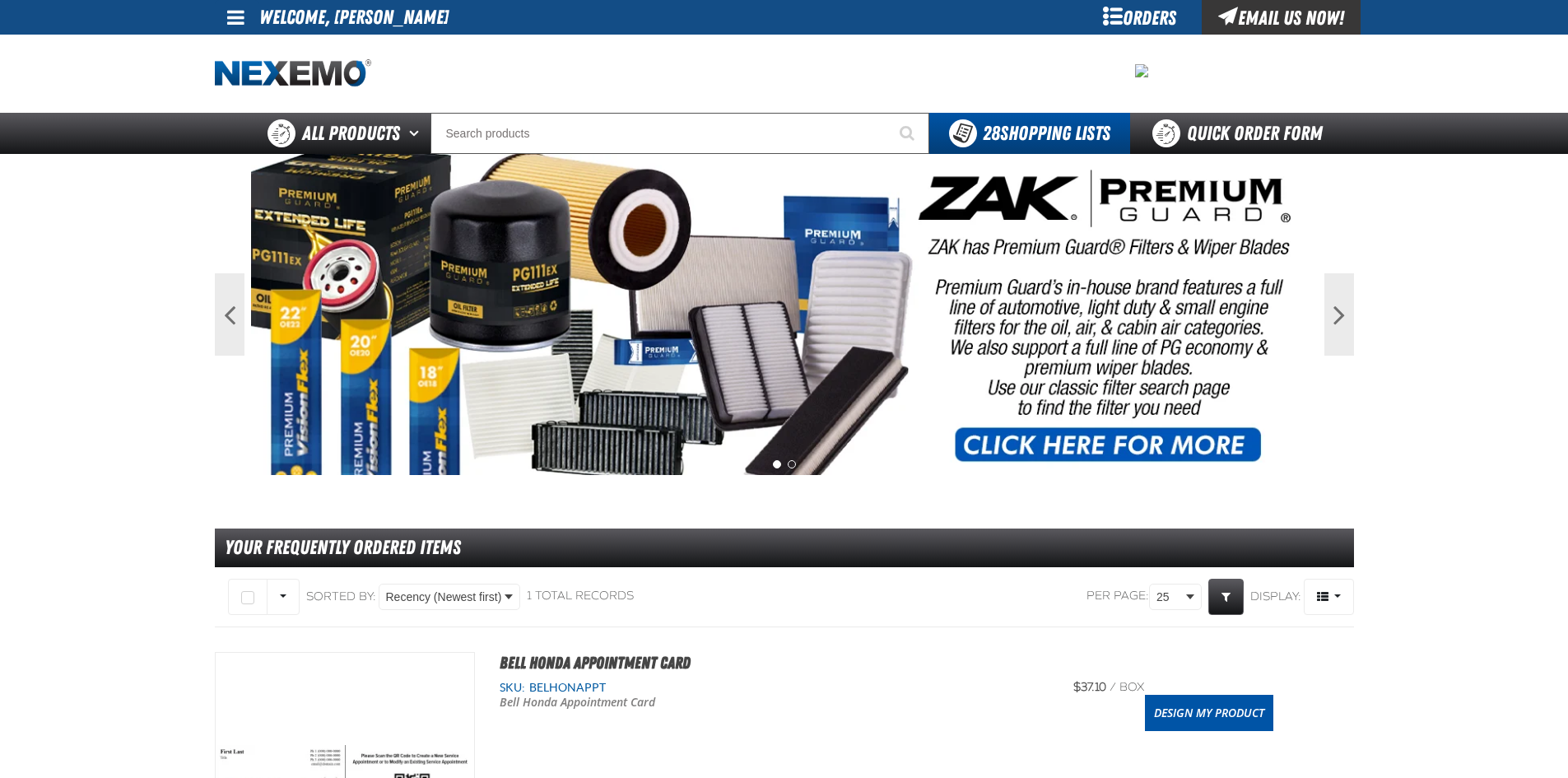
click at [237, 14] on span at bounding box center [236, 17] width 18 height 19
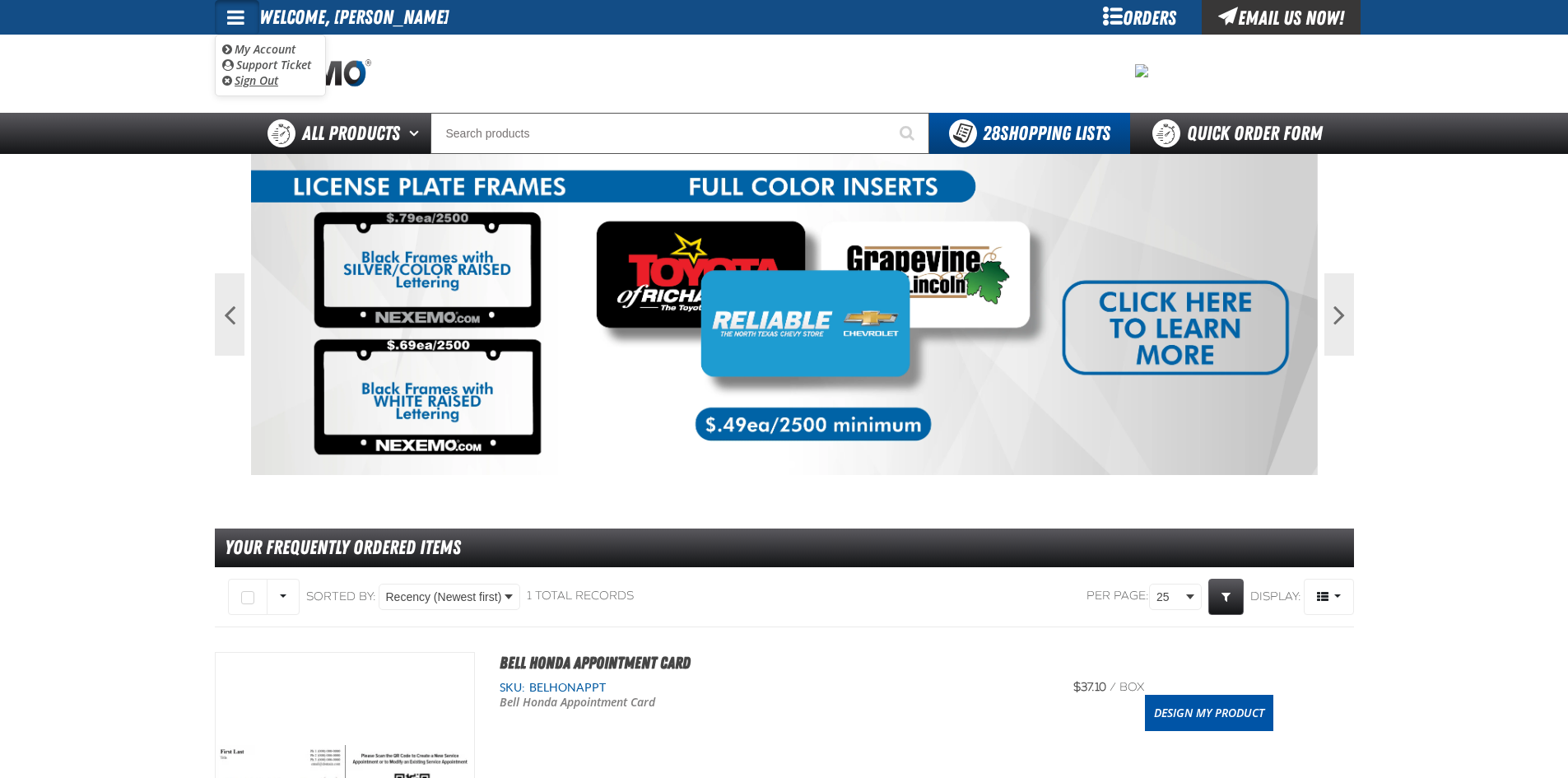
click at [235, 79] on link "Sign Out Sign Out" at bounding box center [250, 80] width 56 height 16
